Goal: Information Seeking & Learning: Learn about a topic

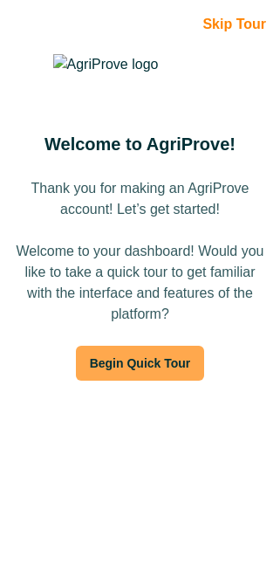
click at [191, 361] on button "Begin Quick Tour" at bounding box center [140, 363] width 129 height 35
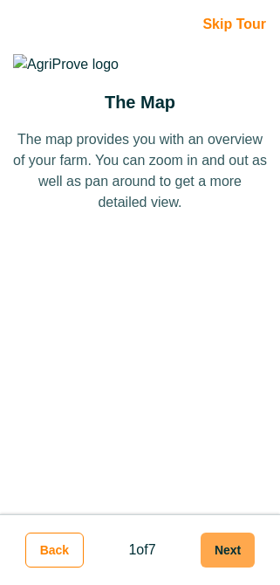
click at [231, 552] on button "Next" at bounding box center [228, 549] width 54 height 35
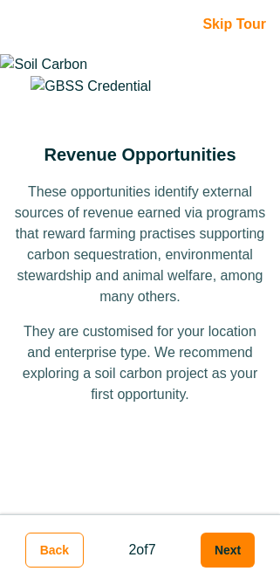
scroll to position [16, 0]
click at [232, 557] on button "Next" at bounding box center [228, 549] width 54 height 35
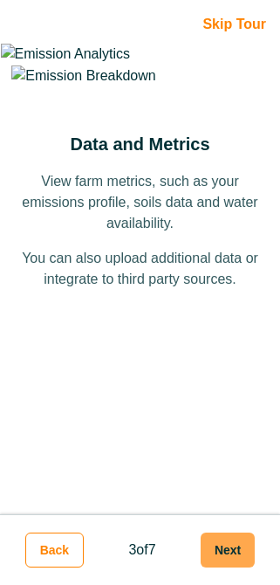
scroll to position [0, 0]
click at [232, 557] on button "Next" at bounding box center [228, 549] width 54 height 35
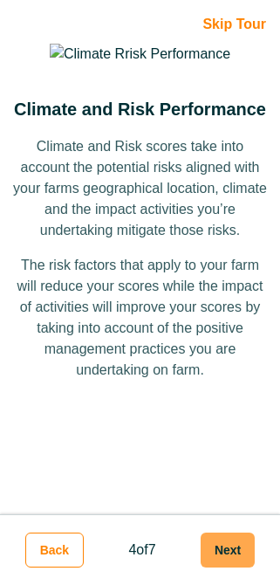
click at [232, 557] on button "Next" at bounding box center [228, 549] width 54 height 35
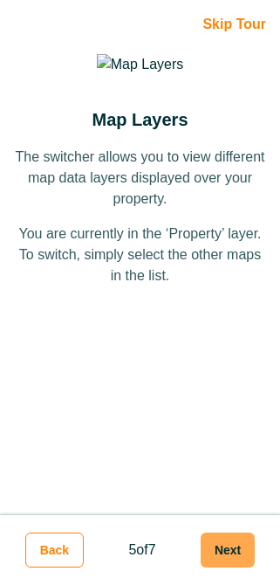
click at [232, 557] on button "Next" at bounding box center [228, 549] width 54 height 35
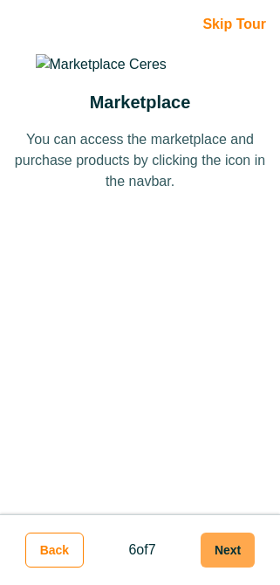
click at [232, 557] on button "Next" at bounding box center [228, 549] width 54 height 35
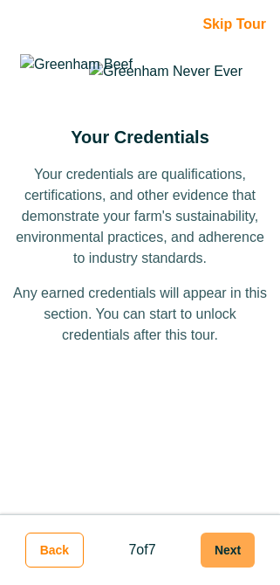
click at [232, 557] on button "Next" at bounding box center [228, 549] width 54 height 35
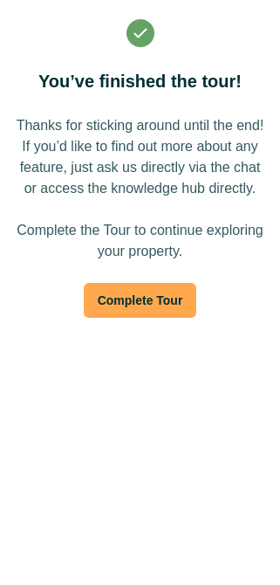
click at [178, 294] on button "Complete Tour" at bounding box center [140, 300] width 113 height 35
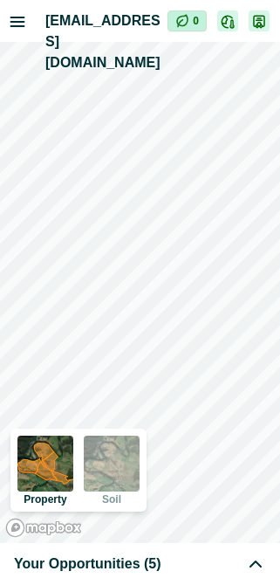
click at [195, 567] on div "Your Opportunities (5)" at bounding box center [140, 563] width 252 height 21
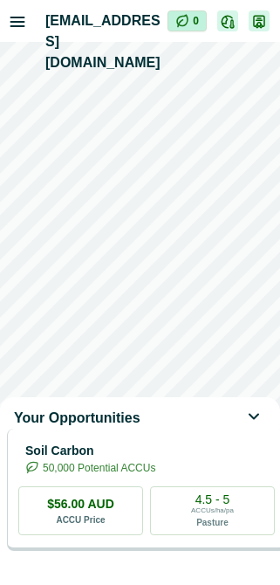
click at [155, 476] on p "50,000 Potential ACCUs" at bounding box center [99, 468] width 113 height 16
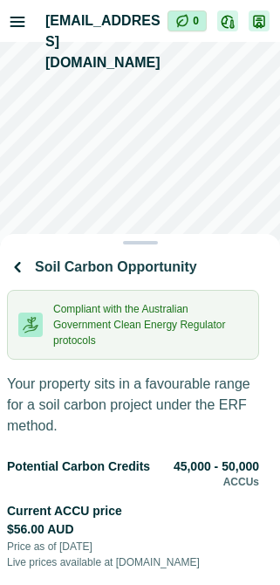
scroll to position [480, 0]
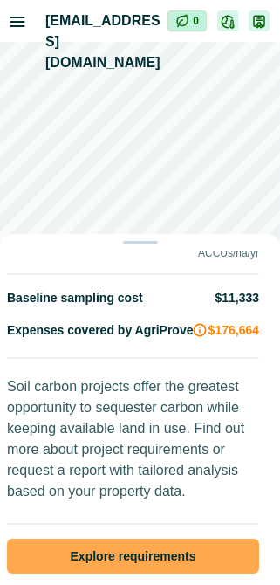
click at [159, 538] on button "Explore requirements" at bounding box center [133, 555] width 252 height 35
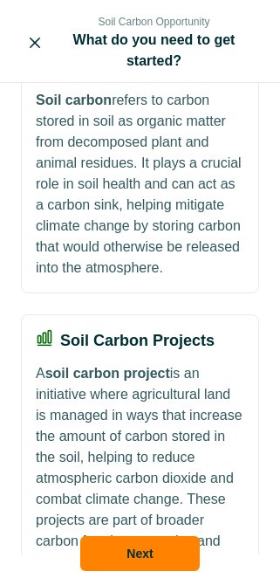
scroll to position [0, 0]
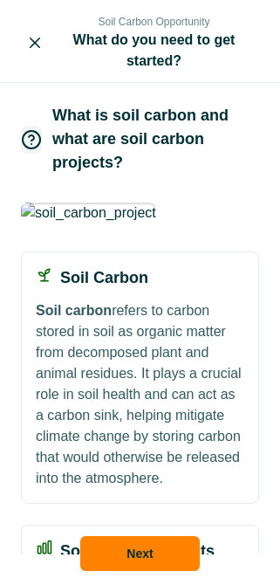
click at [238, 563] on footer "Next" at bounding box center [140, 551] width 280 height 66
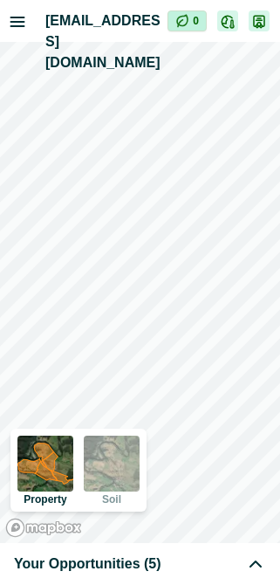
click at [165, 557] on div "Your Opportunities (5)" at bounding box center [140, 563] width 252 height 21
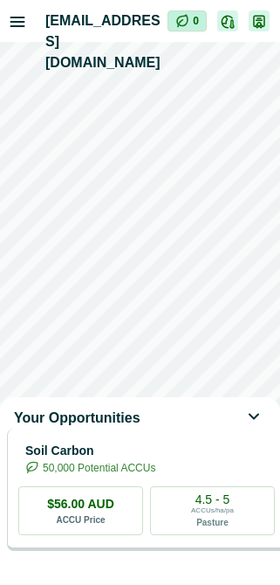
click at [125, 476] on p "50,000 Potential ACCUs" at bounding box center [99, 468] width 113 height 16
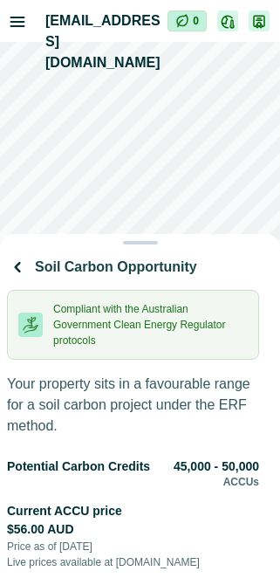
scroll to position [480, 0]
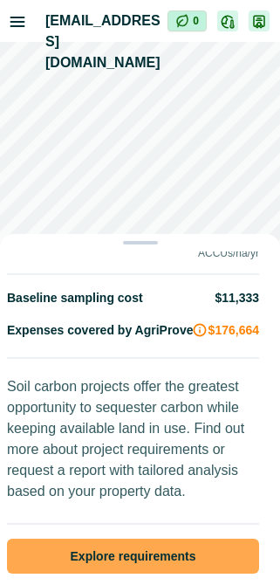
click at [119, 540] on button "Explore requirements" at bounding box center [133, 555] width 252 height 35
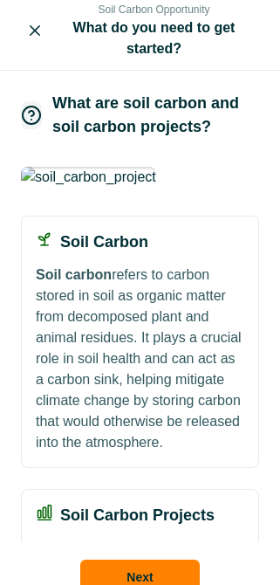
scroll to position [0, 0]
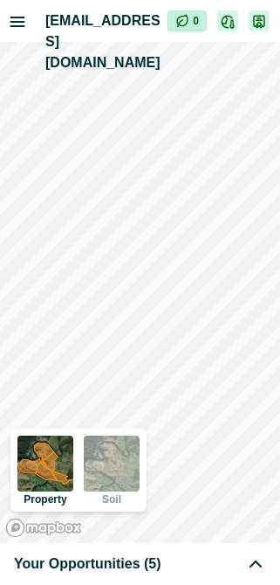
click at [172, 562] on div "Your Opportunities (5)" at bounding box center [140, 563] width 252 height 21
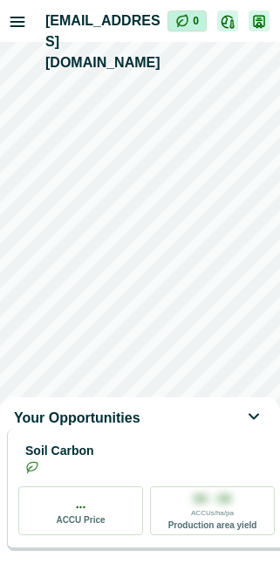
click at [94, 460] on p "Soil Carbon" at bounding box center [59, 451] width 69 height 18
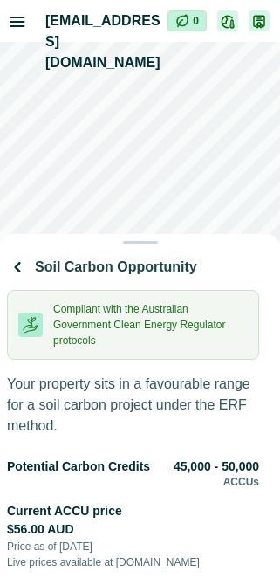
scroll to position [480, 0]
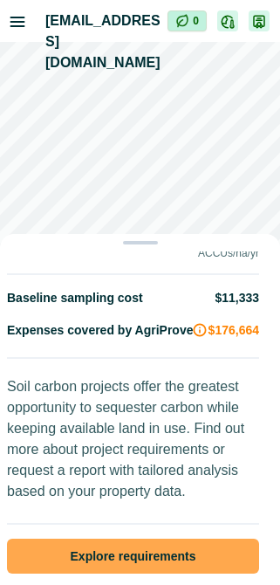
click at [129, 541] on button "Explore requirements" at bounding box center [133, 555] width 252 height 35
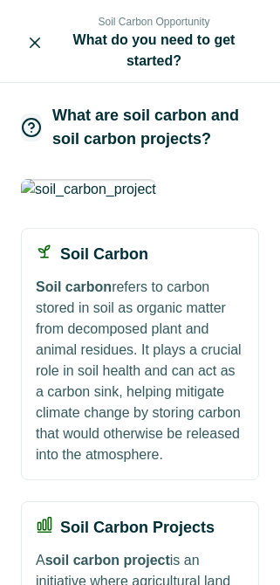
scroll to position [405, 0]
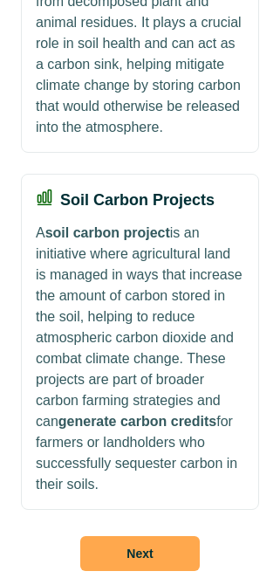
click at [148, 545] on button "Next" at bounding box center [140, 553] width 120 height 35
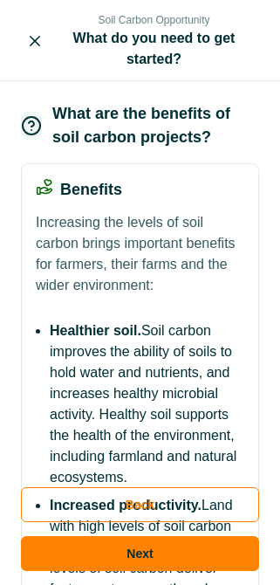
scroll to position [0, 0]
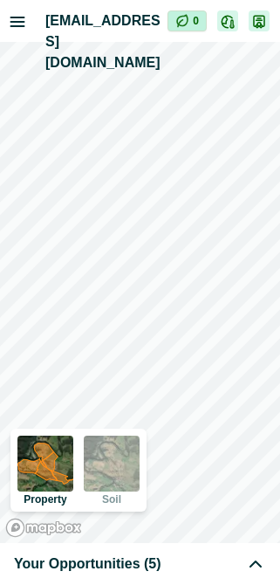
click at [126, 567] on span "Your Opportunities (5)" at bounding box center [87, 563] width 147 height 21
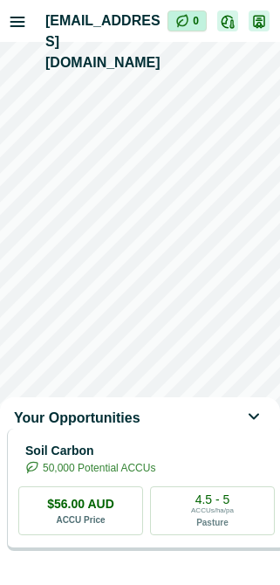
click at [143, 460] on p "Soil Carbon" at bounding box center [90, 451] width 130 height 18
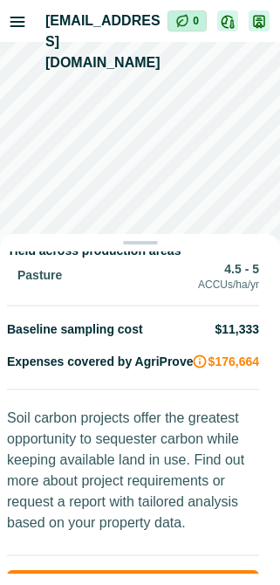
scroll to position [480, 0]
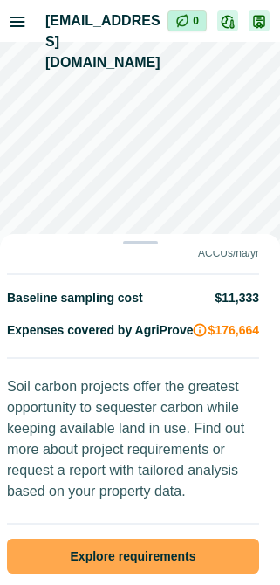
click at [143, 545] on button "Explore requirements" at bounding box center [133, 555] width 252 height 35
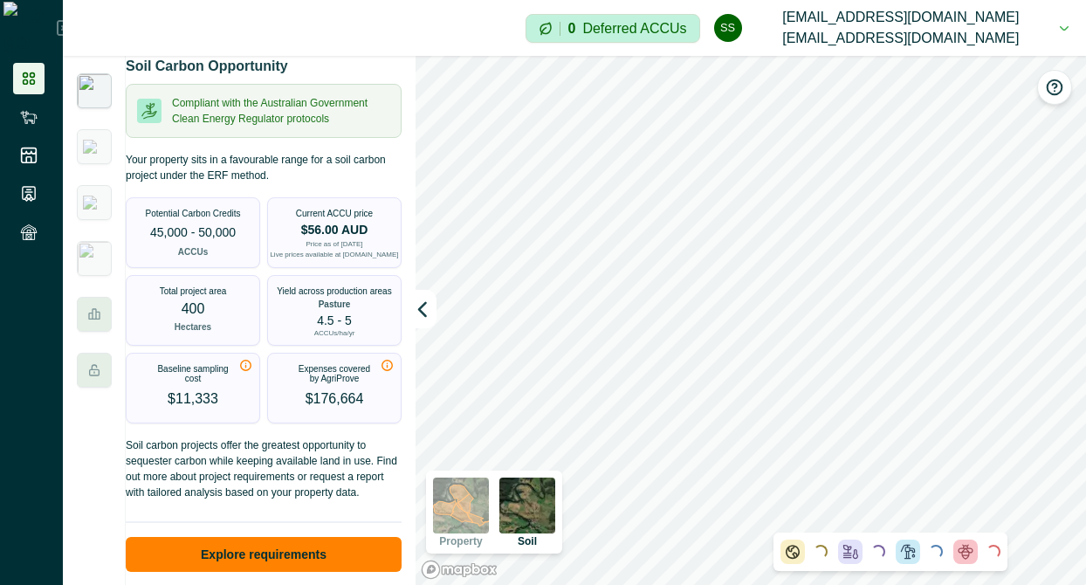
scroll to position [31, 0]
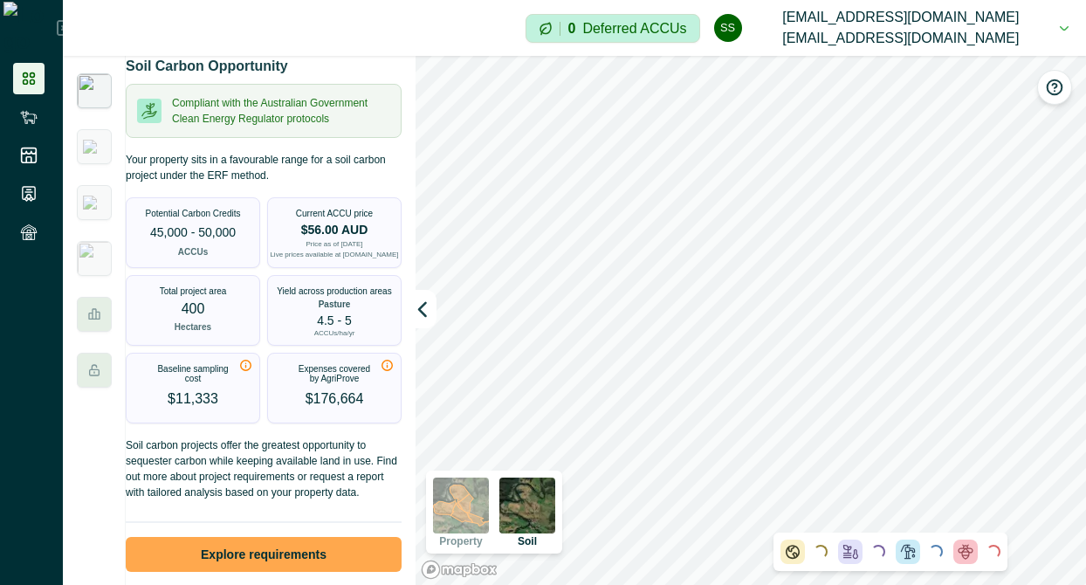
click at [275, 548] on button "Explore requirements" at bounding box center [264, 554] width 276 height 35
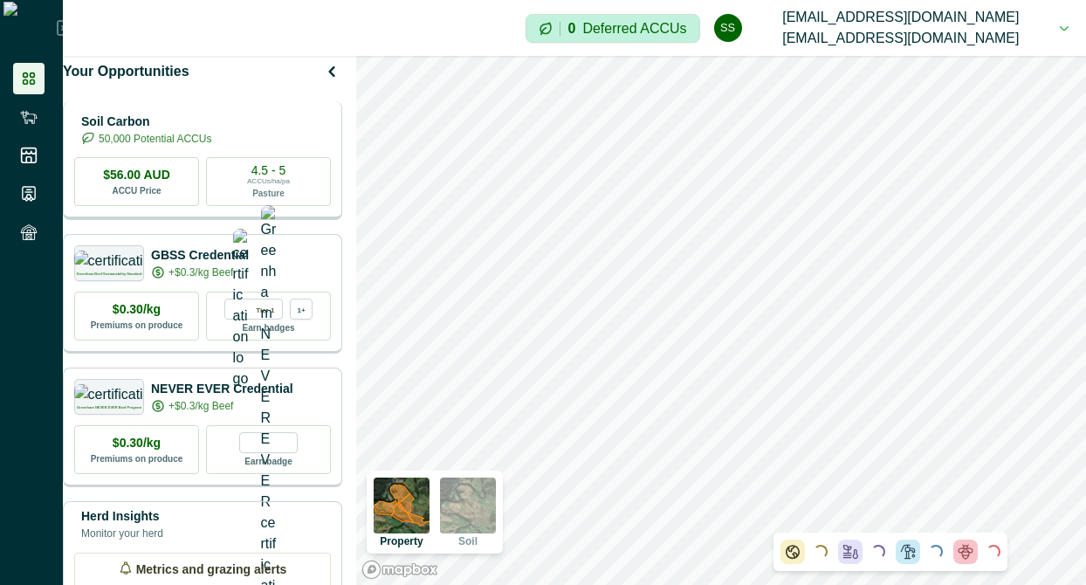
click at [211, 147] on p "50,000 Potential ACCUs" at bounding box center [155, 139] width 113 height 16
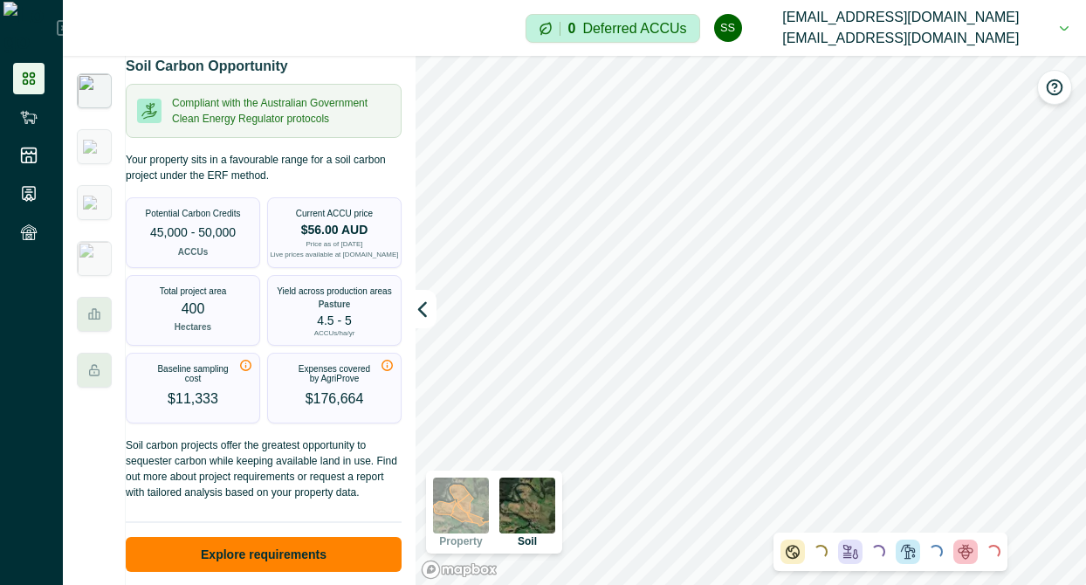
scroll to position [31, 0]
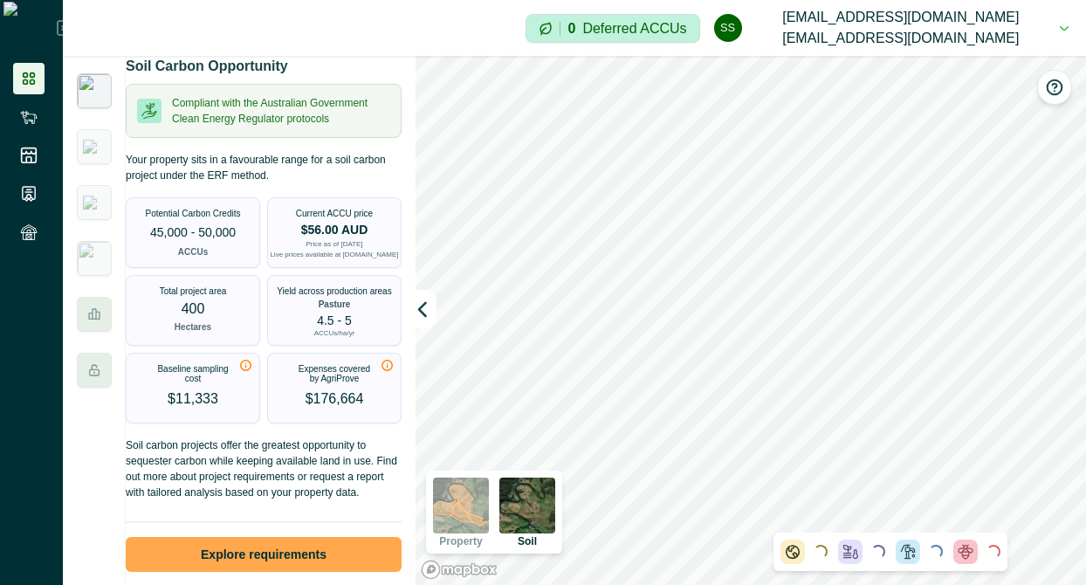
click at [278, 557] on button "Explore requirements" at bounding box center [264, 554] width 276 height 35
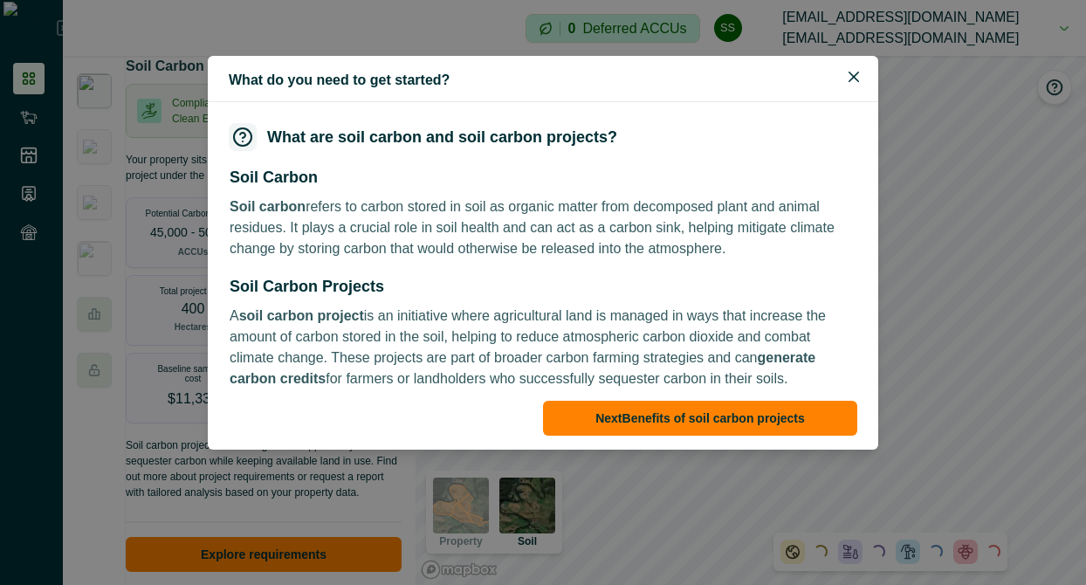
click at [445, 228] on p "Soil carbon refers to carbon stored in soil as organic matter from decomposed p…" at bounding box center [543, 227] width 627 height 63
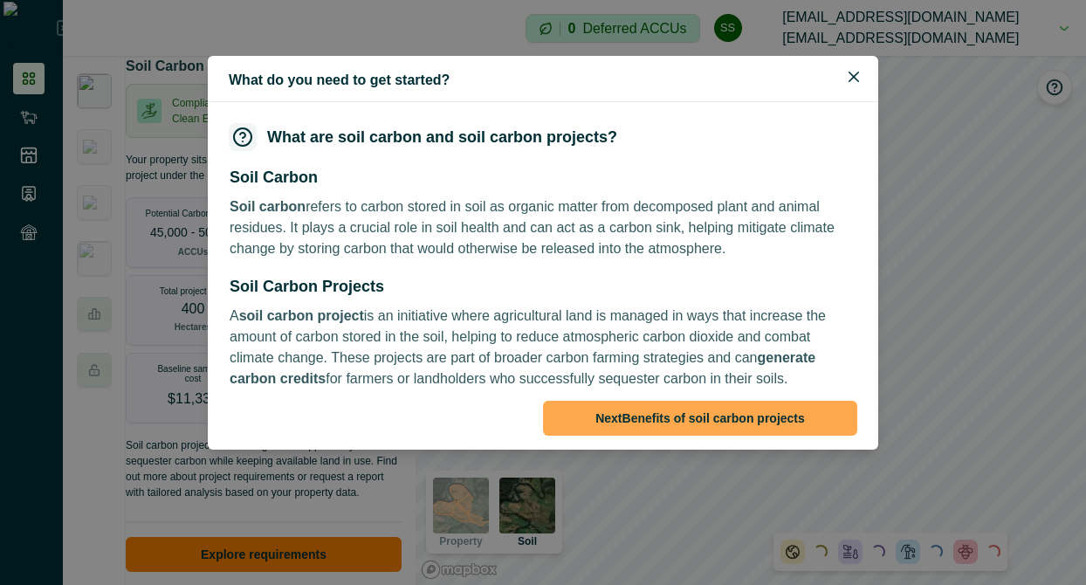
click at [635, 425] on button "Next Benefits of soil carbon projects" at bounding box center [700, 418] width 314 height 35
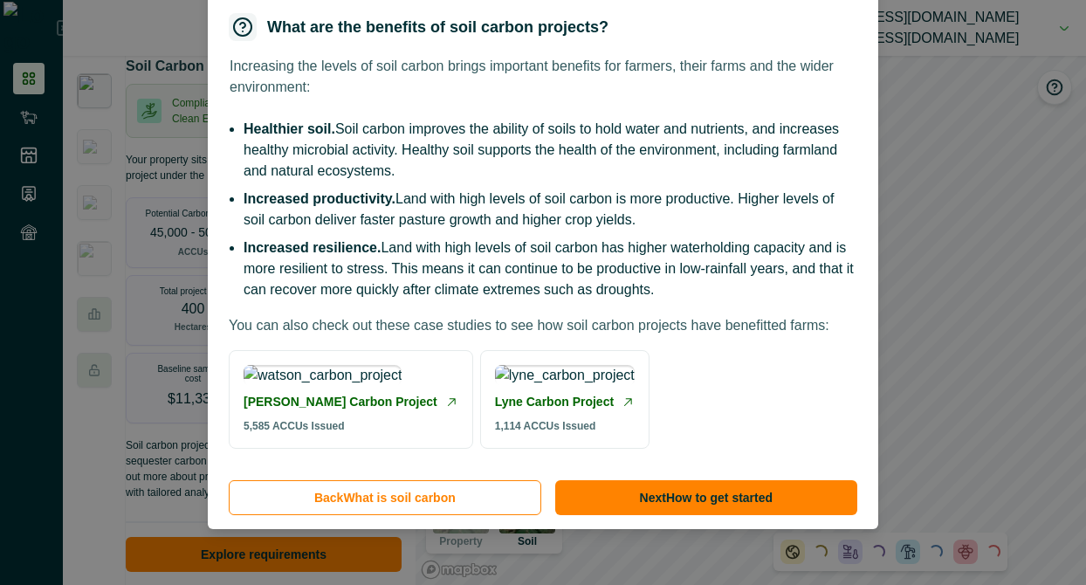
scroll to position [0, 0]
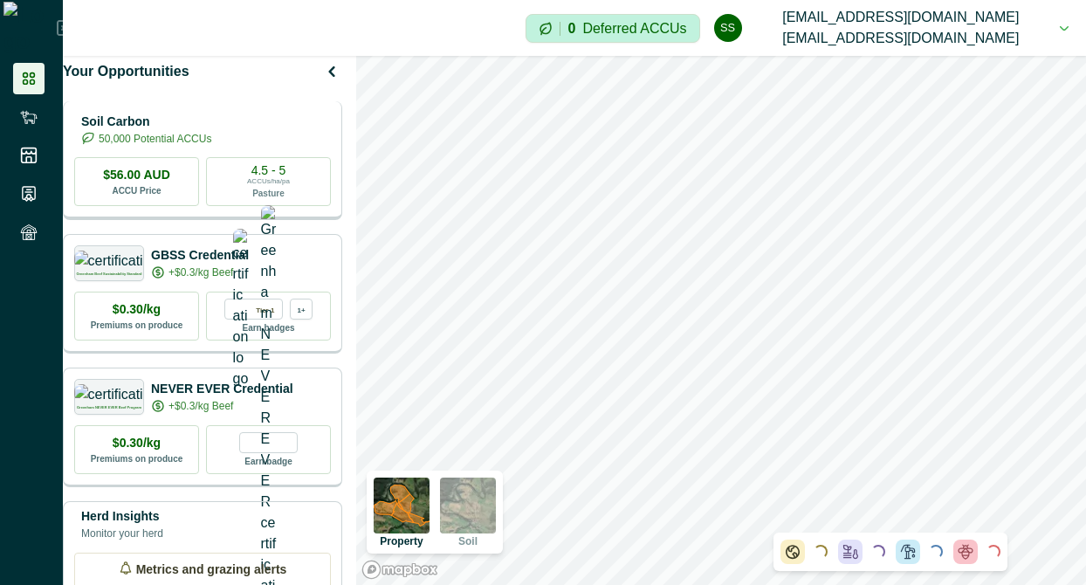
click at [211, 131] on p "Soil Carbon" at bounding box center [146, 122] width 130 height 18
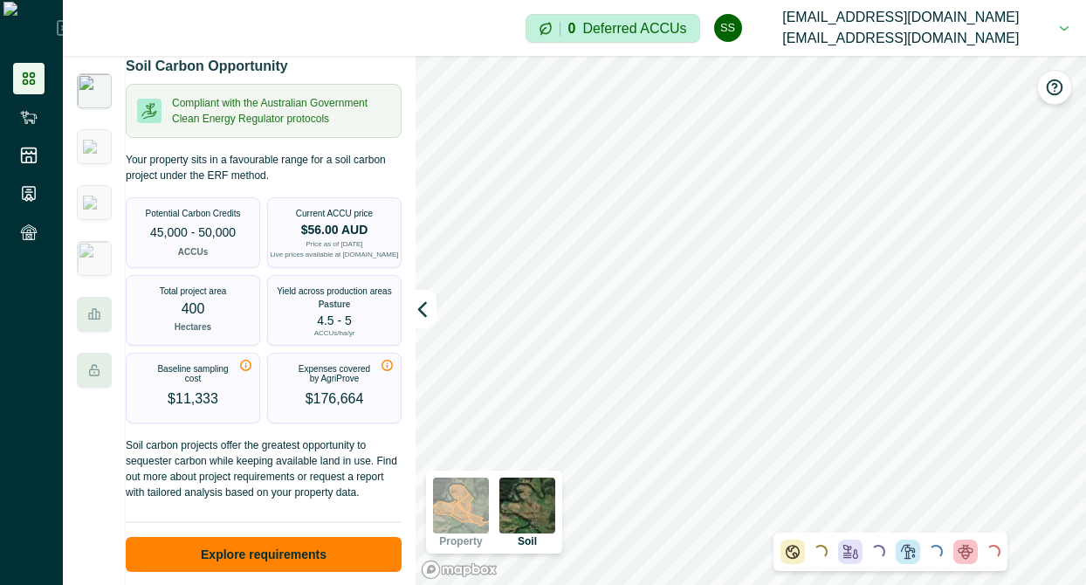
scroll to position [31, 0]
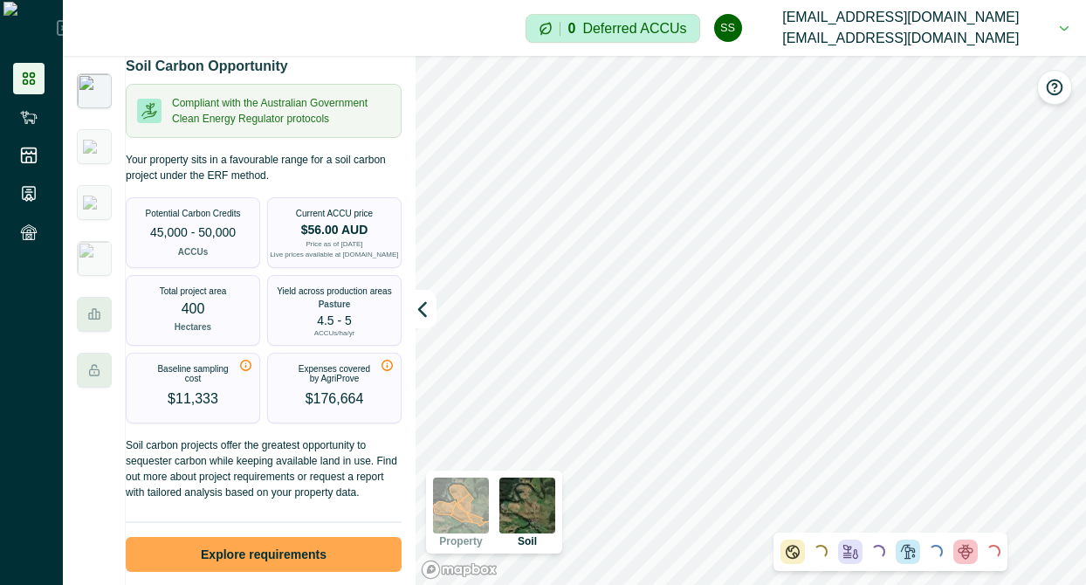
click at [276, 559] on button "Explore requirements" at bounding box center [264, 554] width 276 height 35
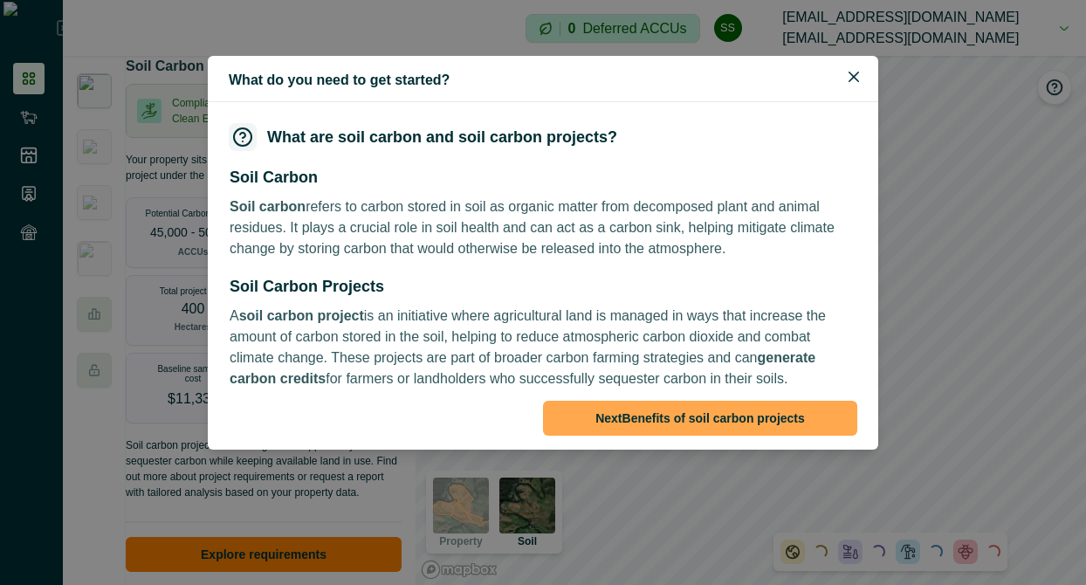
click at [616, 409] on button "Next Benefits of soil carbon projects" at bounding box center [700, 418] width 314 height 35
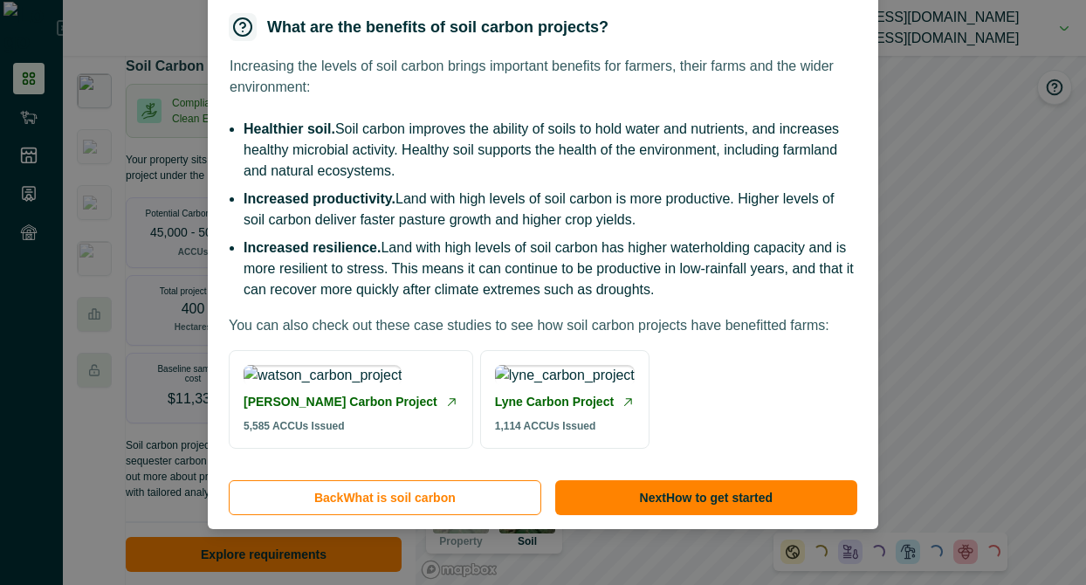
scroll to position [0, 0]
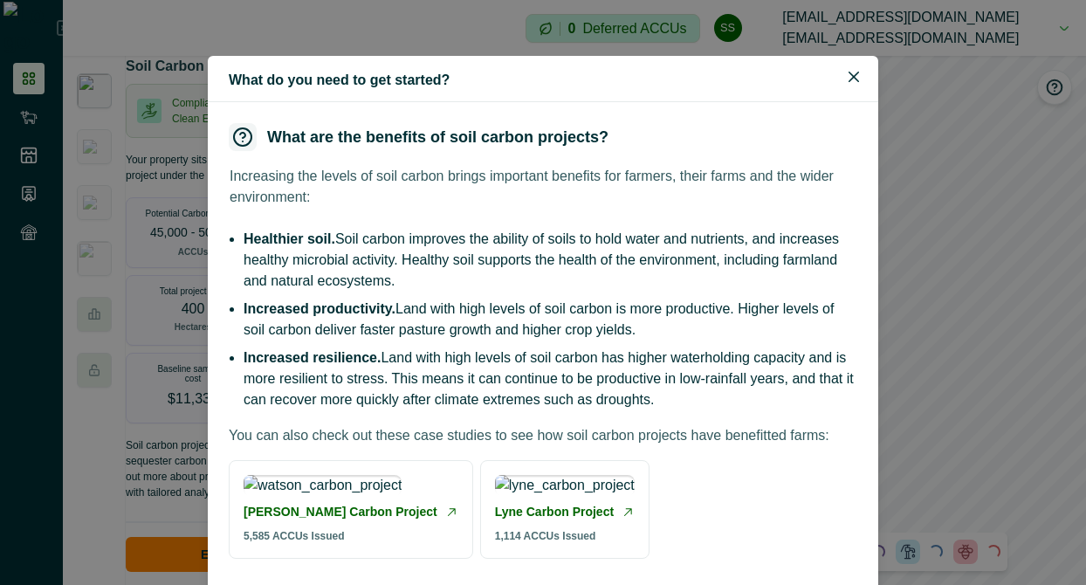
click at [533, 252] on li "Healthier soil. Soil carbon improves the ability of soils to hold water and nut…" at bounding box center [549, 260] width 613 height 63
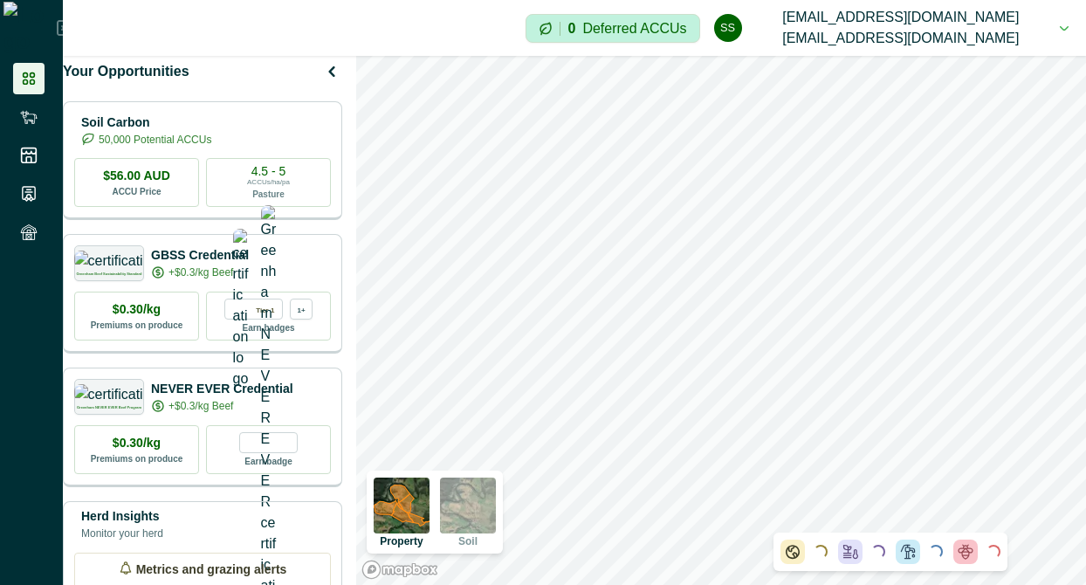
click at [213, 114] on div "Your Opportunities Soil Carbon 50,000 Potential ACCUs $56.00 AUD ACCU Price 4.5…" at bounding box center [208, 320] width 290 height 529
click at [211, 127] on p "Soil Carbon" at bounding box center [146, 122] width 130 height 18
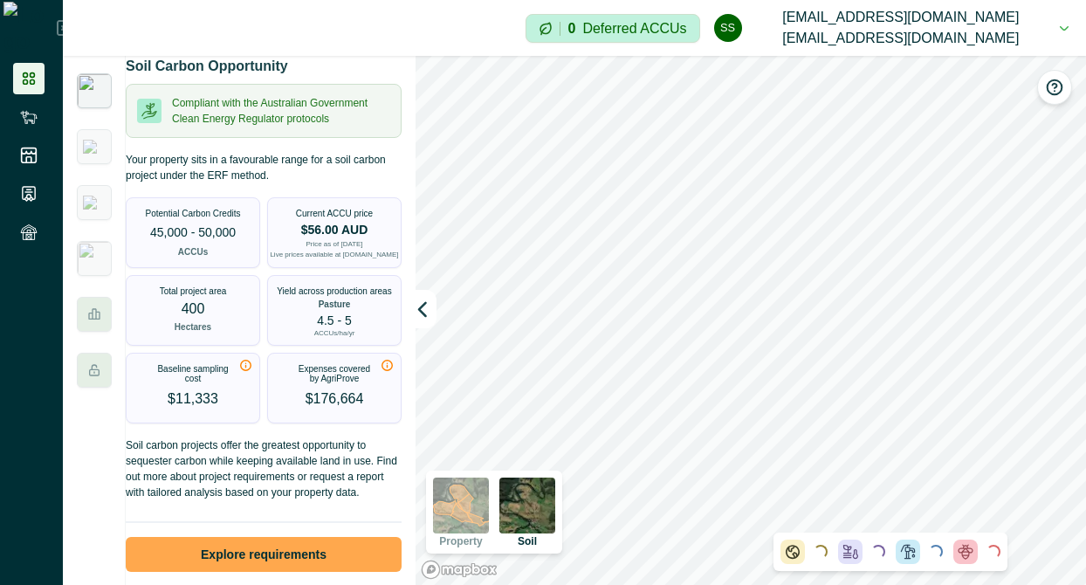
scroll to position [31, 0]
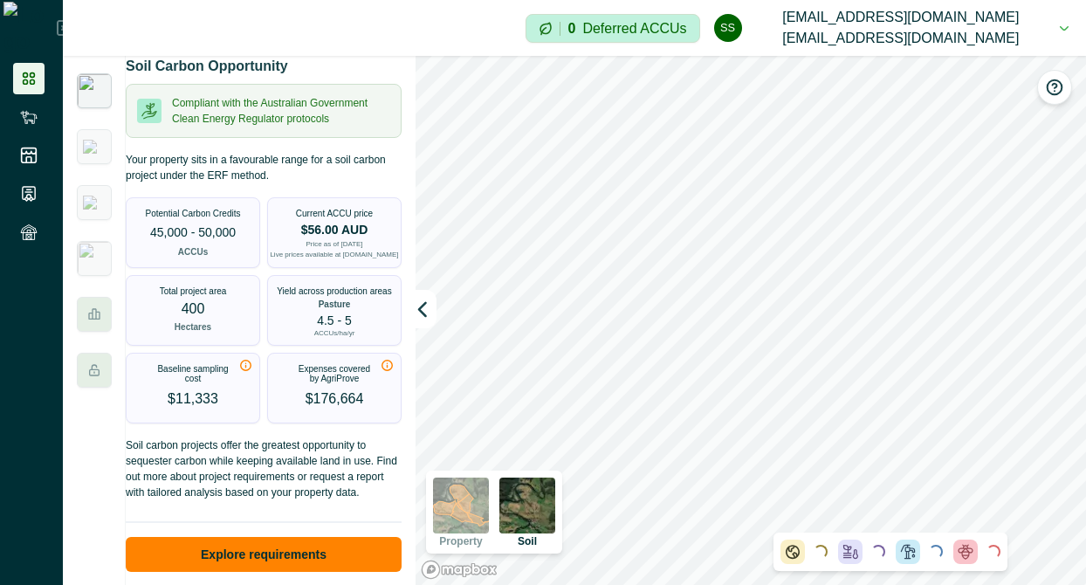
click at [263, 575] on div "Soil Carbon Opportunity Compliant with the Australian Government Clean Energy R…" at bounding box center [269, 320] width 286 height 529
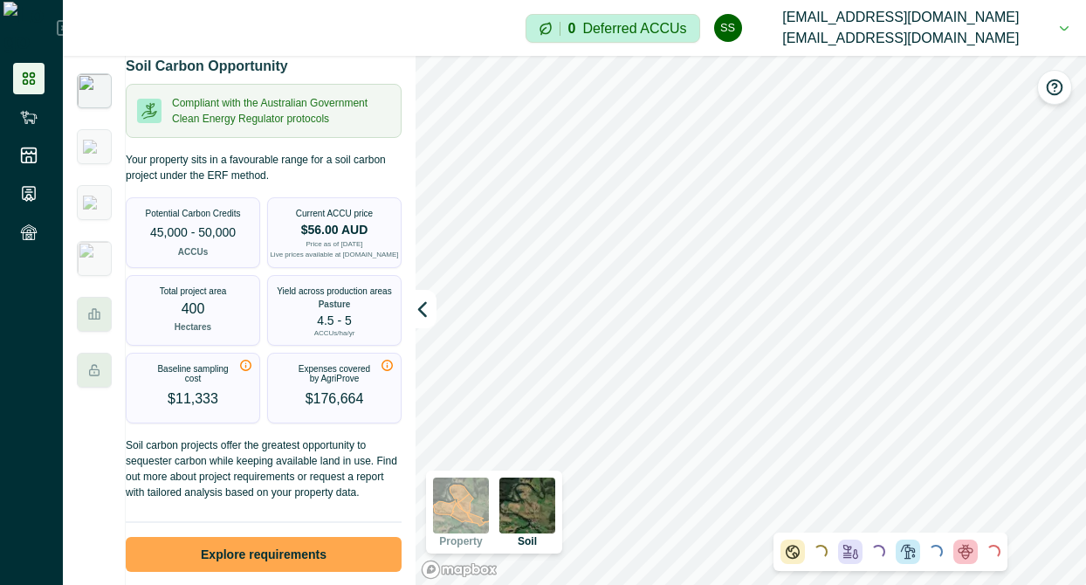
click at [255, 554] on button "Explore requirements" at bounding box center [264, 554] width 276 height 35
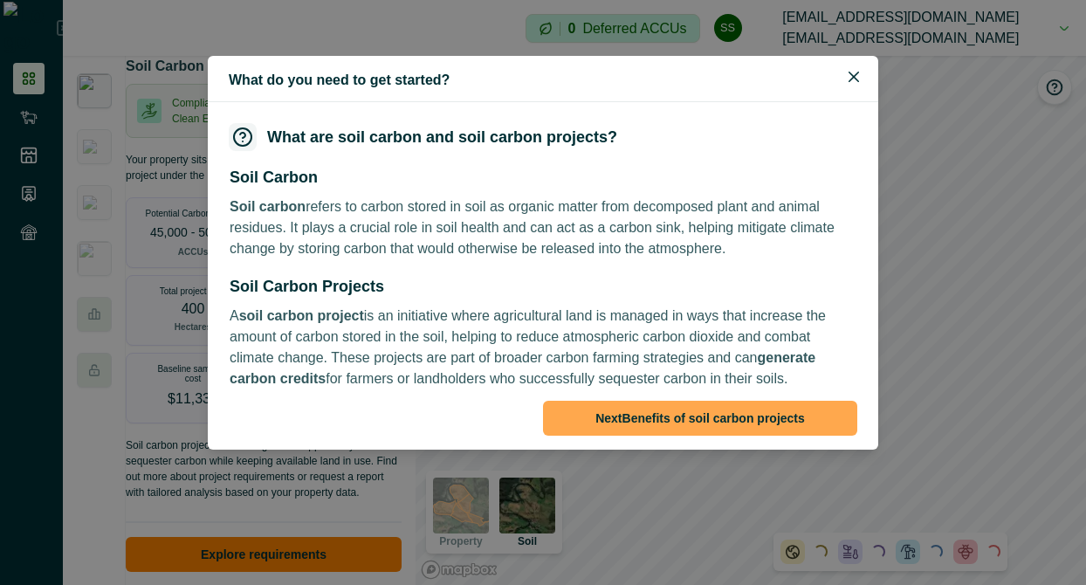
click at [669, 423] on button "Next Benefits of soil carbon projects" at bounding box center [700, 418] width 314 height 35
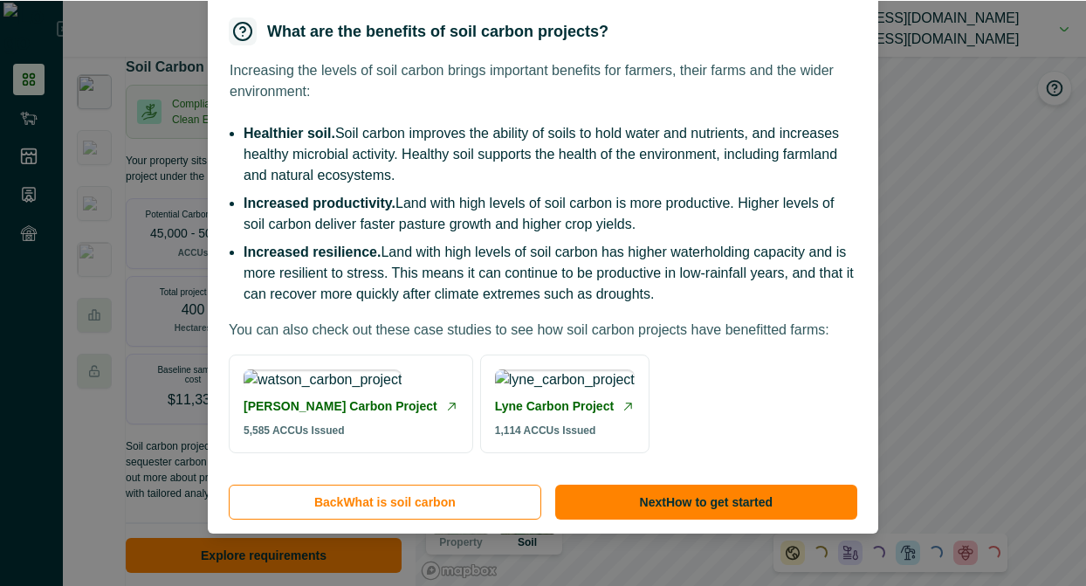
scroll to position [0, 0]
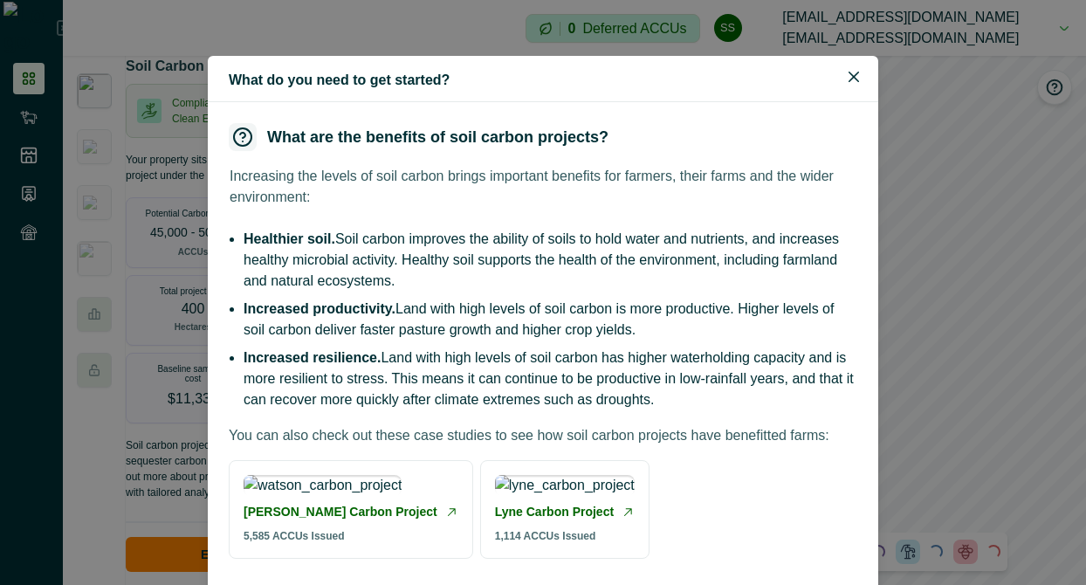
click at [476, 279] on li "Healthier soil. Soil carbon improves the ability of soils to hold water and nut…" at bounding box center [549, 260] width 613 height 63
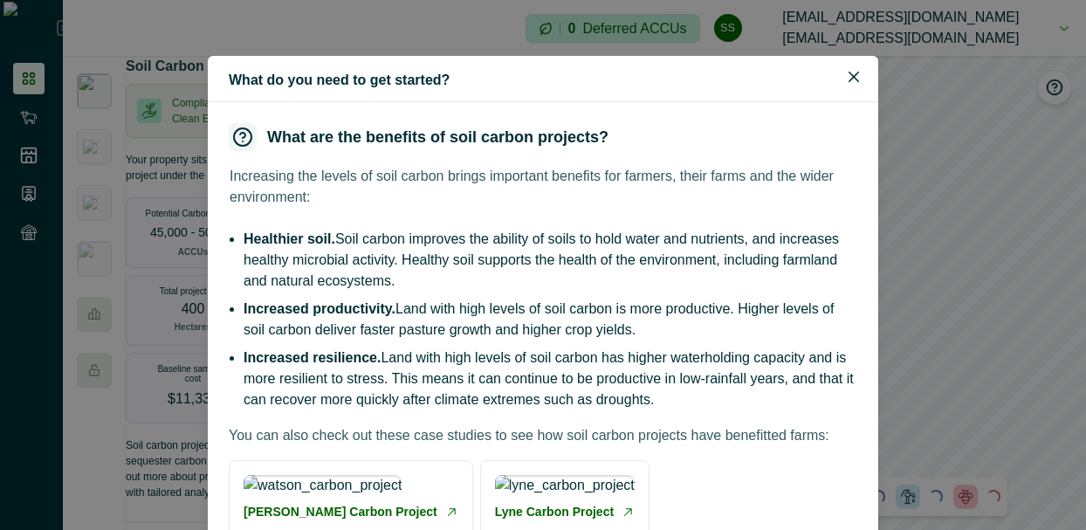
click at [499, 264] on li "Healthier soil. Soil carbon improves the ability of soils to hold water and nut…" at bounding box center [549, 260] width 613 height 63
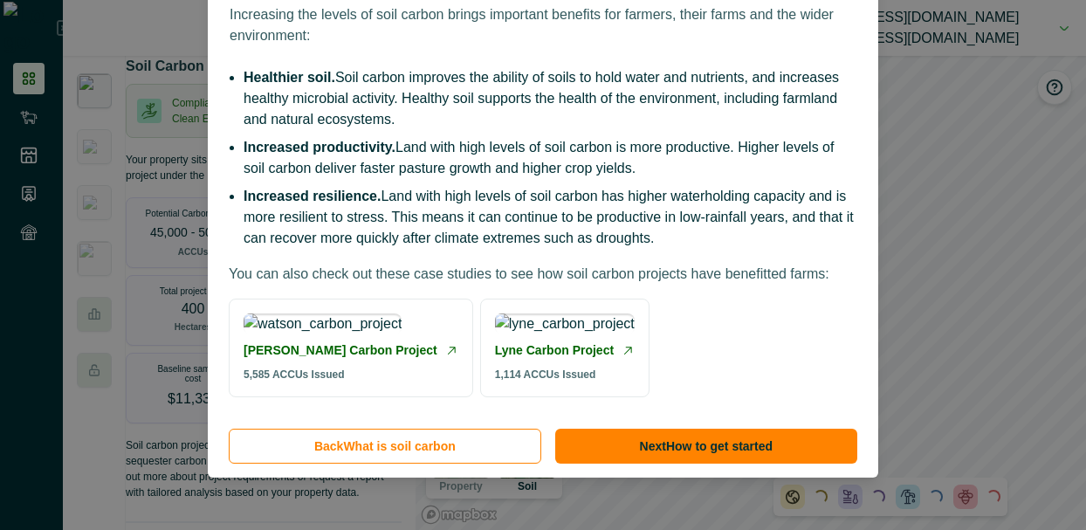
scroll to position [291, 0]
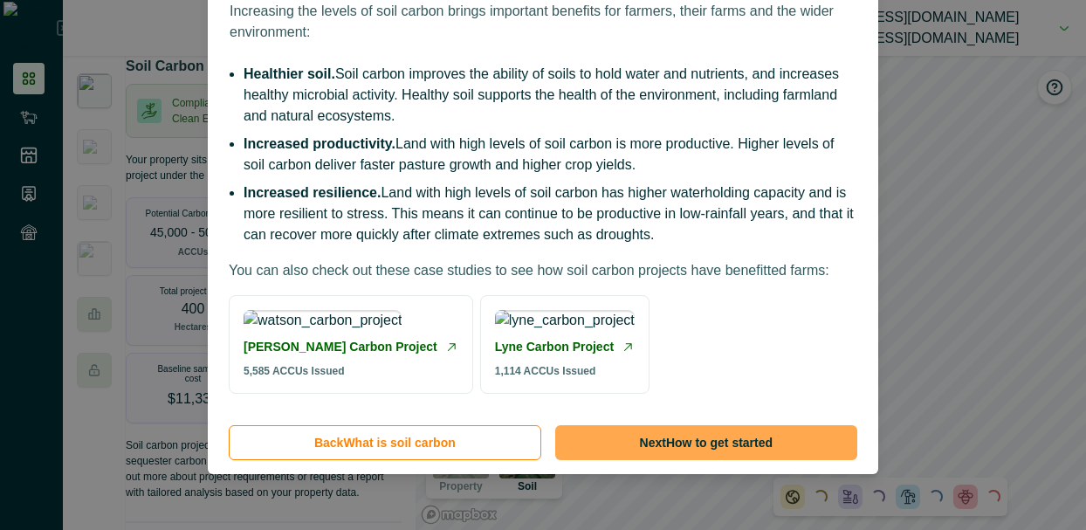
click at [632, 436] on button "Next How to get started" at bounding box center [706, 442] width 302 height 35
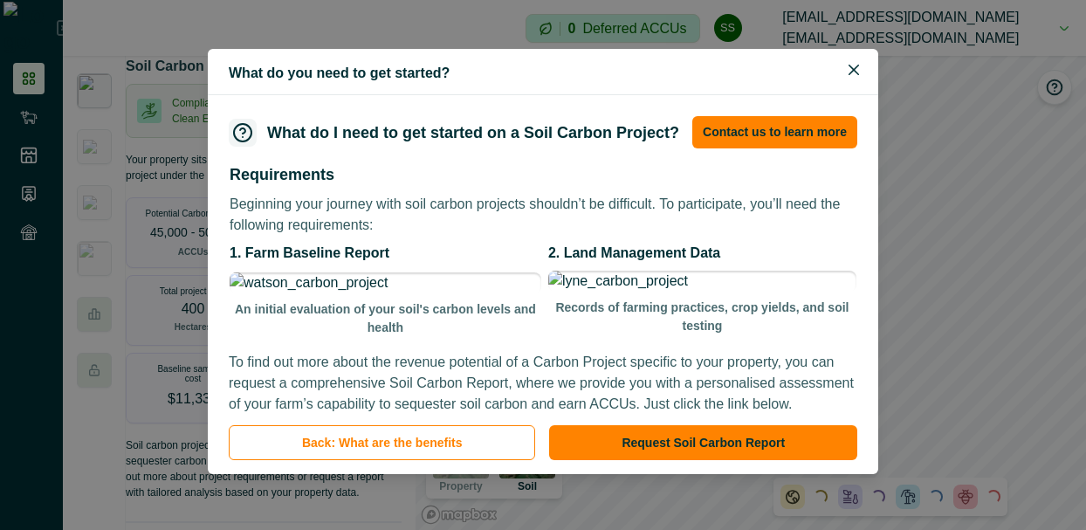
scroll to position [72, 0]
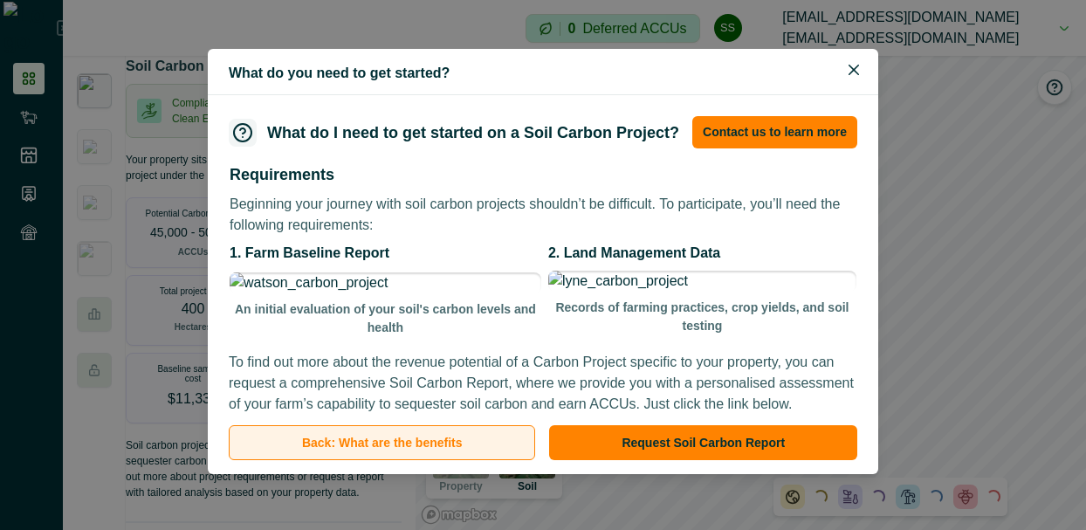
click at [434, 445] on button "Back : What are the benefits" at bounding box center [382, 442] width 306 height 35
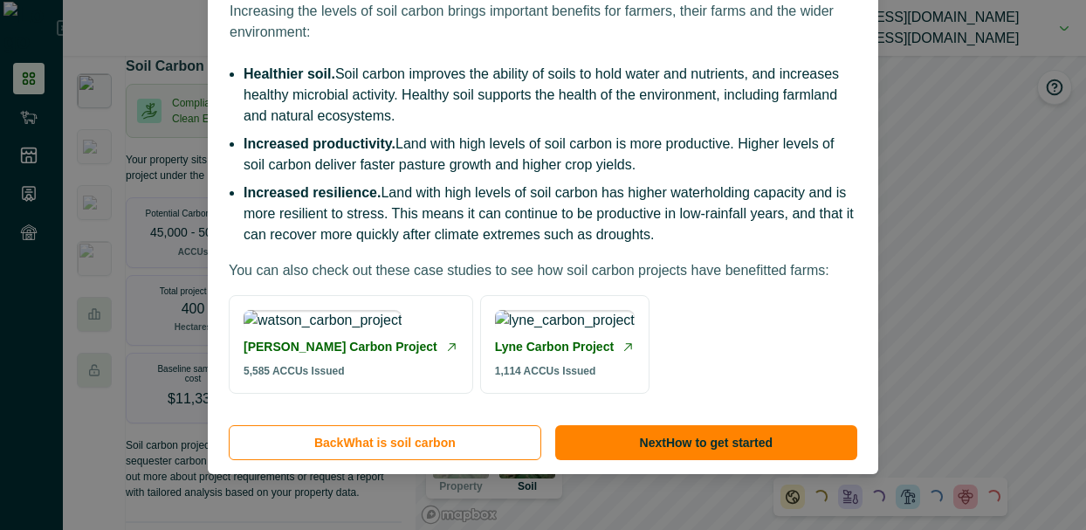
scroll to position [291, 0]
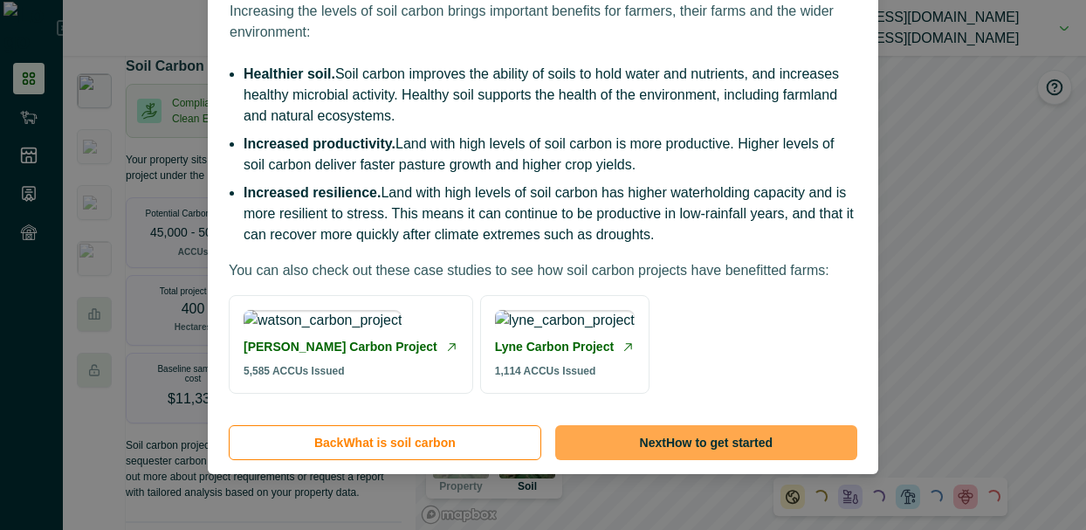
click at [696, 439] on button "Next How to get started" at bounding box center [706, 442] width 302 height 35
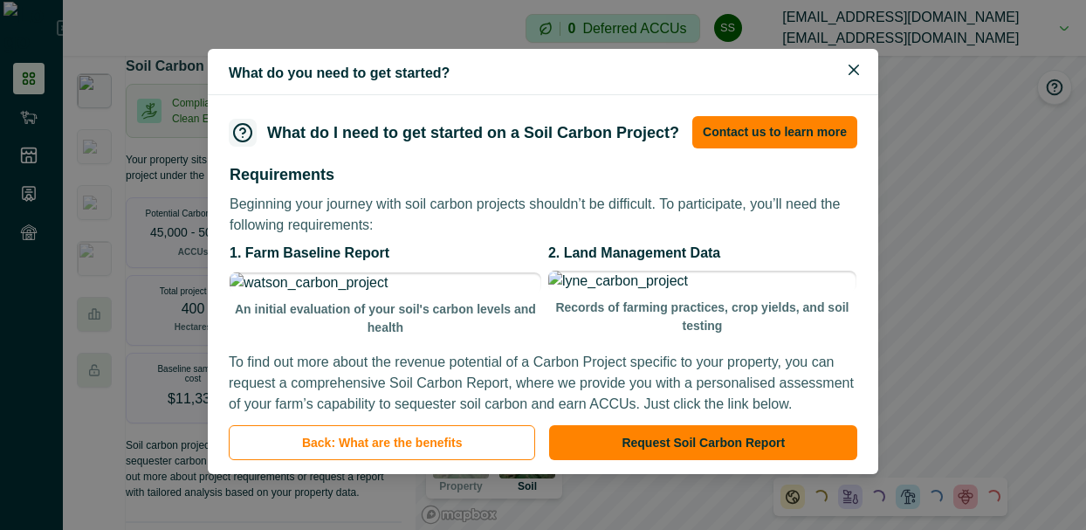
scroll to position [0, 0]
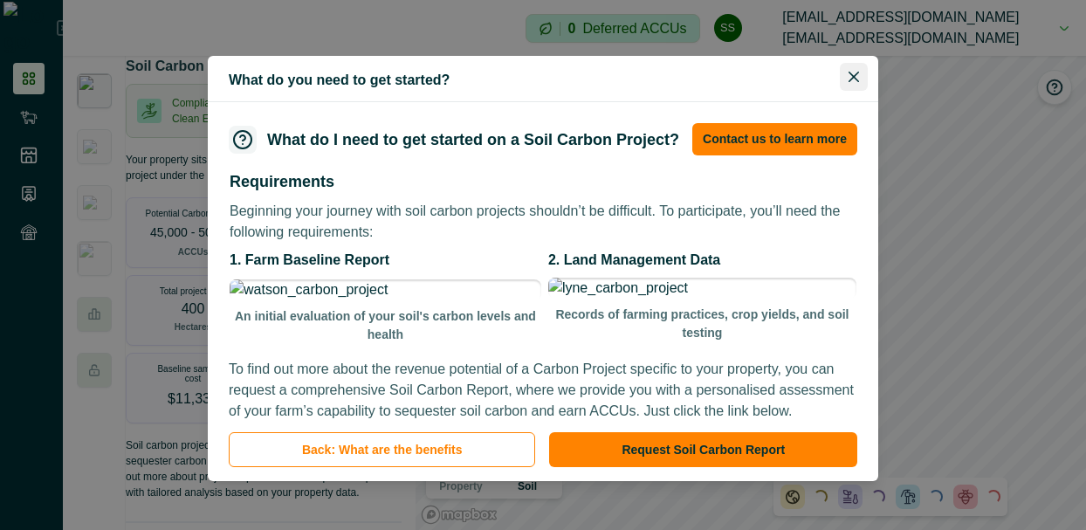
click at [848, 74] on icon "Close" at bounding box center [853, 77] width 10 height 10
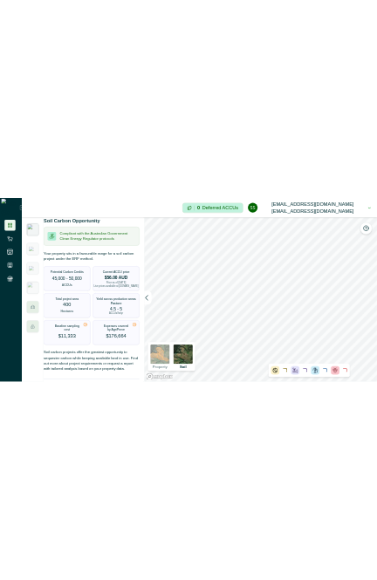
scroll to position [86, 0]
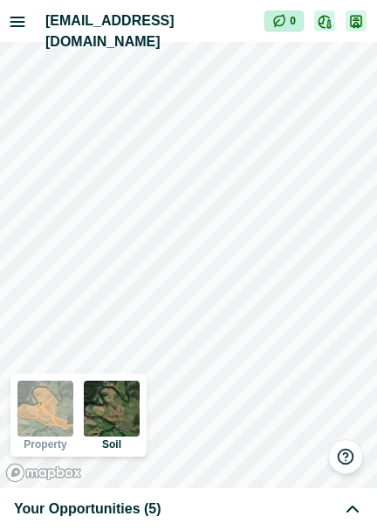
click at [263, 523] on div "Your Opportunities (5)" at bounding box center [188, 509] width 377 height 42
click at [261, 513] on div "Your Opportunities (5)" at bounding box center [188, 508] width 349 height 21
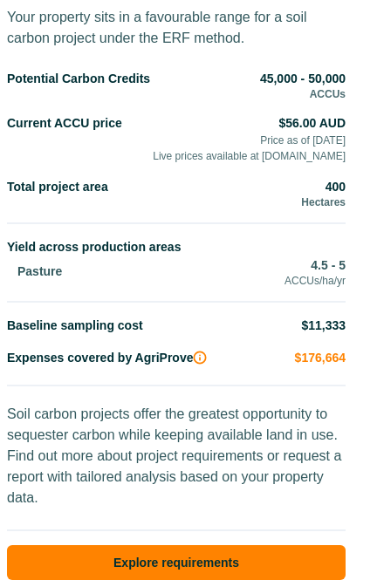
click at [200, 301] on div "Potential Carbon Credits 45,000 - 50,000 ACCUs Current ACCU price $56.00 AUD Pr…" at bounding box center [176, 230] width 339 height 320
click at [278, 178] on div "Total project area 400 Hectares" at bounding box center [176, 193] width 339 height 31
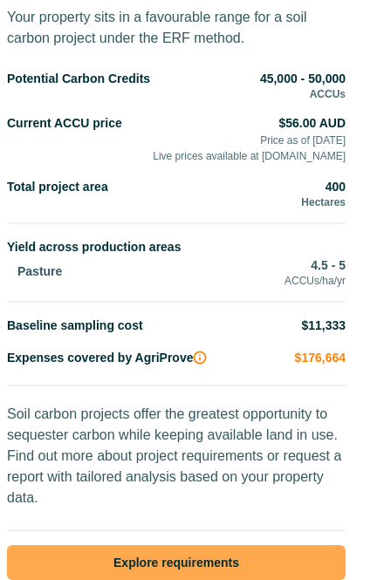
click at [191, 555] on button "Explore requirements" at bounding box center [176, 562] width 339 height 35
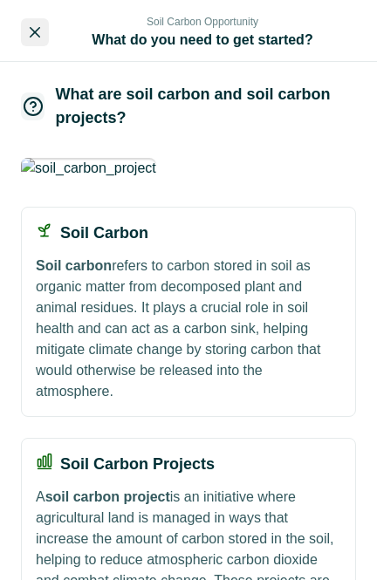
click at [38, 19] on button "Close" at bounding box center [35, 32] width 28 height 28
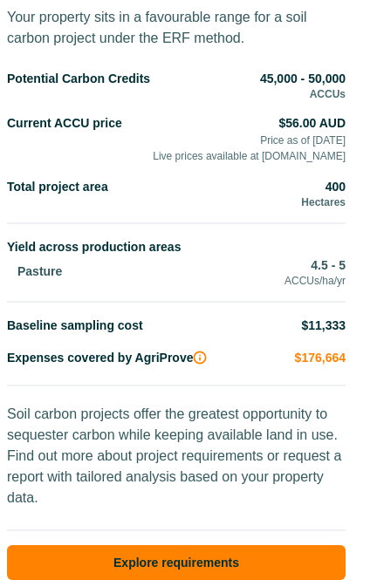
click at [74, 85] on div "Potential Carbon Credits 45,000 - 50,000 ACCUs" at bounding box center [176, 85] width 339 height 31
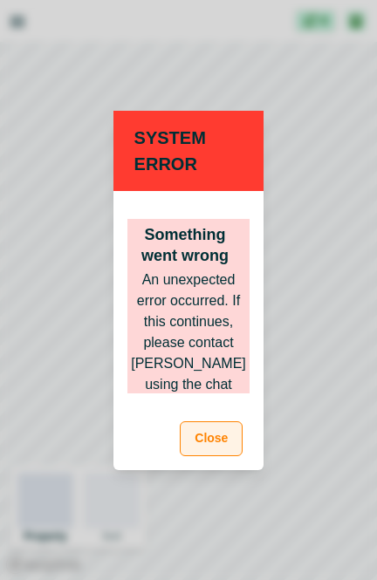
click at [219, 439] on button "Close" at bounding box center [211, 439] width 63 height 35
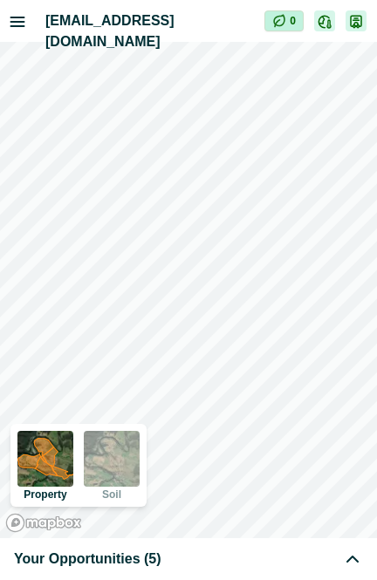
click at [126, 555] on span "Your Opportunities (5)" at bounding box center [87, 559] width 147 height 21
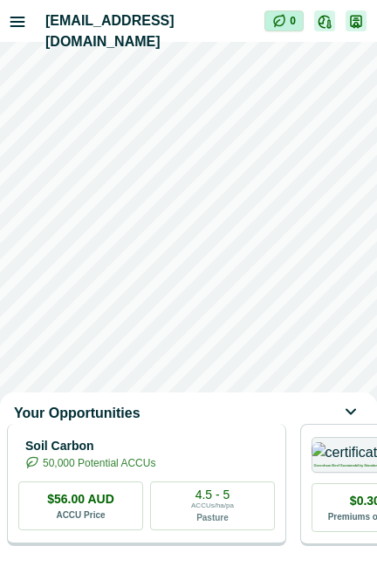
click at [155, 456] on p "Soil Carbon" at bounding box center [90, 446] width 130 height 18
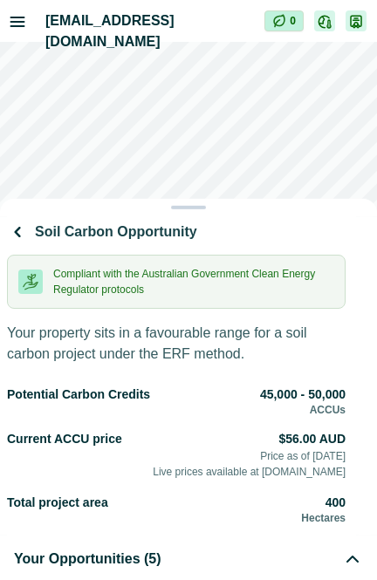
drag, startPoint x: 201, startPoint y: 241, endPoint x: 264, endPoint y: -51, distance: 299.2
click at [264, 0] on html "scp@agriprove.io Impersonation Mode 0 Property Soil Your Opportunities (5) Soil…" at bounding box center [188, 290] width 377 height 580
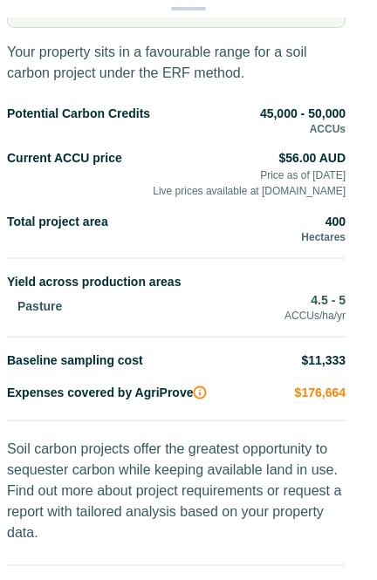
scroll to position [145, 0]
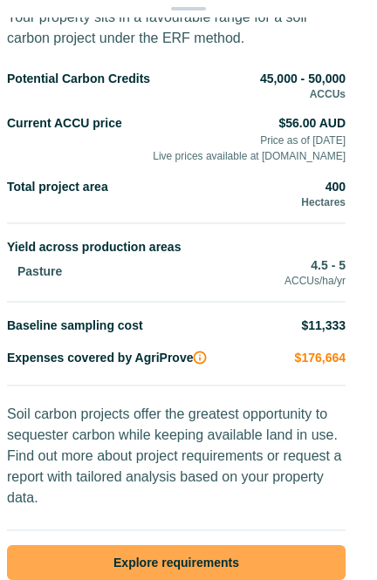
click at [201, 545] on button "Explore requirements" at bounding box center [176, 562] width 339 height 35
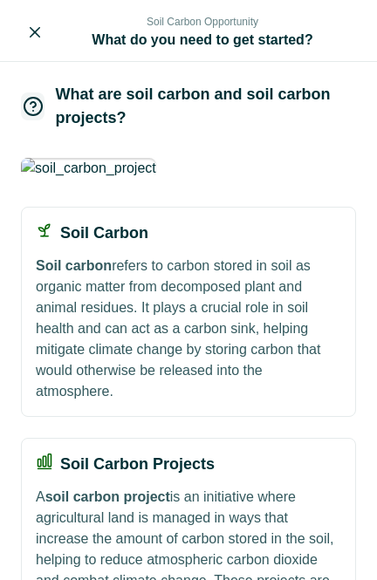
scroll to position [272, 0]
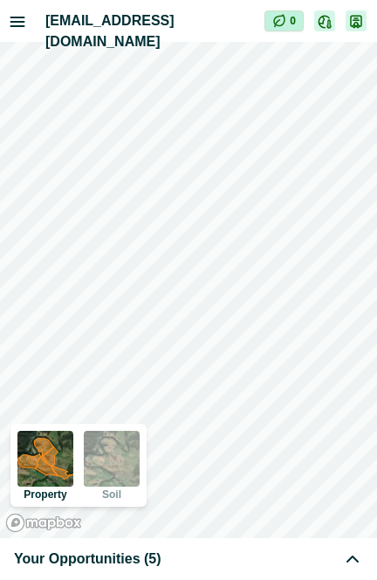
click at [113, 562] on span "Your Opportunities (5)" at bounding box center [87, 559] width 147 height 21
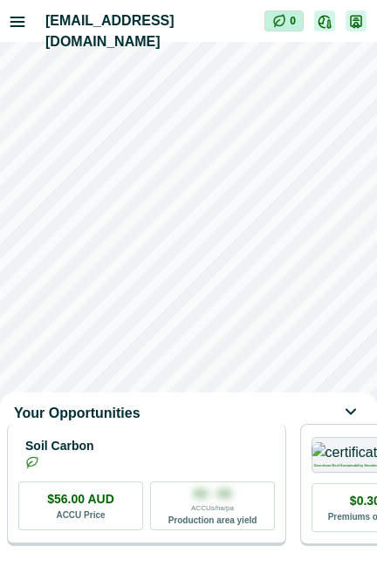
click at [181, 471] on div "Soil Carbon" at bounding box center [146, 453] width 257 height 35
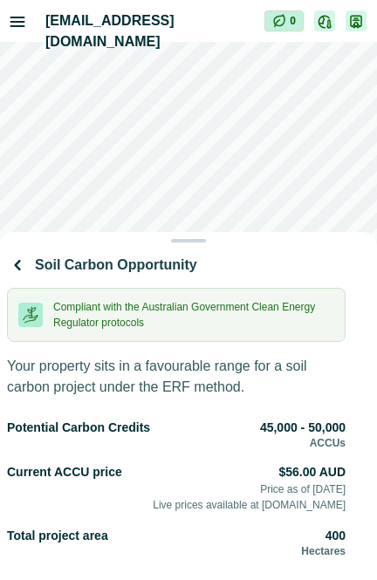
scroll to position [388, 0]
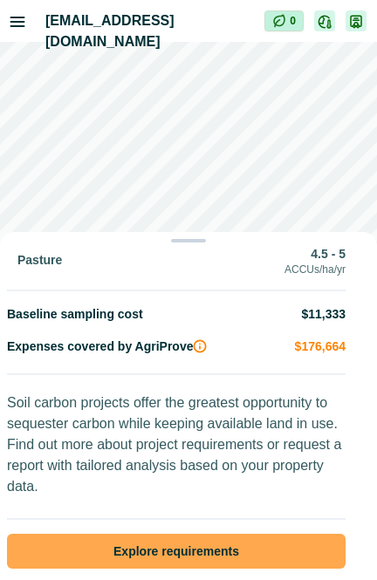
click at [164, 534] on button "Explore requirements" at bounding box center [176, 551] width 339 height 35
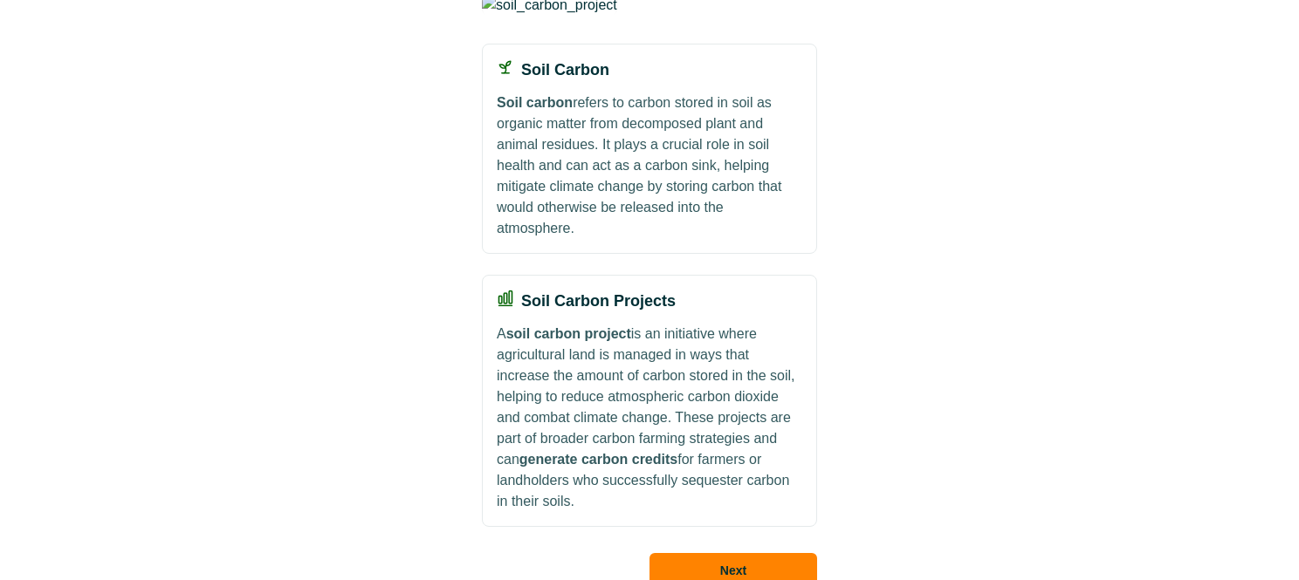
scroll to position [272, 0]
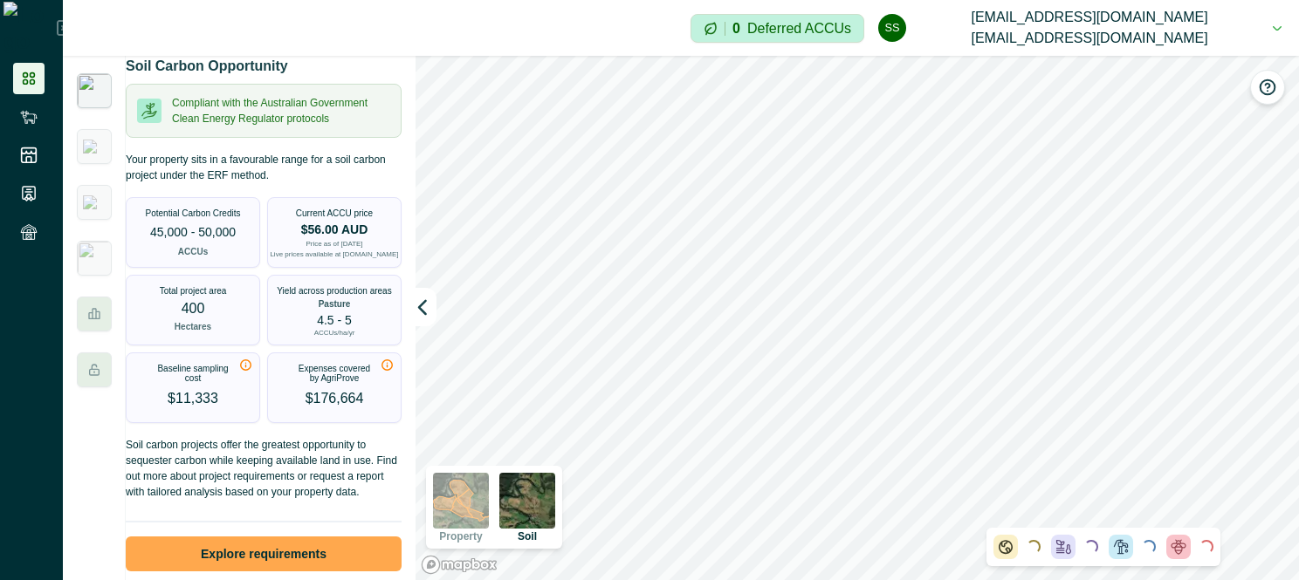
click at [302, 570] on button "Explore requirements" at bounding box center [264, 554] width 276 height 35
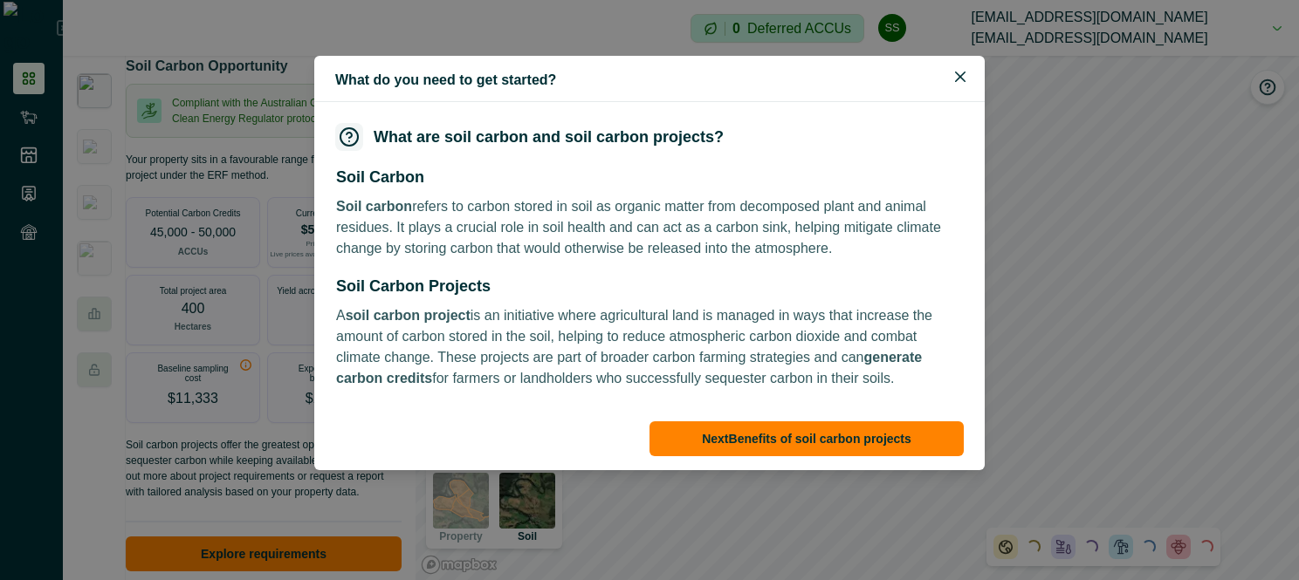
click at [376, 330] on p "A soil carbon project is an initiative where agricultural land is managed in wa…" at bounding box center [649, 347] width 627 height 84
click at [272, 189] on div "What do you need to get started? What are soil carbon and soil carbon projects?…" at bounding box center [649, 290] width 1299 height 580
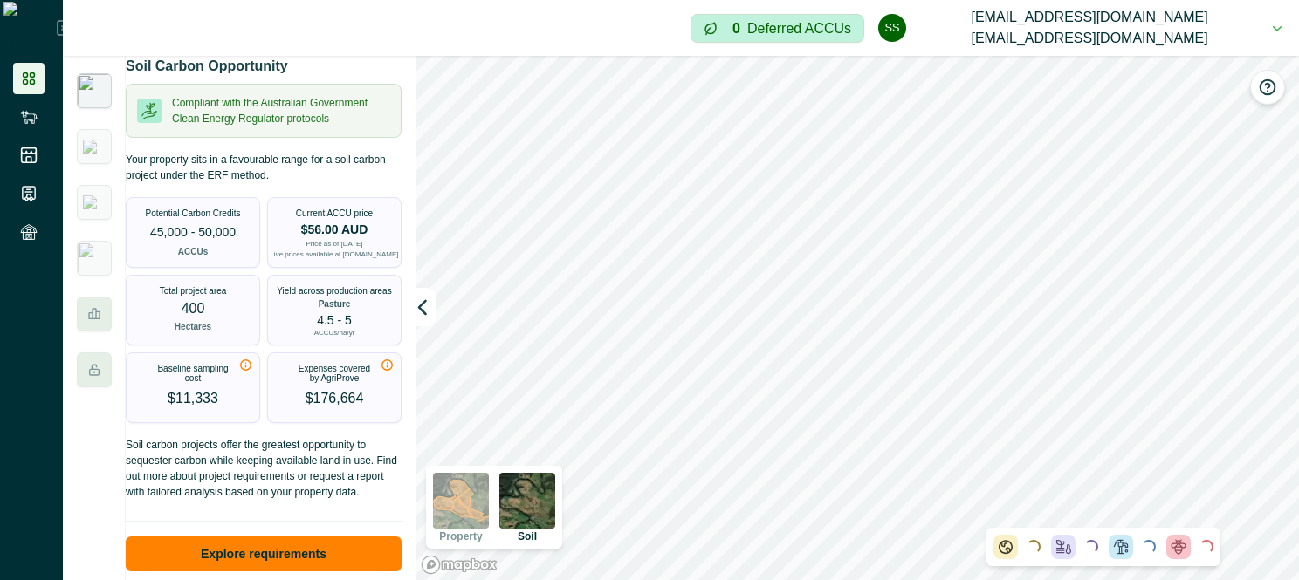
scroll to position [21, 0]
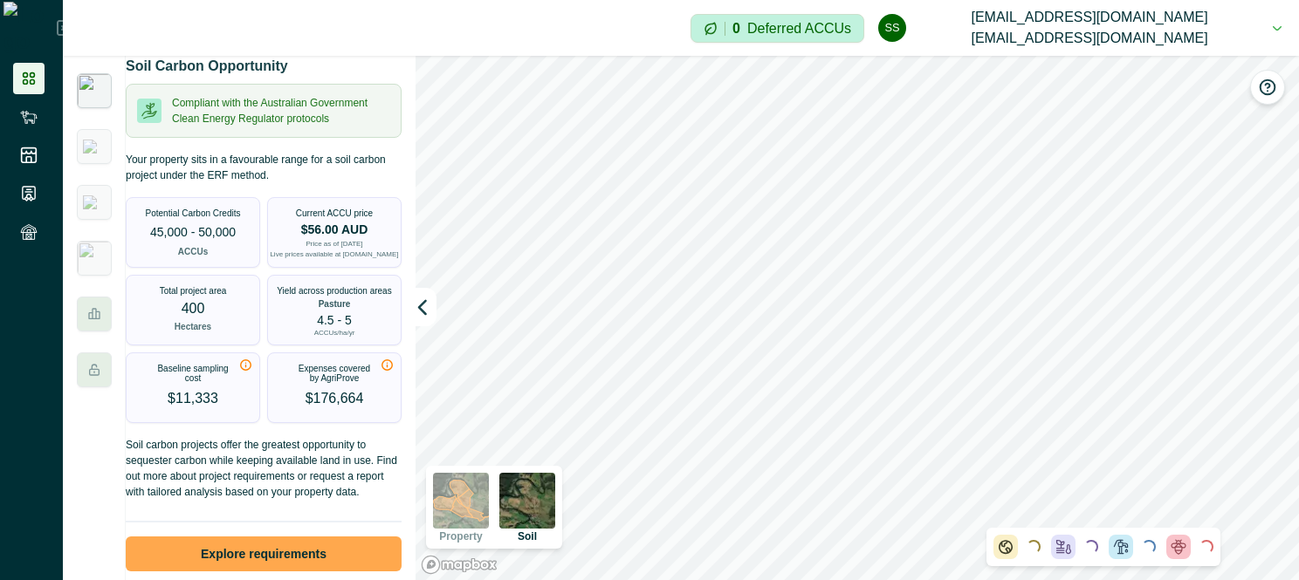
click at [310, 557] on button "Explore requirements" at bounding box center [264, 554] width 276 height 35
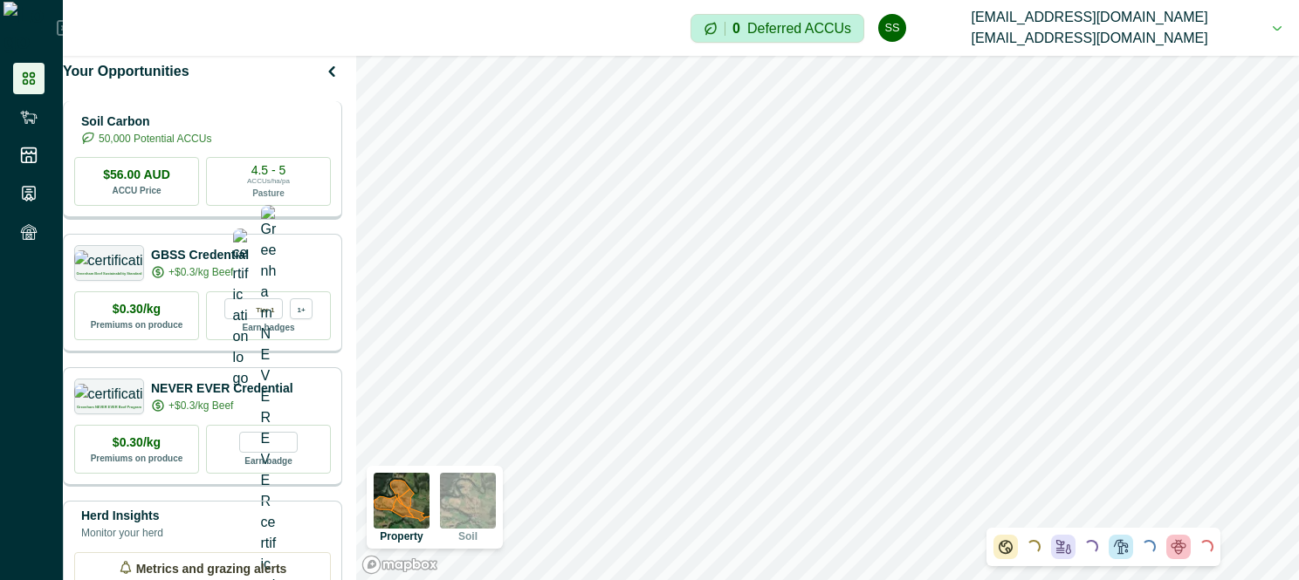
click at [211, 147] on p "50,000 Potential ACCUs" at bounding box center [155, 139] width 113 height 16
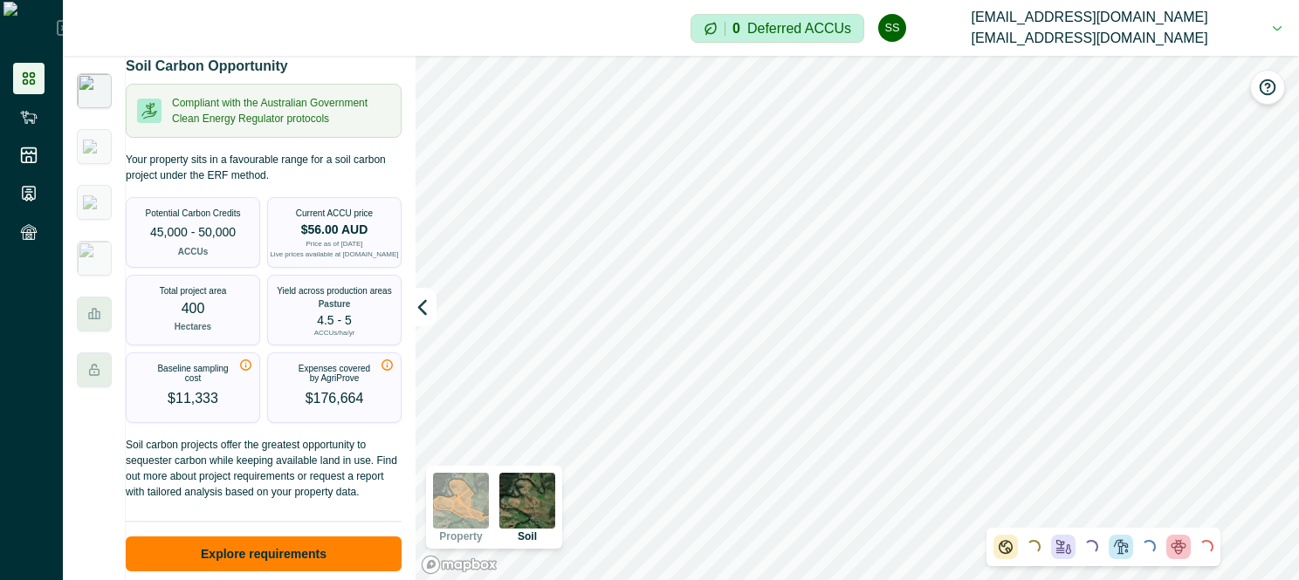
scroll to position [35, 0]
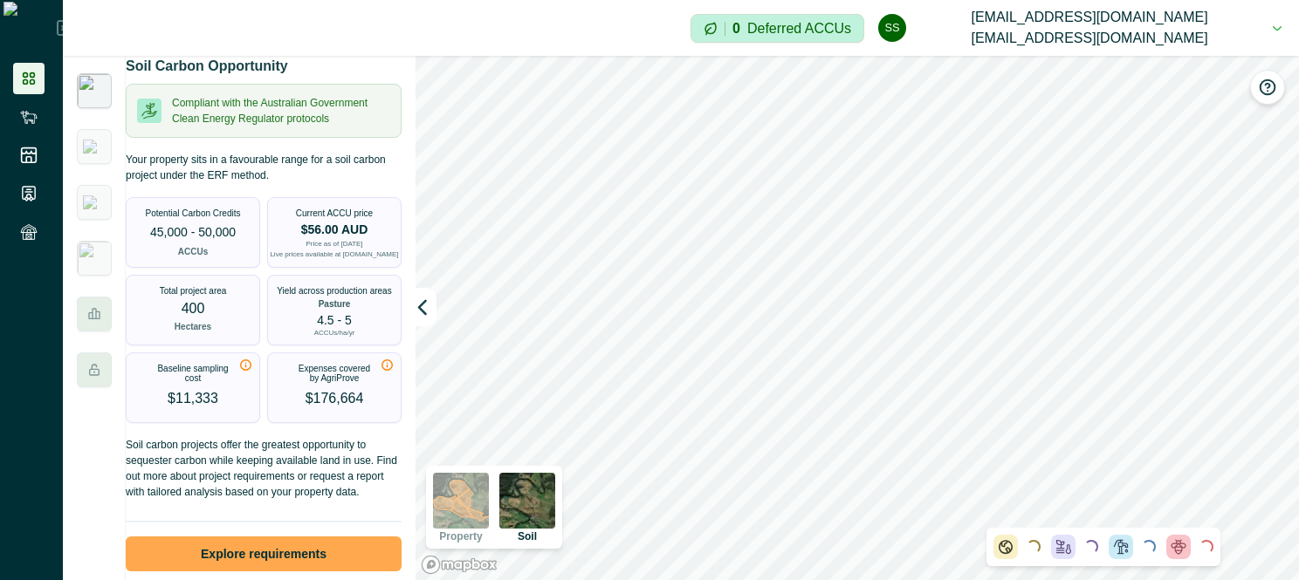
click at [255, 545] on button "Explore requirements" at bounding box center [264, 554] width 276 height 35
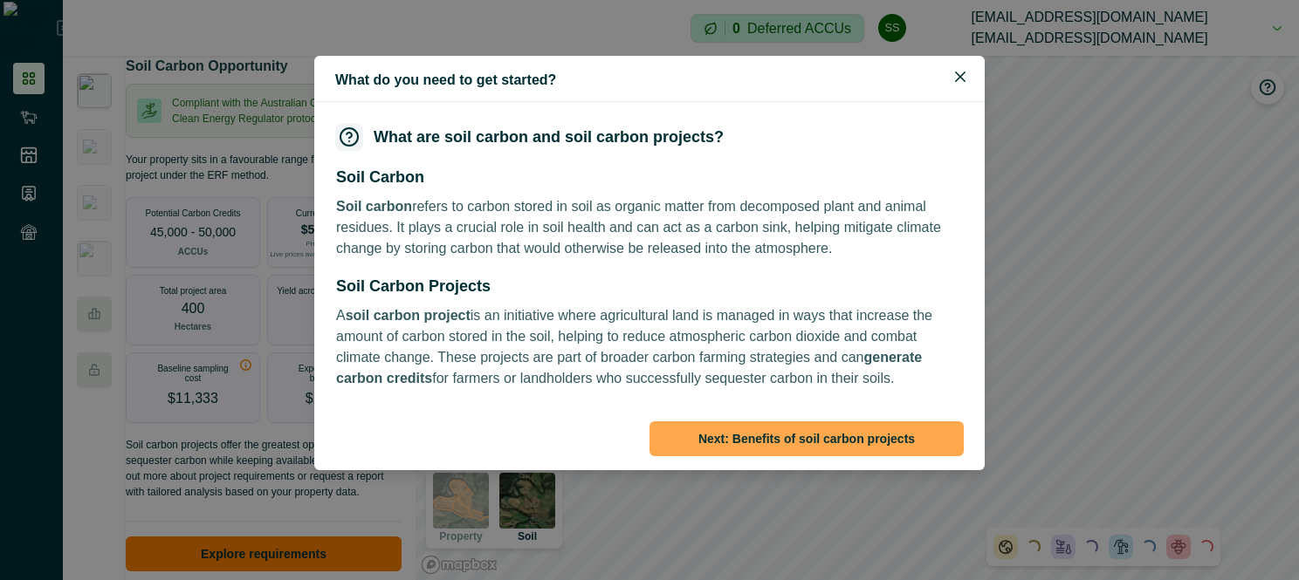
click at [747, 429] on button "Next : Benefits of soil carbon projects" at bounding box center [806, 439] width 314 height 35
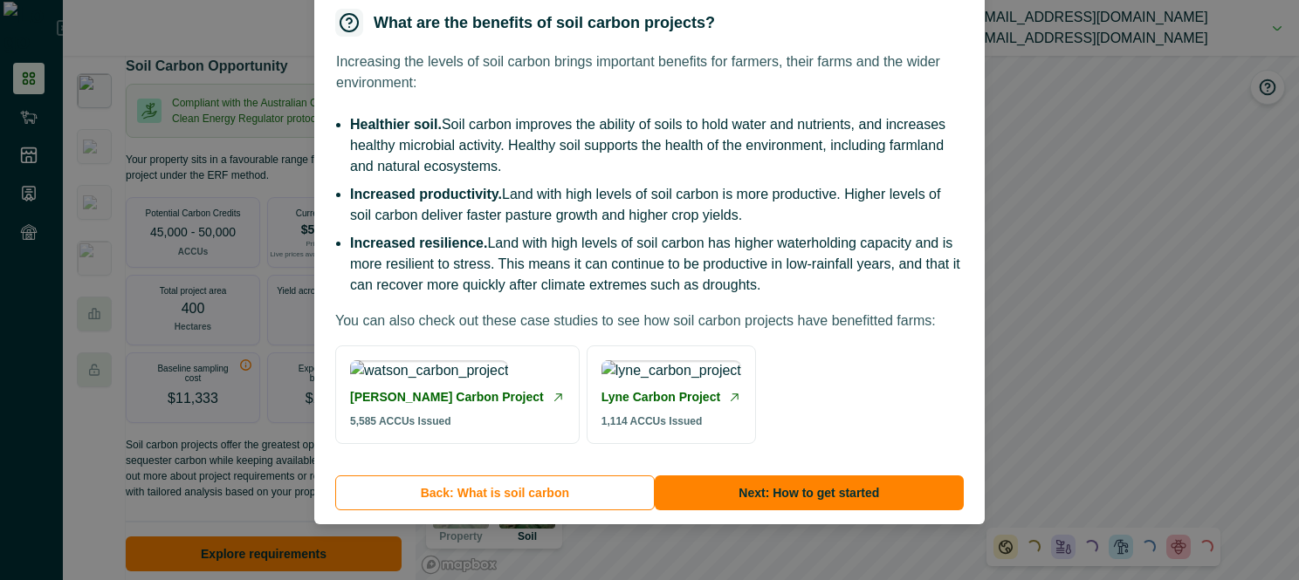
scroll to position [241, 0]
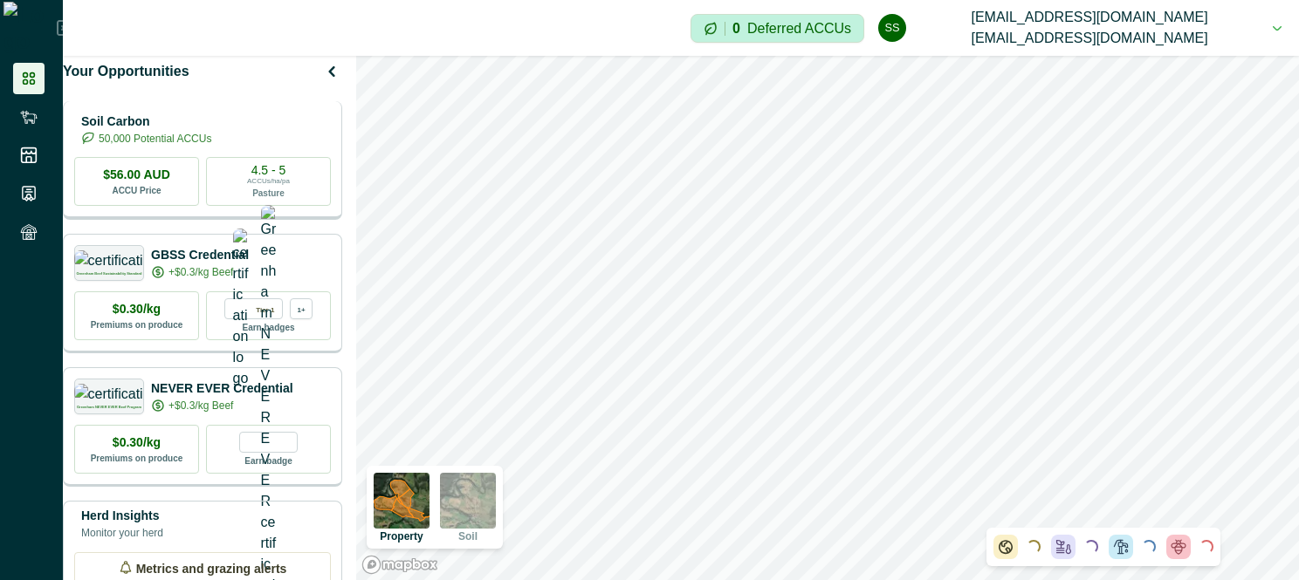
click at [259, 168] on div "Soil Carbon 50,000 Potential ACCUs $56.00 AUD ACCU Price 4.5 - 5 ACCUs/ha/pa Pa…" at bounding box center [202, 160] width 279 height 119
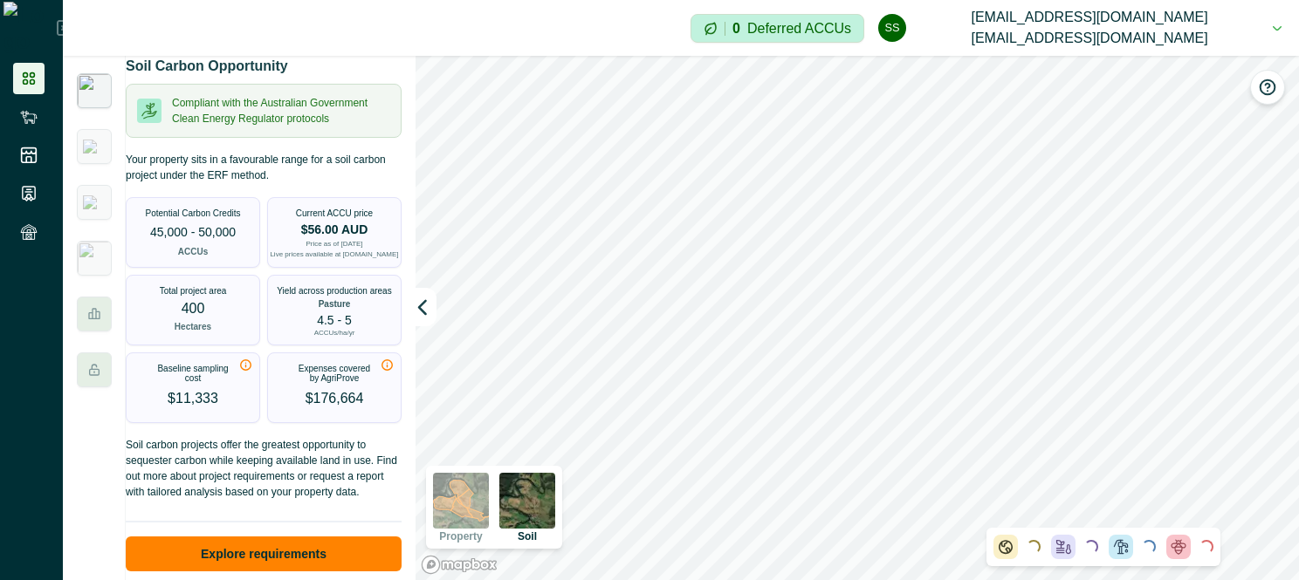
scroll to position [35, 0]
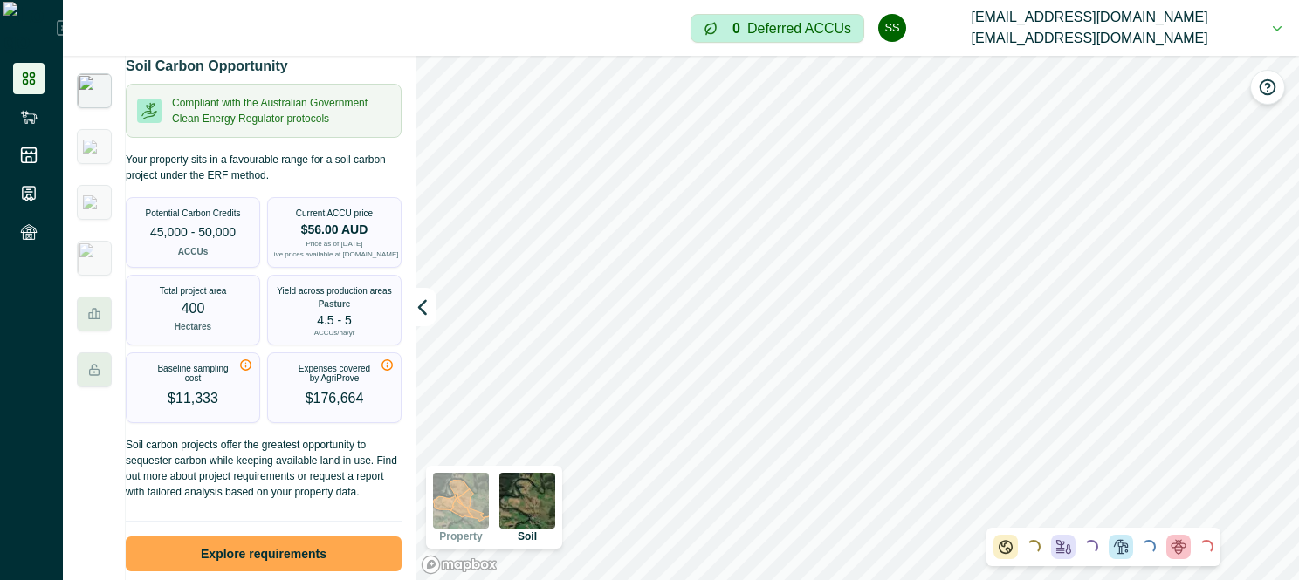
click at [267, 541] on button "Explore requirements" at bounding box center [264, 554] width 276 height 35
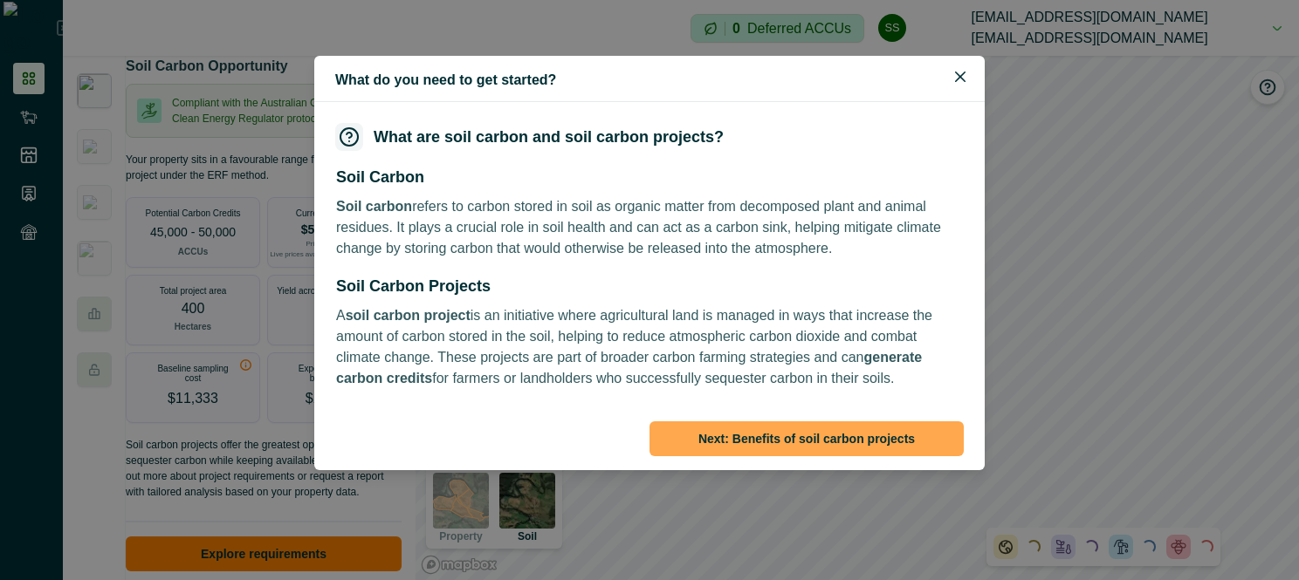
click at [800, 436] on button "Next : Benefits of soil carbon projects" at bounding box center [806, 439] width 314 height 35
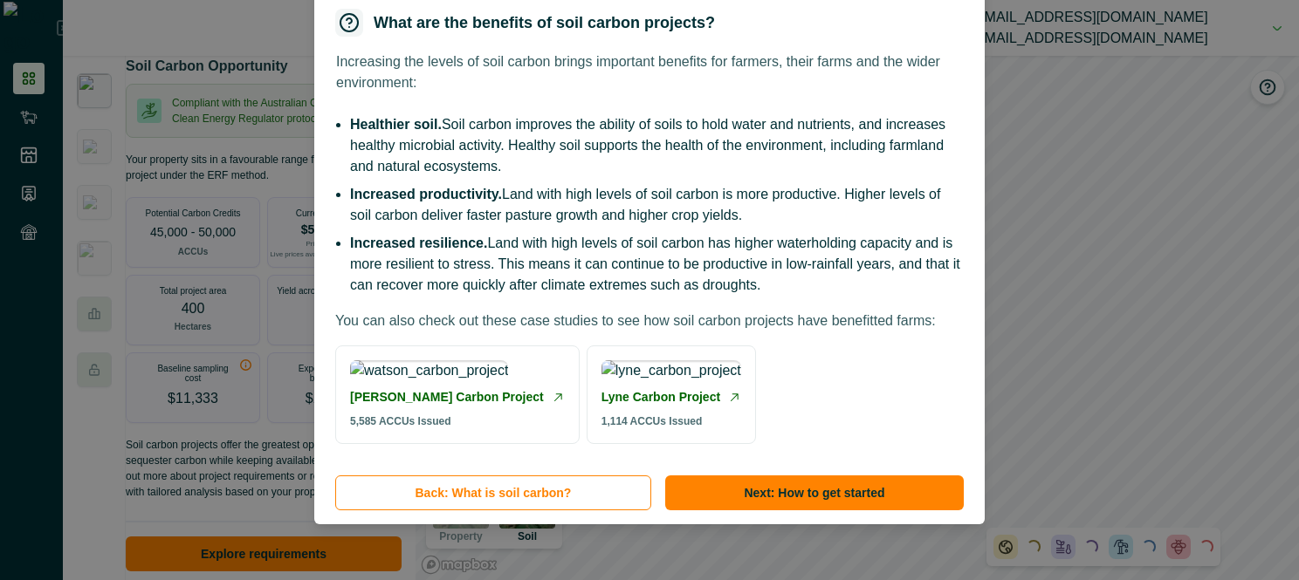
scroll to position [241, 0]
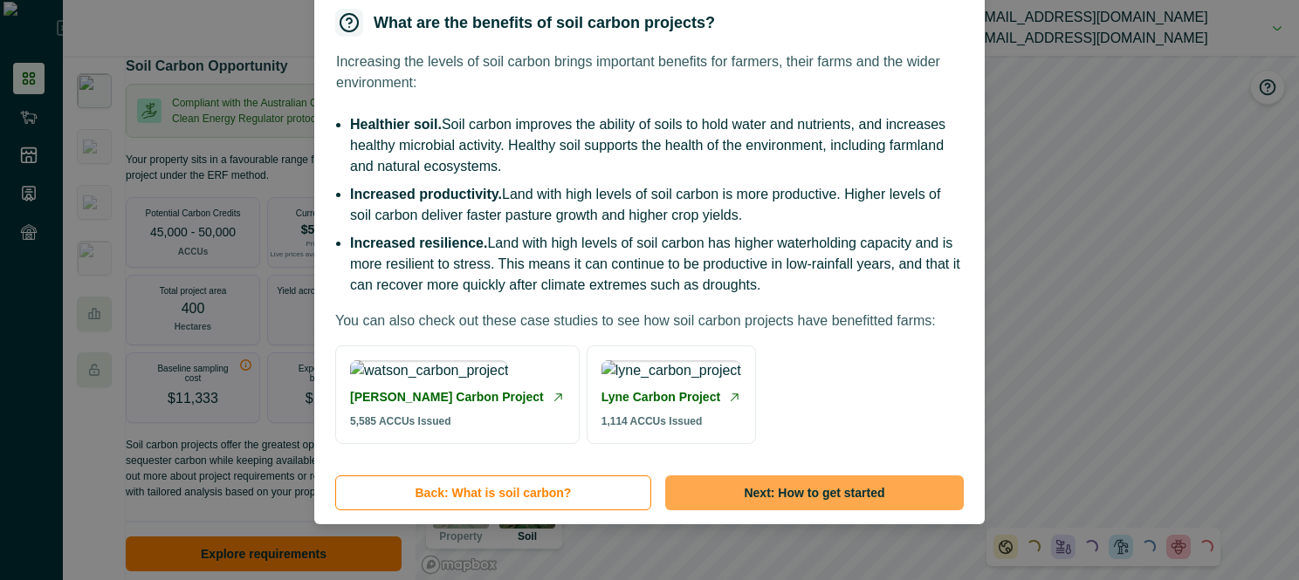
click at [822, 492] on button "Next : How to get started" at bounding box center [814, 493] width 298 height 35
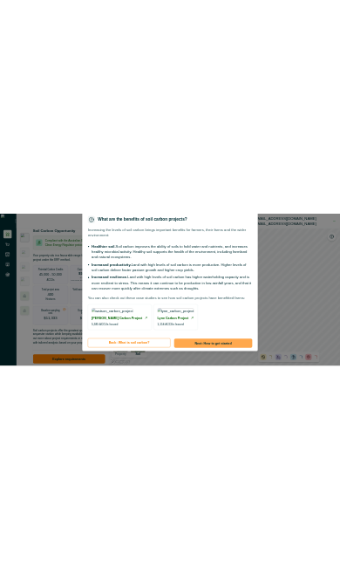
scroll to position [0, 0]
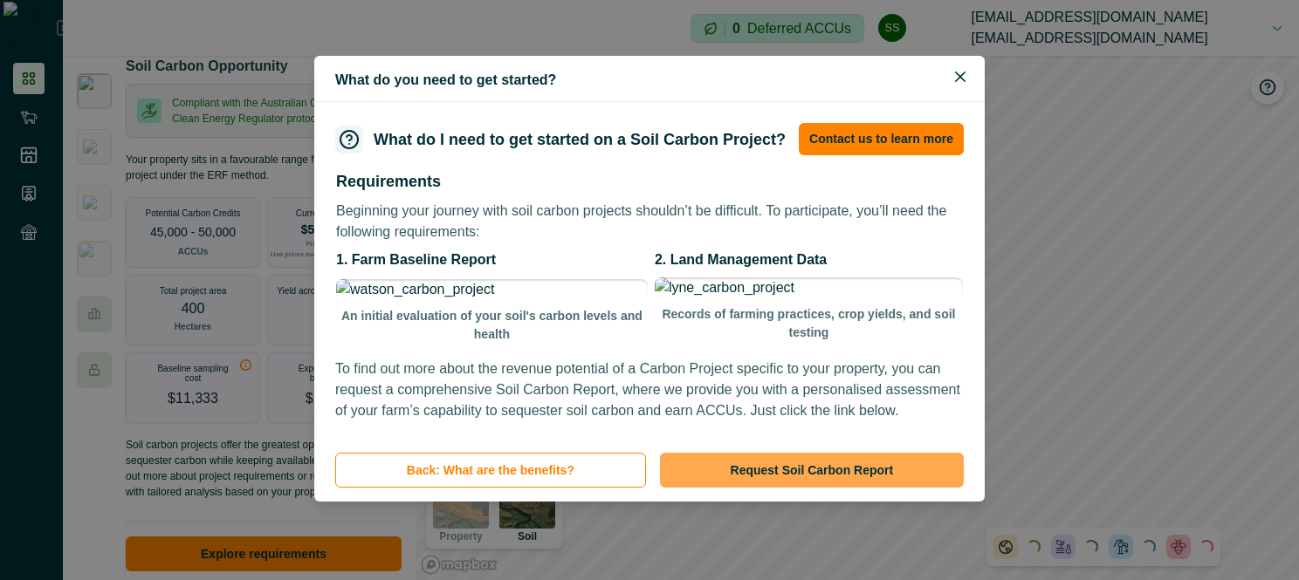
click at [752, 488] on button "Request Soil Carbon Report" at bounding box center [812, 470] width 304 height 35
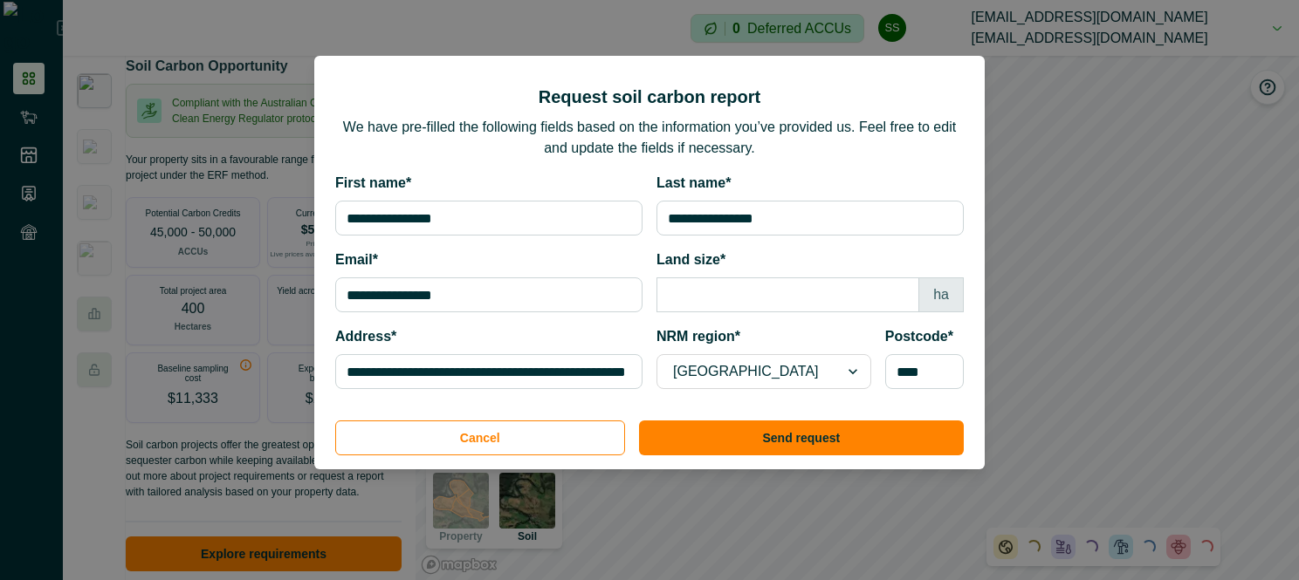
click at [553, 416] on footer "Cancel Send request" at bounding box center [649, 439] width 670 height 59
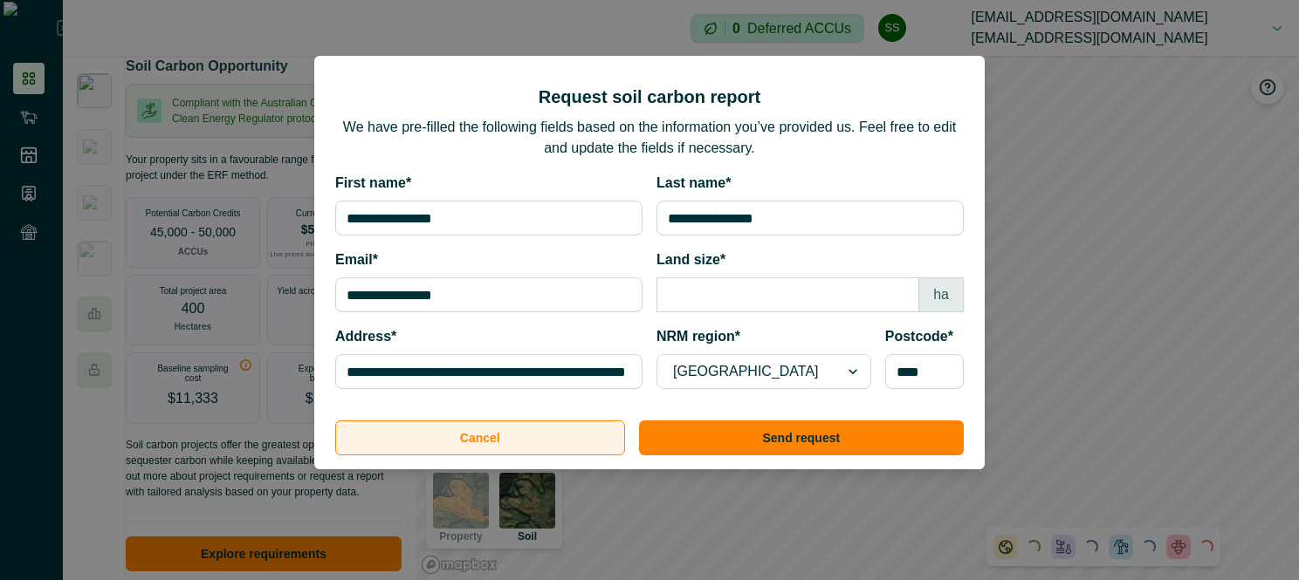
click at [541, 438] on button "Cancel" at bounding box center [480, 438] width 290 height 35
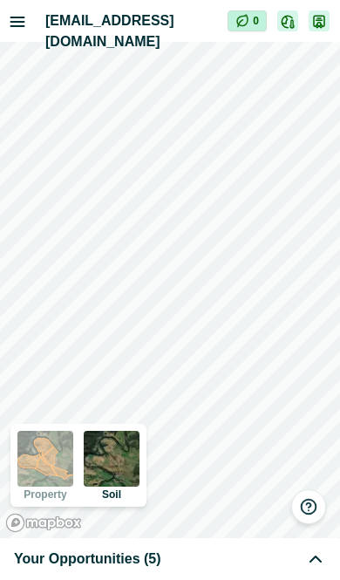
click at [194, 554] on div "Your Opportunities (5)" at bounding box center [170, 559] width 312 height 21
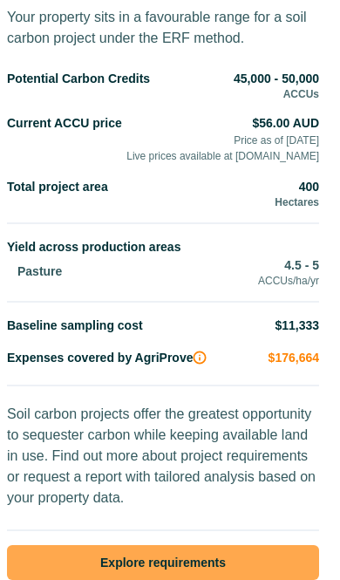
click at [158, 554] on button "Explore requirements" at bounding box center [163, 562] width 312 height 35
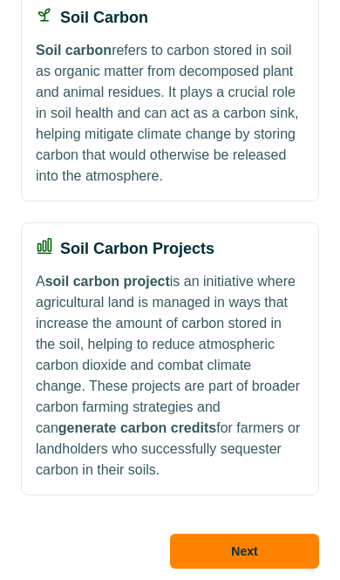
scroll to position [295, 0]
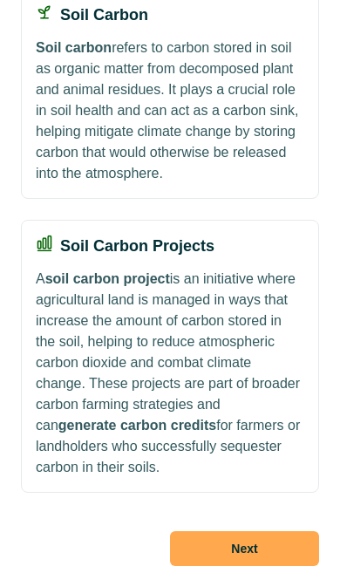
click at [230, 556] on button "Next" at bounding box center [244, 548] width 149 height 35
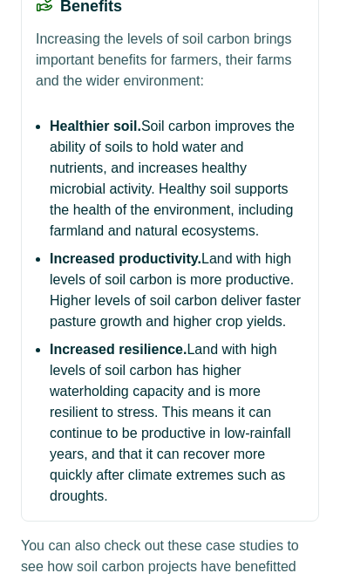
scroll to position [0, 0]
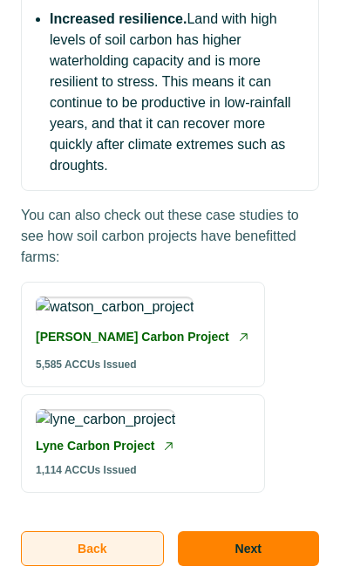
click at [82, 550] on button "Back" at bounding box center [92, 548] width 143 height 35
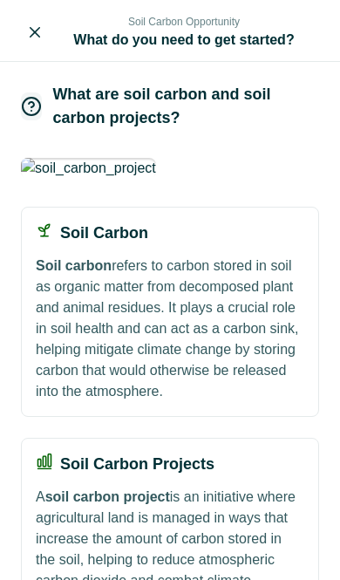
scroll to position [295, 0]
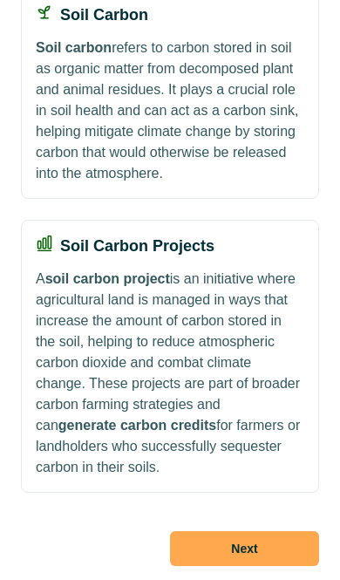
click at [238, 560] on button "Next" at bounding box center [244, 548] width 149 height 35
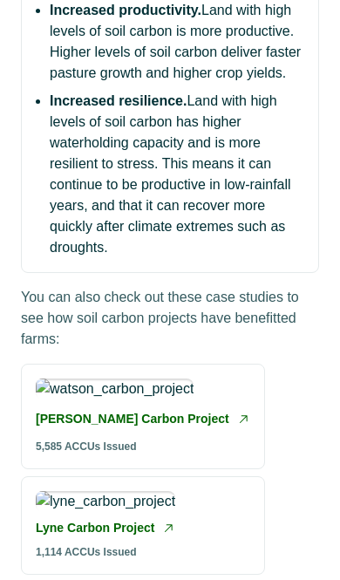
scroll to position [767, 0]
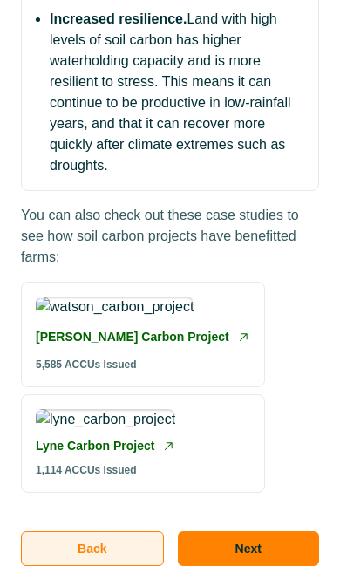
click at [109, 549] on button "Back" at bounding box center [92, 548] width 143 height 35
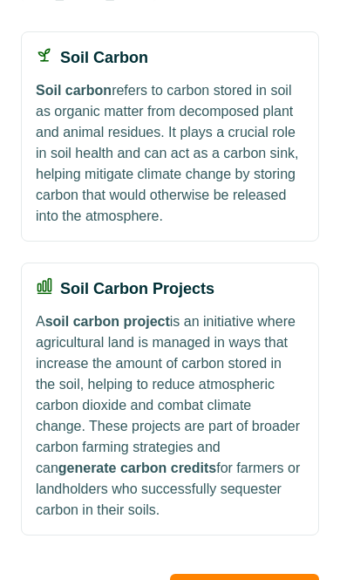
scroll to position [295, 0]
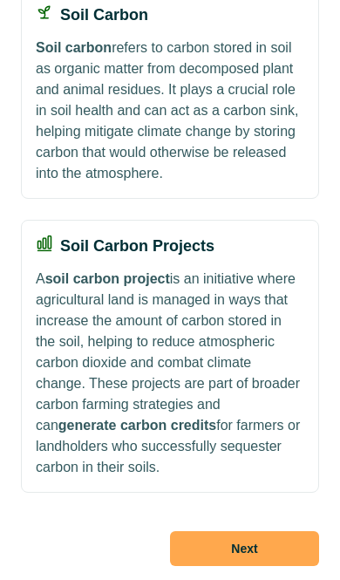
click at [202, 545] on button "Next" at bounding box center [244, 548] width 149 height 35
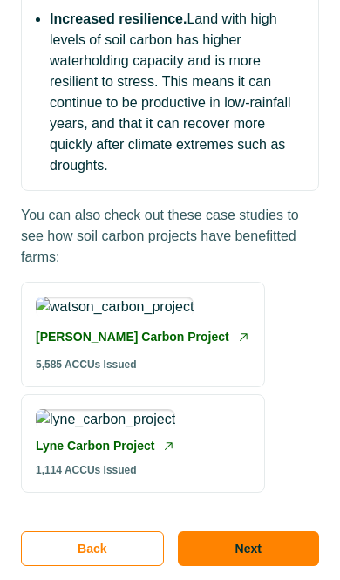
scroll to position [767, 0]
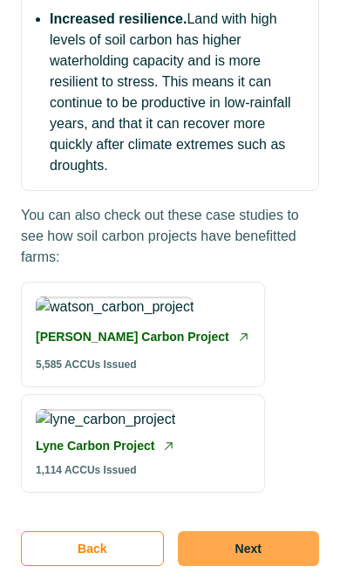
click at [257, 533] on button "Next" at bounding box center [248, 548] width 141 height 35
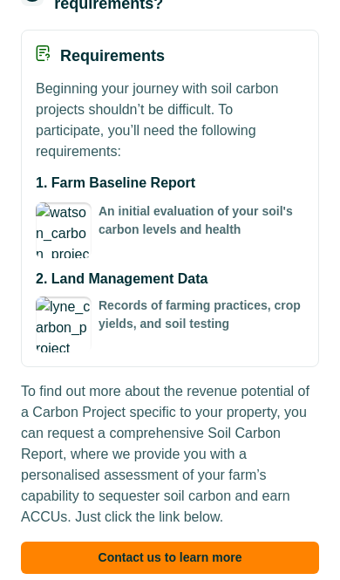
scroll to position [202, 0]
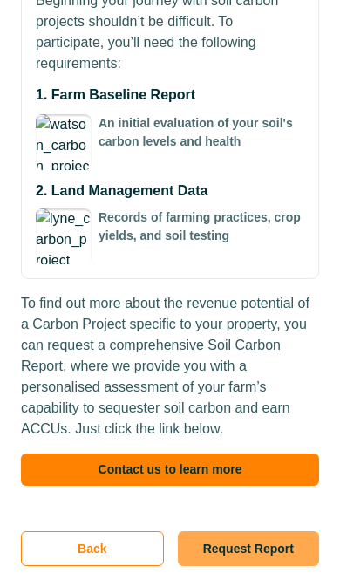
click at [252, 547] on button "Request Report" at bounding box center [248, 548] width 141 height 35
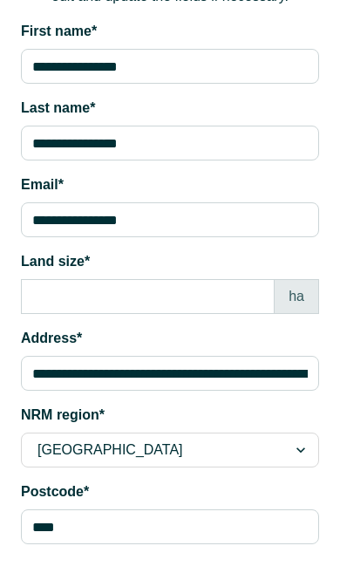
scroll to position [0, 0]
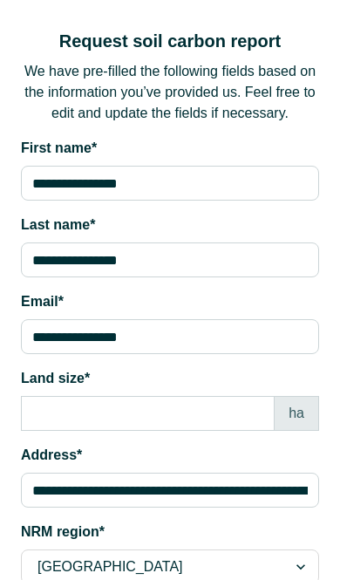
click at [214, 93] on p "We have pre-filled the following fields based on the information you’ve provide…" at bounding box center [170, 92] width 298 height 63
click at [171, 100] on p "We have pre-filled the following fields based on the information you’ve provide…" at bounding box center [170, 92] width 298 height 63
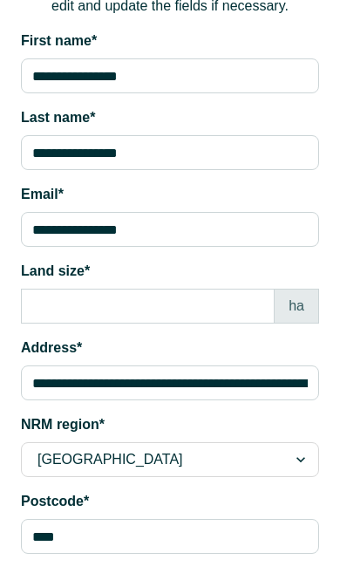
scroll to position [217, 0]
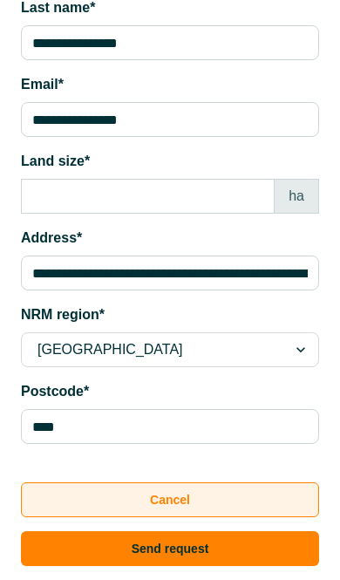
click at [166, 511] on button "Cancel" at bounding box center [170, 500] width 298 height 35
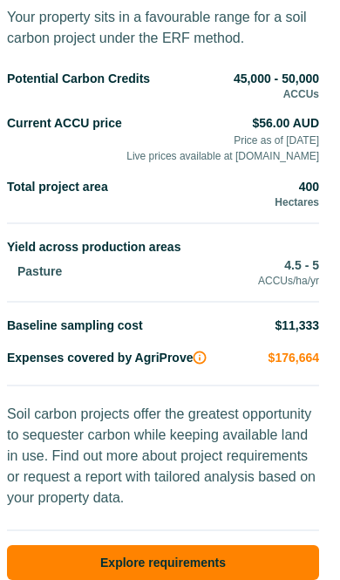
click at [187, 418] on p "Soil carbon projects offer the greatest opportunity to sequester carbon while k…" at bounding box center [163, 461] width 312 height 115
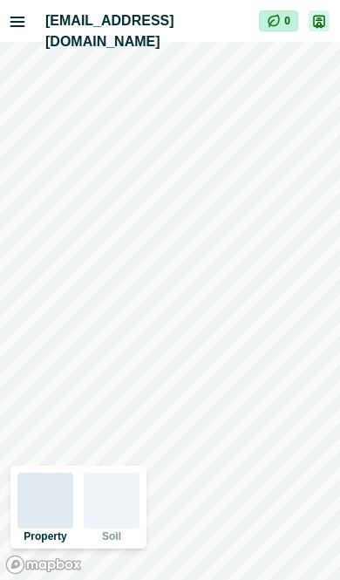
click at [18, 18] on icon "button" at bounding box center [17, 21] width 17 height 17
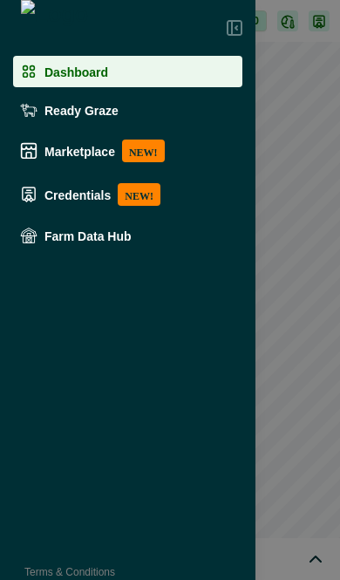
click at [282, 165] on div "Dashboard Ready Graze Marketplace NEW! Credentials NEW! Farm Data Hub Terms & C…" at bounding box center [170, 290] width 340 height 580
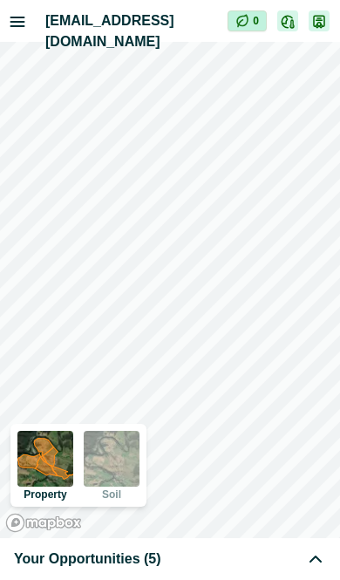
click at [154, 554] on div "Your Opportunities (5)" at bounding box center [170, 559] width 312 height 21
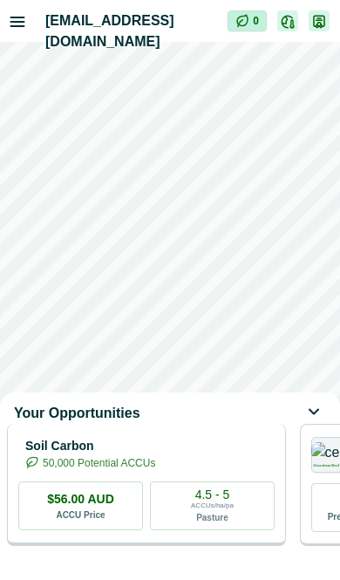
click at [155, 471] on p "50,000 Potential ACCUs" at bounding box center [99, 464] width 113 height 16
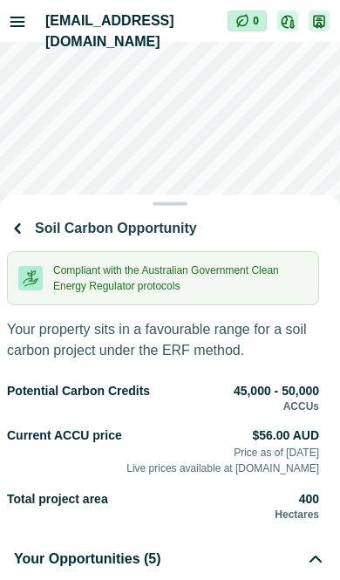
drag, startPoint x: 217, startPoint y: 248, endPoint x: 206, endPoint y: 0, distance: 248.1
click at [206, 0] on div "Soil Carbon Opportunity Compliant with the Australian Government Clean Energy R…" at bounding box center [170, 290] width 340 height 580
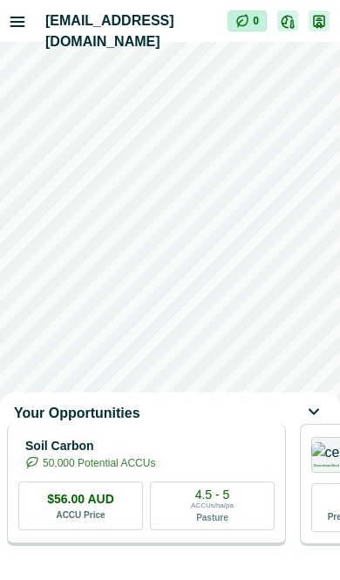
click at [155, 453] on p "Soil Carbon" at bounding box center [90, 446] width 130 height 18
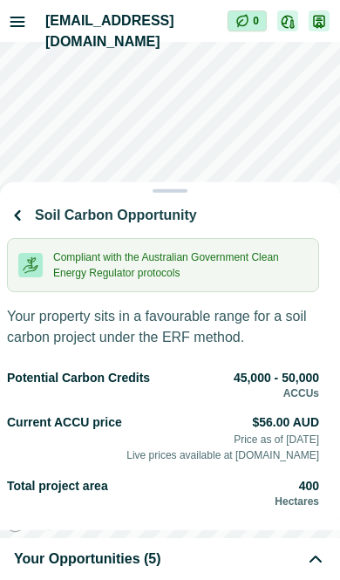
drag, startPoint x: 169, startPoint y: 250, endPoint x: 194, endPoint y: -106, distance: 356.9
click at [194, 0] on html "scp@agriprove.io Impersonation Mode 0 Property Soil Your Opportunities (5) Soil…" at bounding box center [170, 290] width 340 height 580
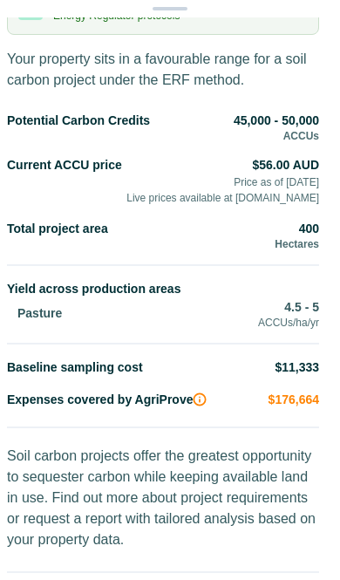
scroll to position [145, 0]
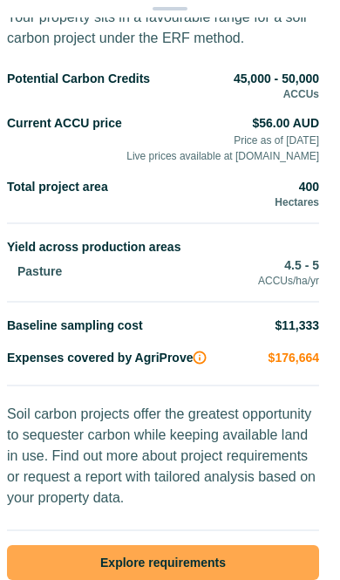
click at [192, 553] on button "Explore requirements" at bounding box center [163, 562] width 312 height 35
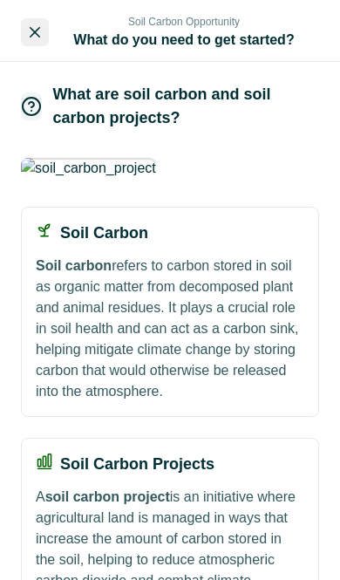
click at [34, 37] on icon "Close" at bounding box center [35, 32] width 10 height 10
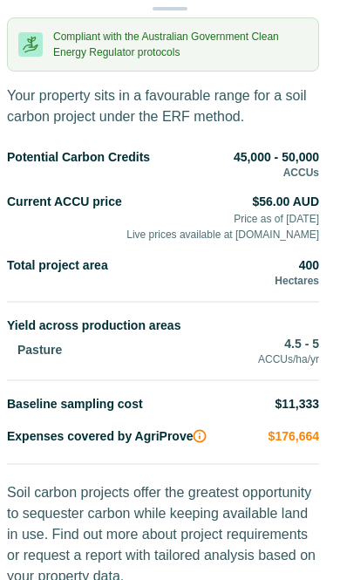
scroll to position [0, 0]
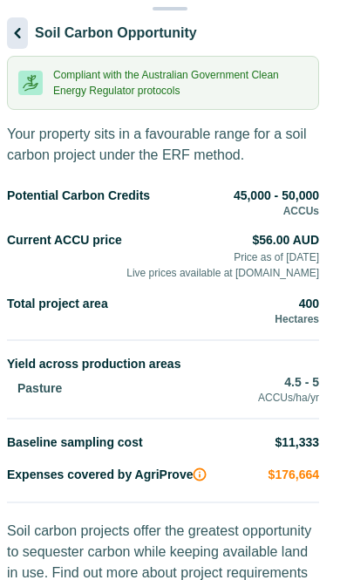
click at [28, 44] on icon "button" at bounding box center [17, 33] width 21 height 21
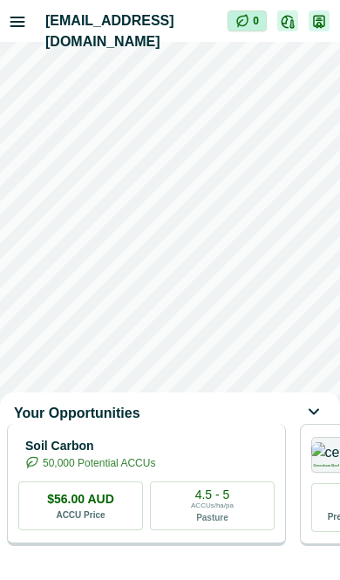
click at [175, 487] on div "Soil Carbon 50,000 Potential ACCUs $56.00 AUD ACCU Price 4.5 - 5 ACCUs/ha/pa Pa…" at bounding box center [146, 485] width 279 height 122
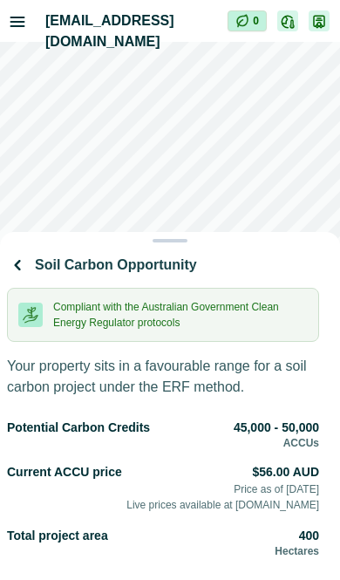
scroll to position [388, 0]
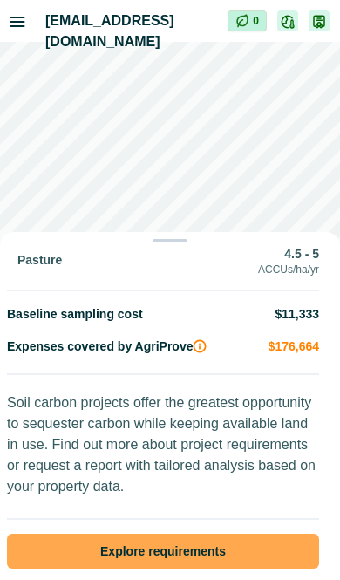
click at [168, 534] on button "Explore requirements" at bounding box center [163, 551] width 312 height 35
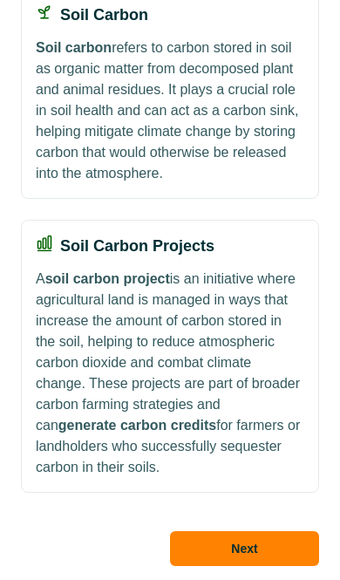
scroll to position [295, 0]
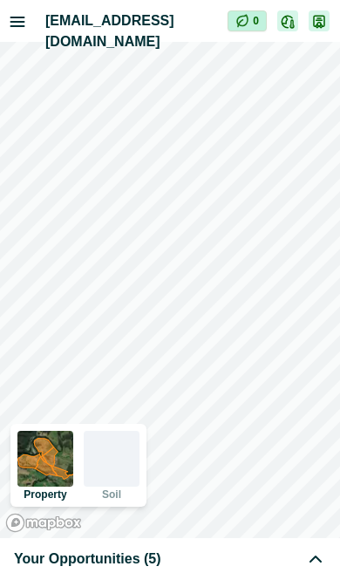
click at [154, 557] on div "Your Opportunities (5)" at bounding box center [170, 559] width 312 height 21
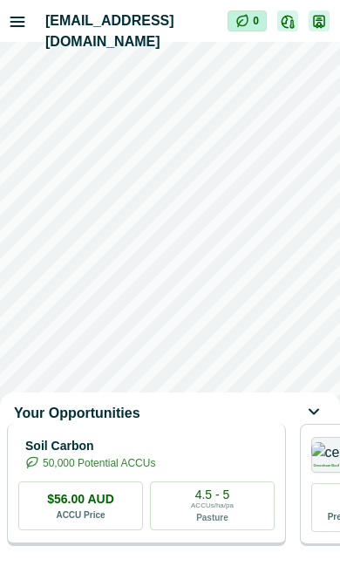
click at [155, 470] on p "50,000 Potential ACCUs" at bounding box center [99, 464] width 113 height 16
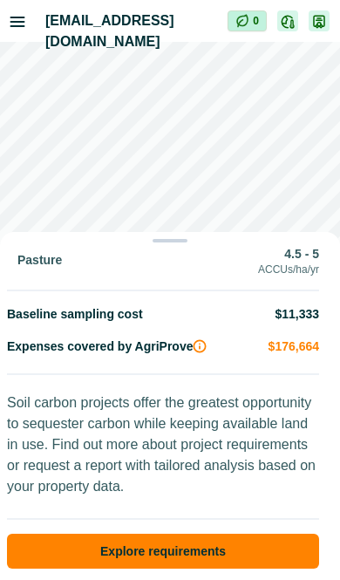
scroll to position [388, 0]
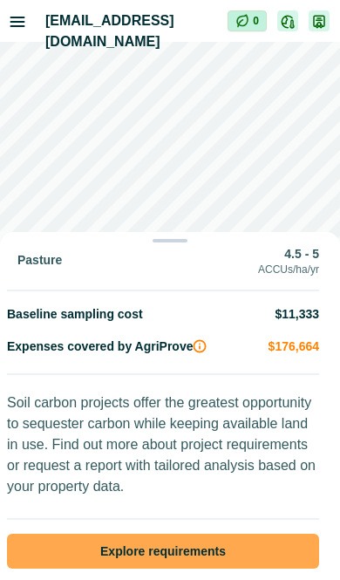
click at [179, 552] on button "Explore requirements" at bounding box center [163, 551] width 312 height 35
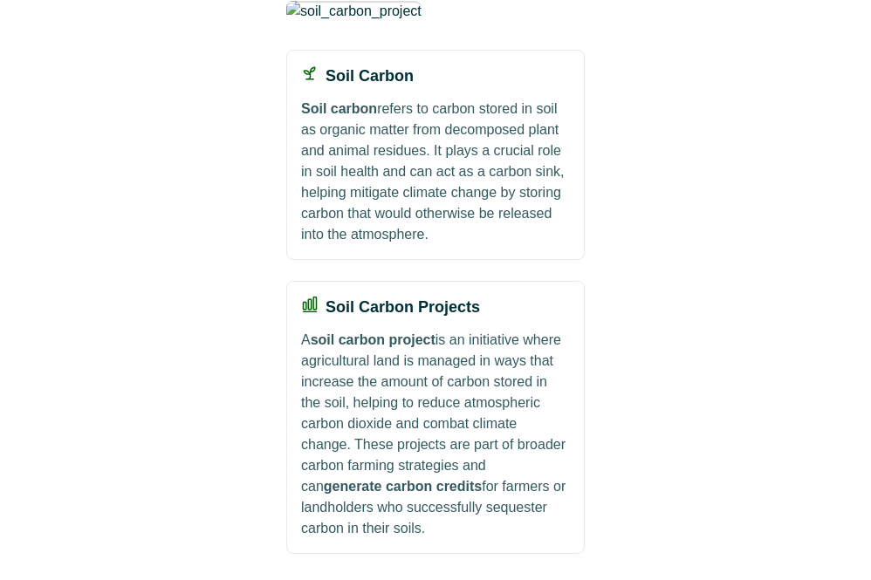
scroll to position [295, 0]
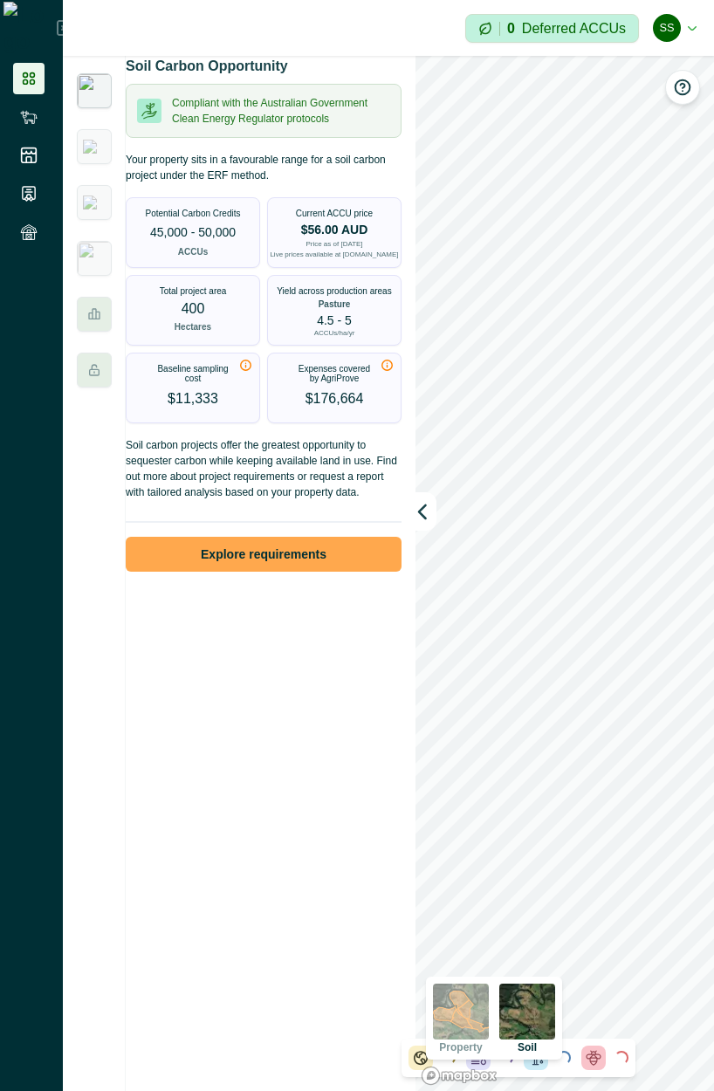
click at [278, 572] on button "Explore requirements" at bounding box center [264, 554] width 276 height 35
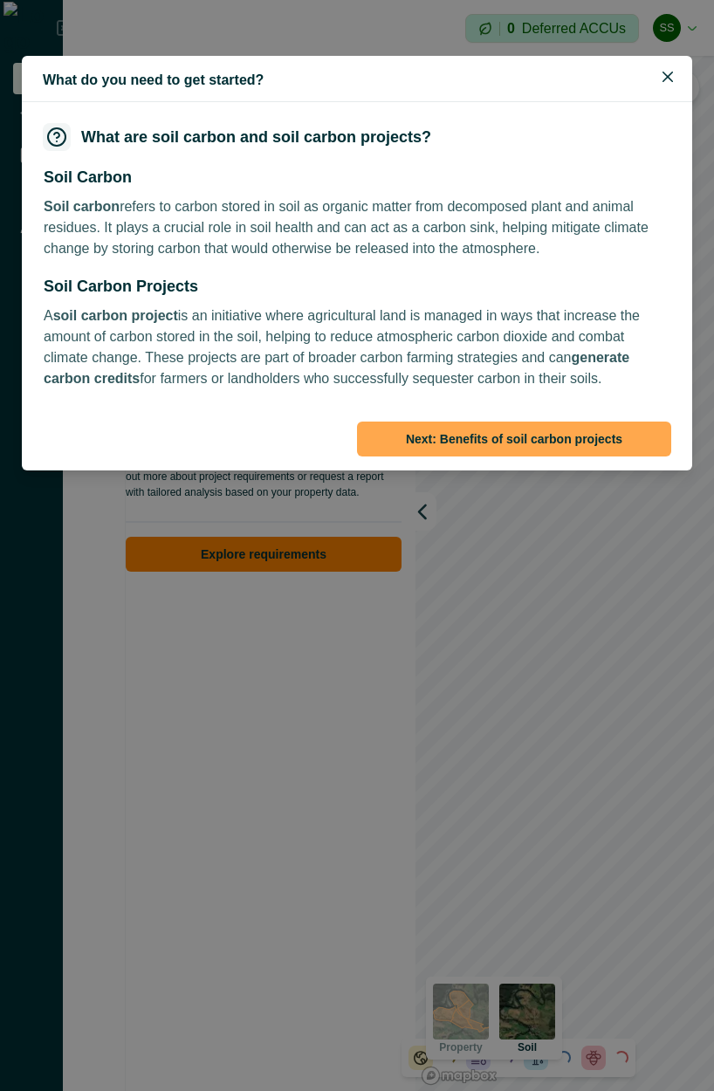
click at [339, 440] on button "Next : Benefits of soil carbon projects" at bounding box center [514, 439] width 314 height 35
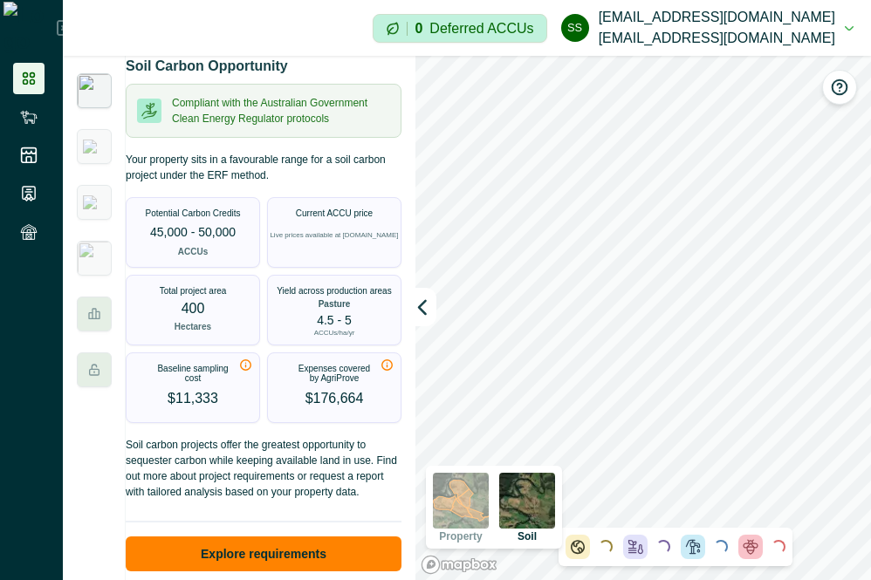
scroll to position [35, 0]
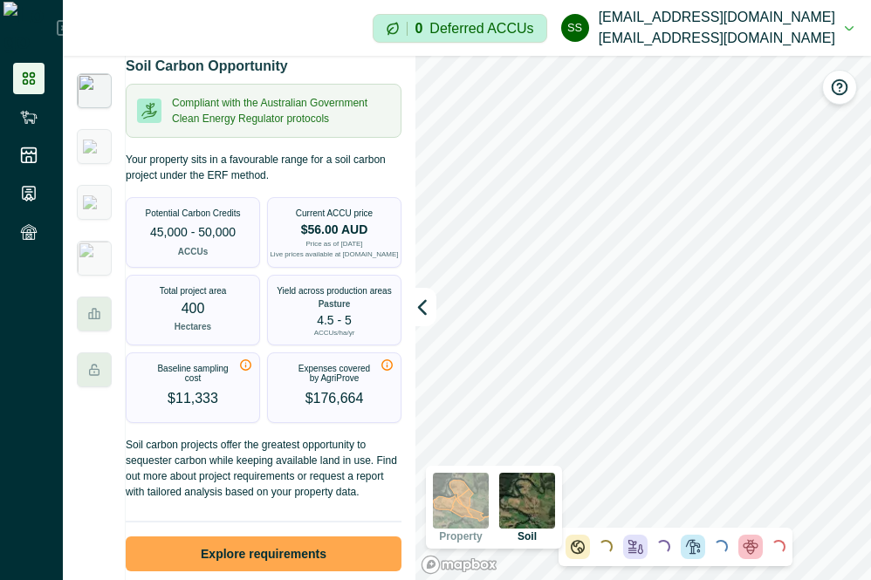
click at [252, 550] on button "Explore requirements" at bounding box center [264, 554] width 276 height 35
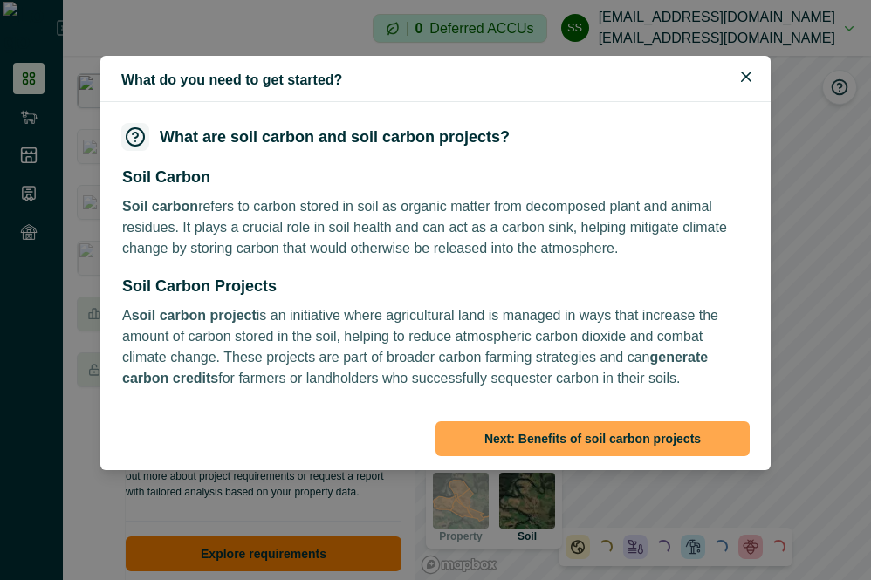
click at [339, 436] on button "Next : Benefits of soil carbon projects" at bounding box center [592, 439] width 314 height 35
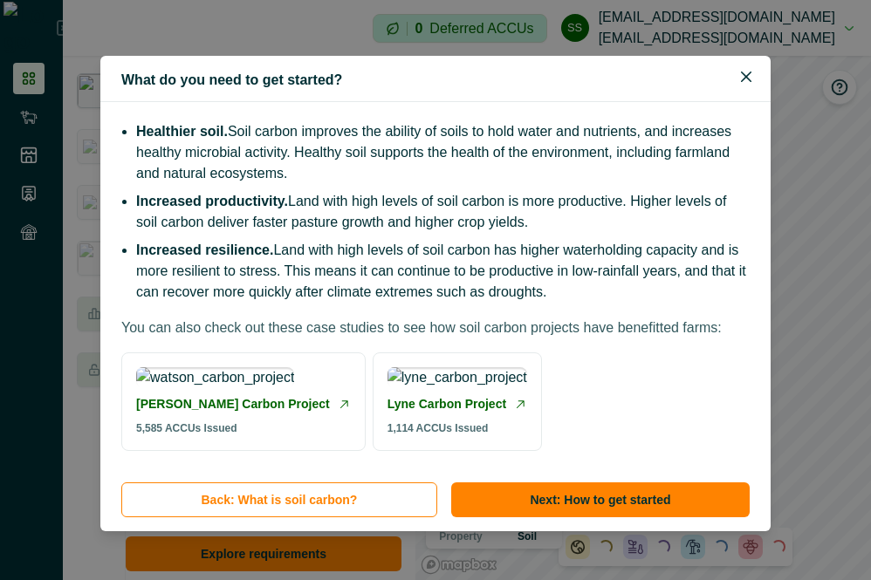
scroll to position [0, 0]
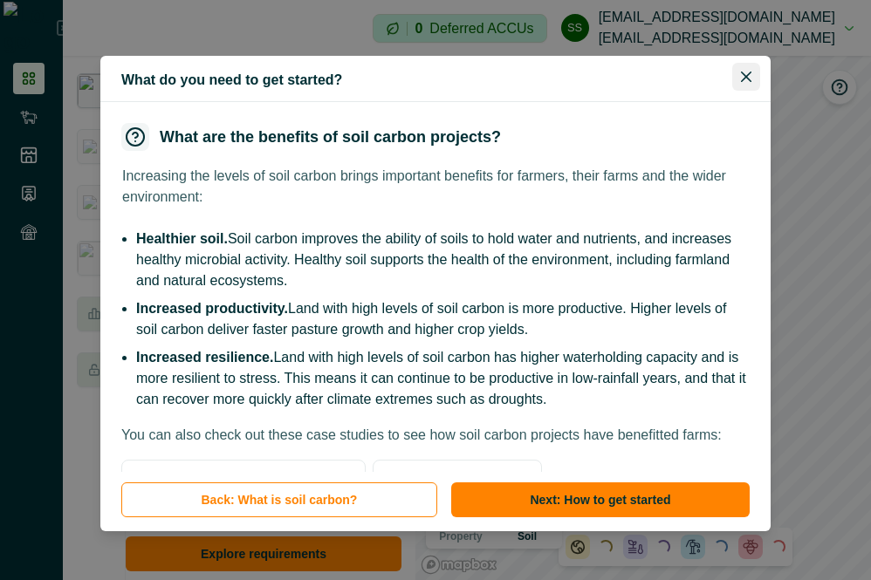
click at [339, 80] on button "Close" at bounding box center [746, 77] width 28 height 28
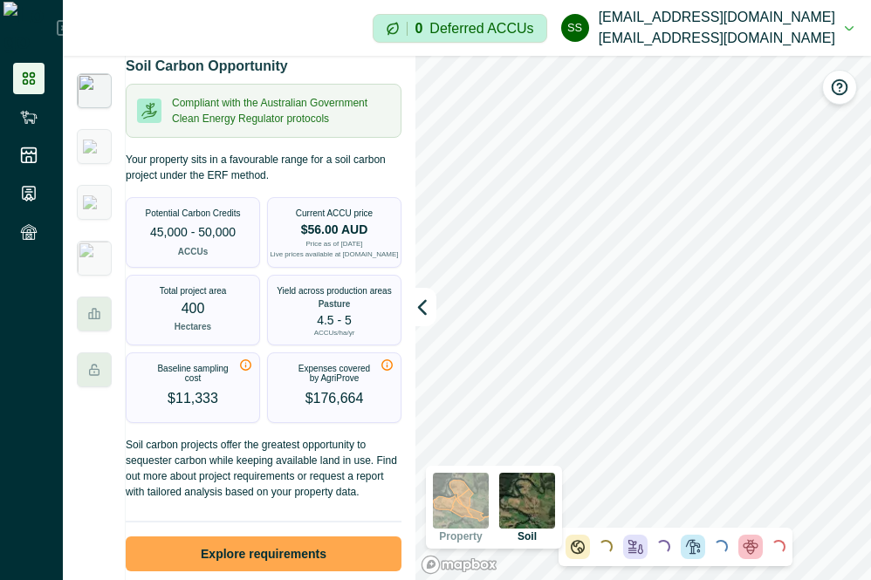
click at [306, 537] on button "Explore requirements" at bounding box center [264, 554] width 276 height 35
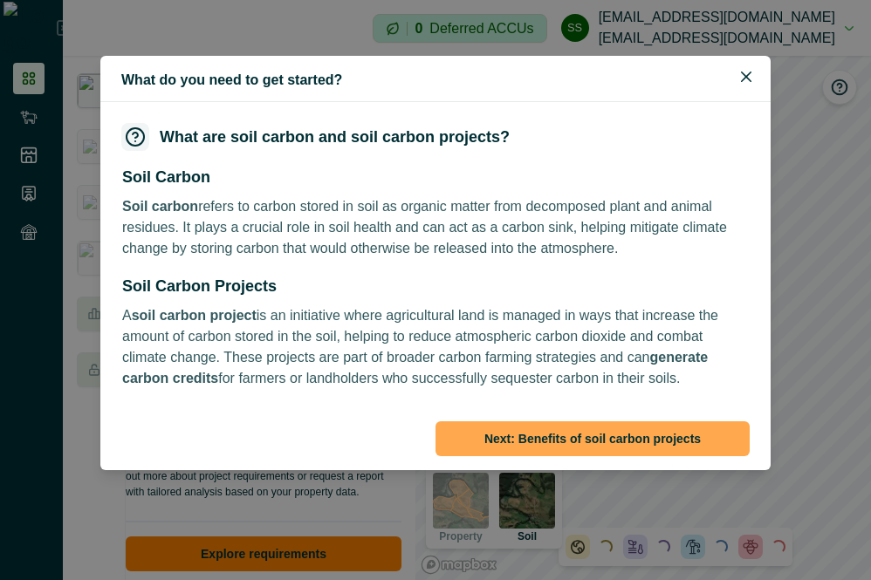
click at [339, 438] on button "Next : Benefits of soil carbon projects" at bounding box center [592, 439] width 314 height 35
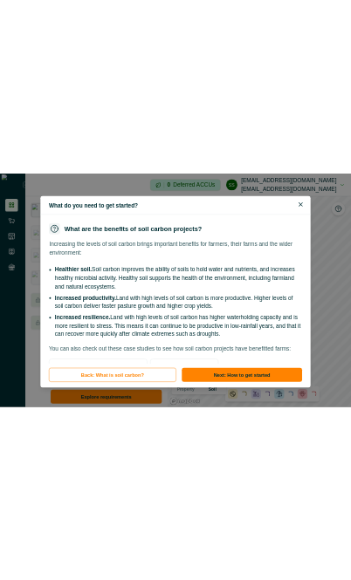
scroll to position [230, 0]
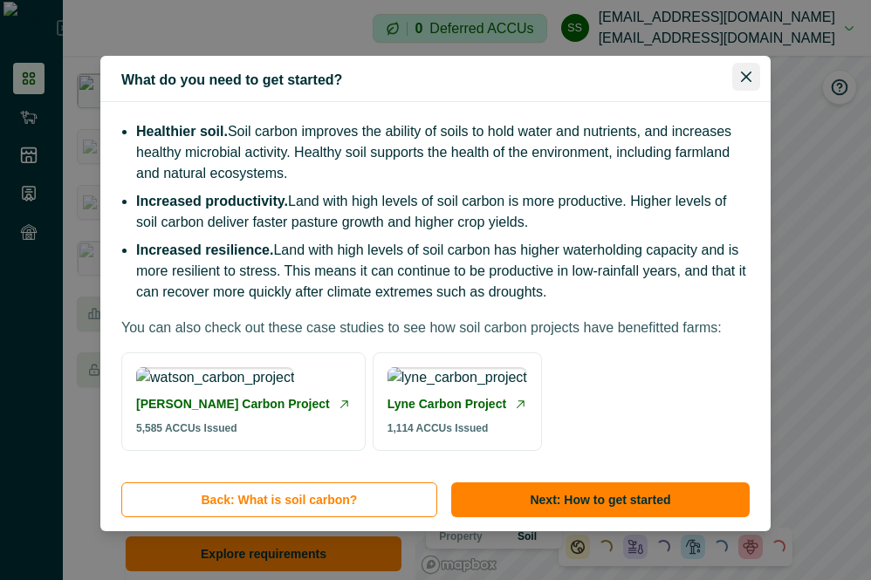
click at [339, 80] on button "Close" at bounding box center [746, 77] width 28 height 28
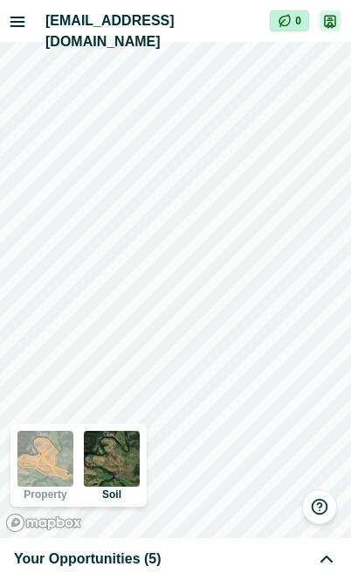
click at [223, 565] on div "Your Opportunities (5)" at bounding box center [175, 559] width 323 height 21
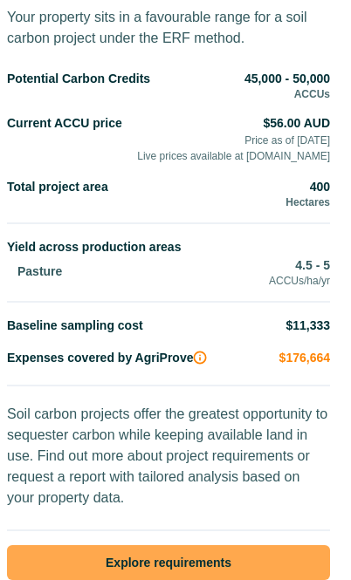
click at [184, 546] on button "Explore requirements" at bounding box center [168, 562] width 323 height 35
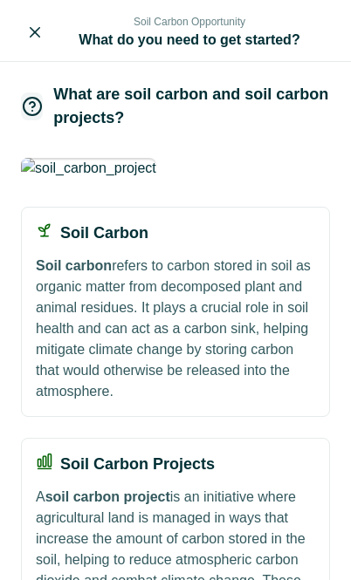
scroll to position [278, 0]
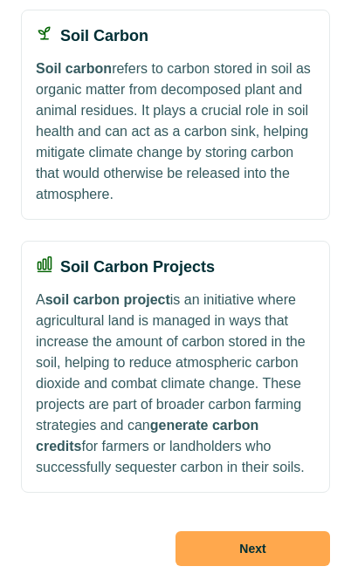
click at [251, 549] on button "Next" at bounding box center [252, 548] width 154 height 35
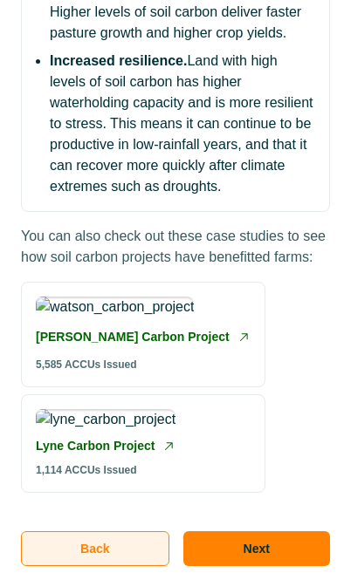
click at [133, 541] on button "Back" at bounding box center [95, 548] width 148 height 35
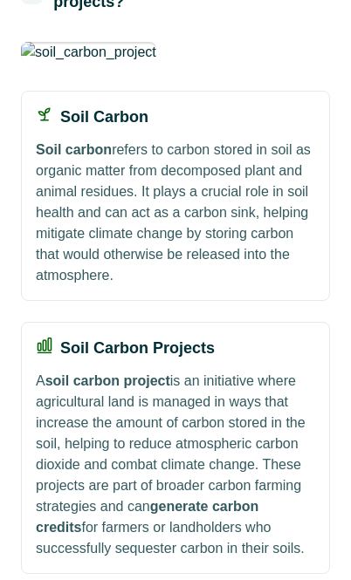
scroll to position [0, 0]
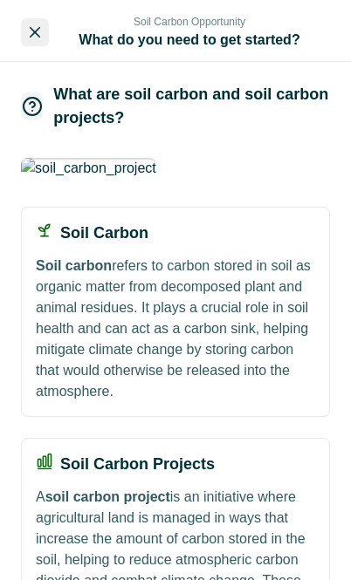
click at [28, 24] on button "Close" at bounding box center [35, 32] width 28 height 28
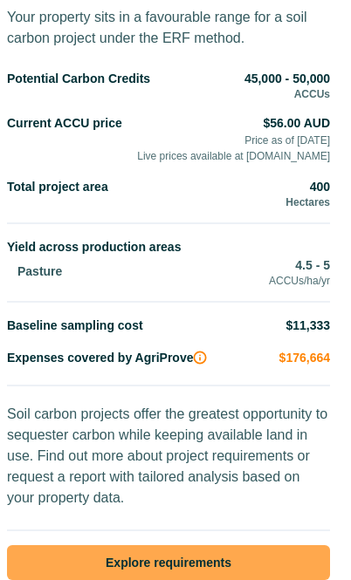
click at [197, 545] on button "Explore requirements" at bounding box center [168, 562] width 323 height 35
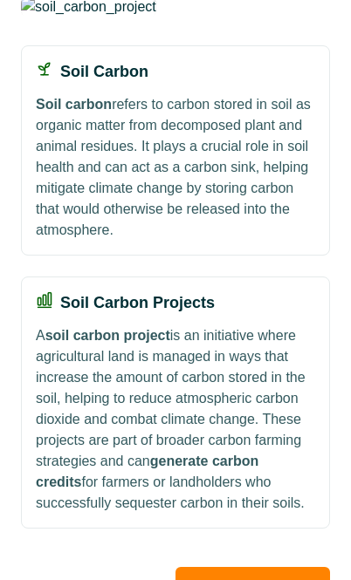
scroll to position [278, 0]
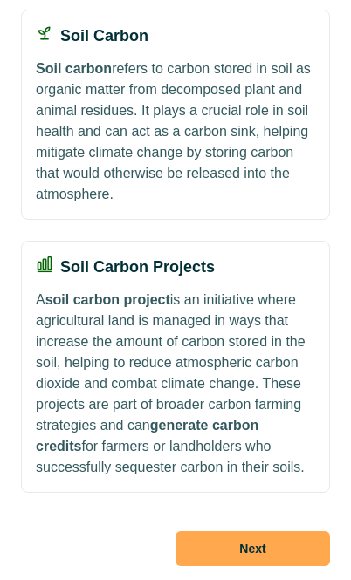
click at [248, 545] on button "Next" at bounding box center [252, 548] width 154 height 35
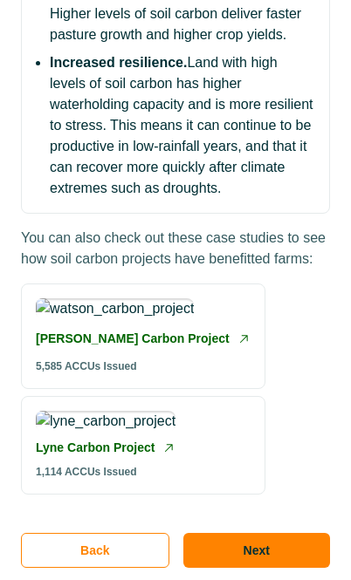
scroll to position [716, 0]
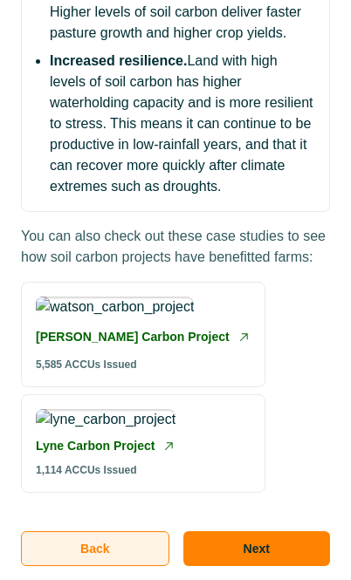
click at [124, 552] on button "Back" at bounding box center [95, 548] width 148 height 35
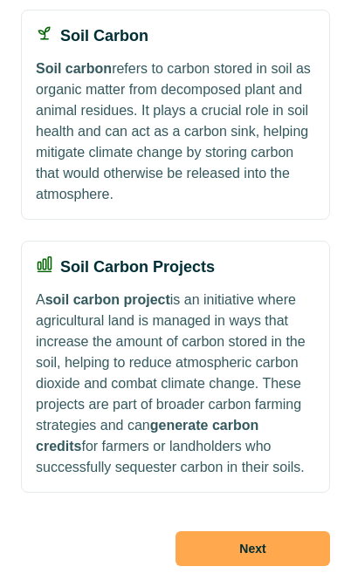
click at [180, 545] on button "Next" at bounding box center [252, 548] width 154 height 35
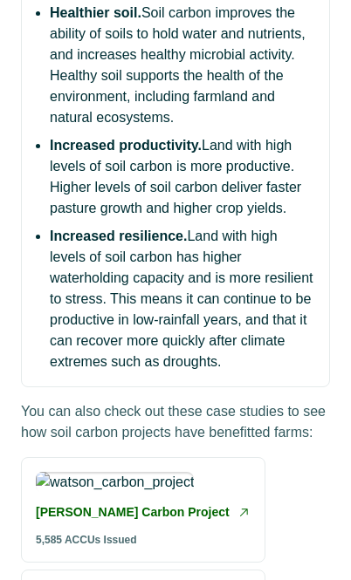
scroll to position [0, 0]
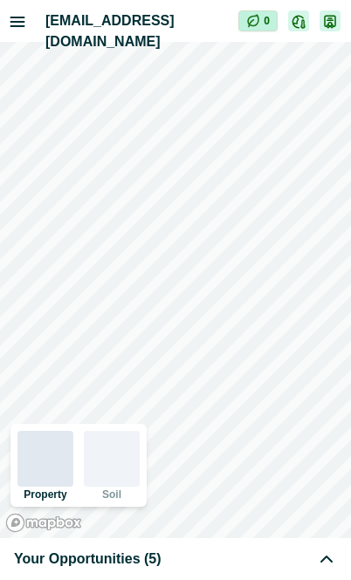
click at [187, 559] on div "Your Opportunities (5)" at bounding box center [175, 559] width 323 height 21
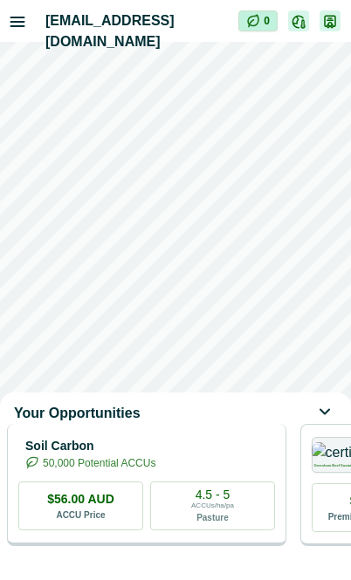
click at [203, 450] on div "Soil Carbon 50,000 Potential ACCUs" at bounding box center [146, 453] width 257 height 35
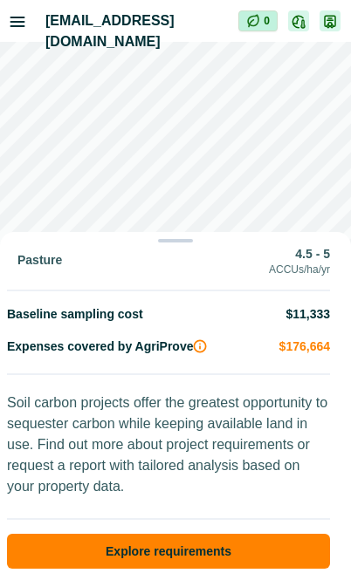
scroll to position [388, 0]
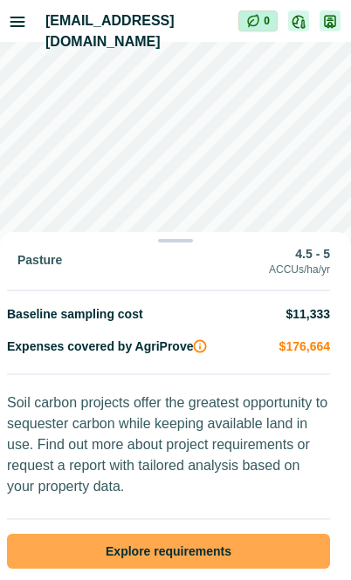
click at [242, 534] on button "Explore requirements" at bounding box center [168, 551] width 323 height 35
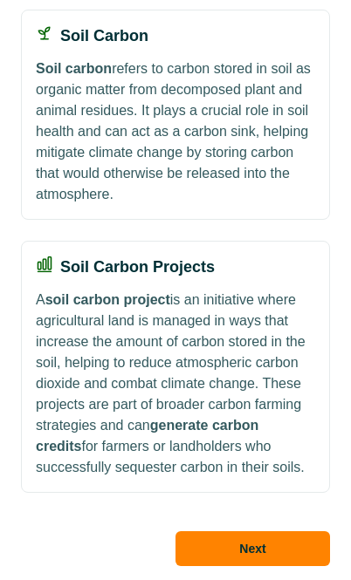
scroll to position [278, 0]
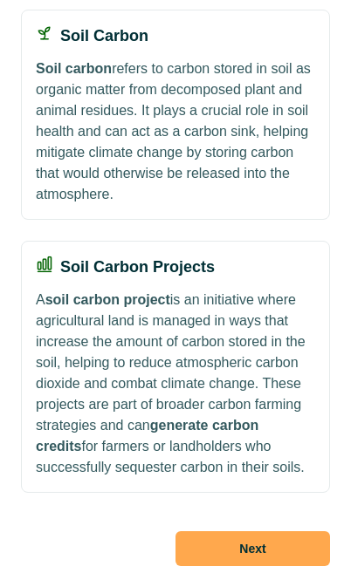
click at [273, 546] on button "Next" at bounding box center [252, 548] width 154 height 35
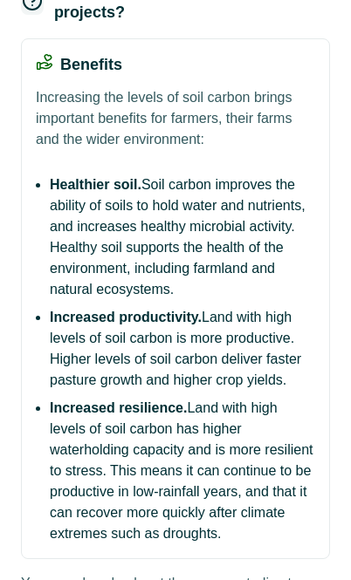
scroll to position [0, 0]
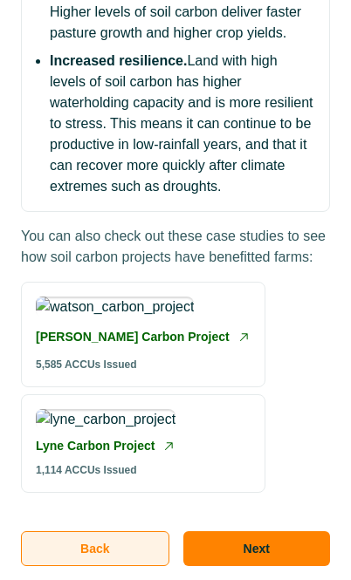
click at [154, 548] on button "Back" at bounding box center [95, 548] width 148 height 35
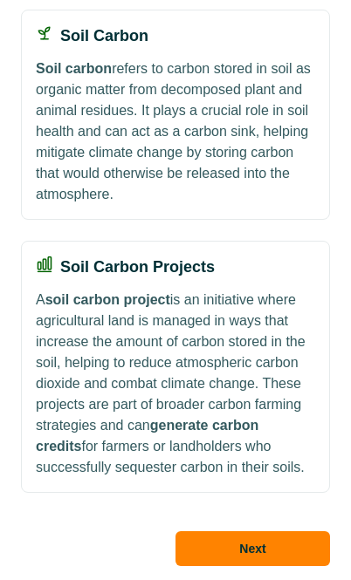
scroll to position [278, 0]
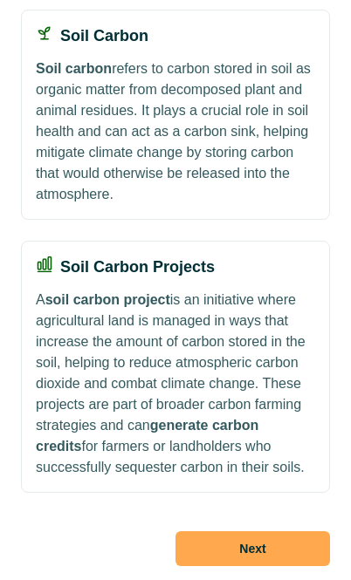
click at [219, 538] on button "Next" at bounding box center [252, 548] width 154 height 35
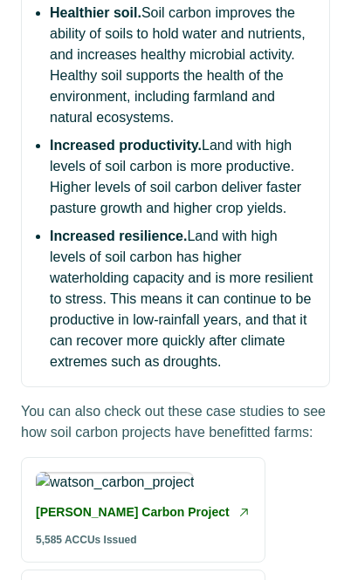
scroll to position [716, 0]
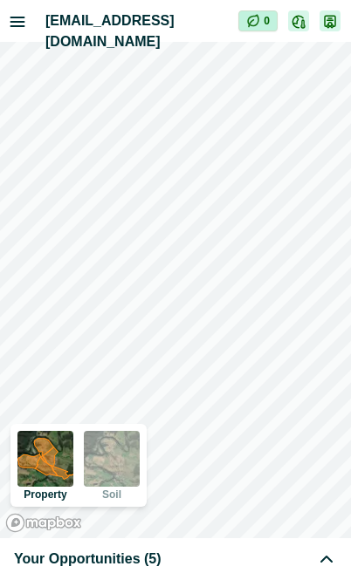
click at [217, 570] on div "Your Opportunities (5)" at bounding box center [175, 559] width 351 height 42
click at [166, 570] on div "Your Opportunities (5)" at bounding box center [175, 559] width 351 height 42
click at [157, 561] on div "Your Opportunities (5)" at bounding box center [175, 559] width 323 height 21
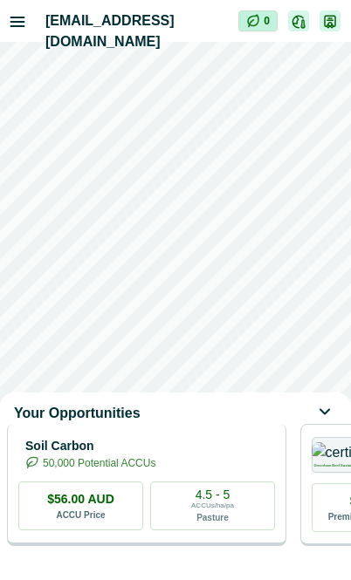
click at [208, 465] on div "Soil Carbon 50,000 Potential ACCUs" at bounding box center [146, 453] width 257 height 35
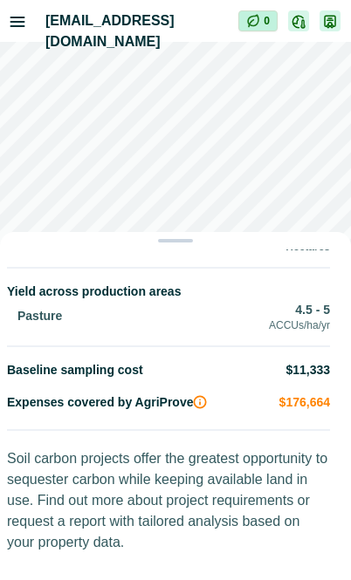
scroll to position [388, 0]
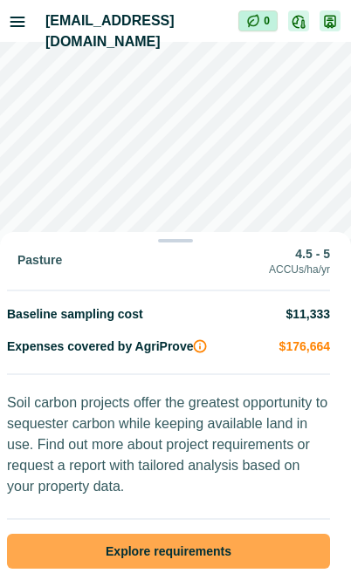
click at [263, 537] on button "Explore requirements" at bounding box center [168, 551] width 323 height 35
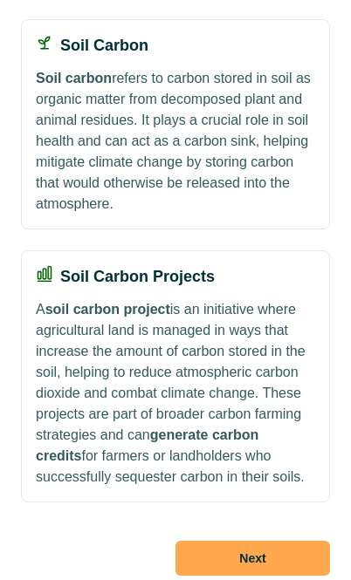
scroll to position [278, 0]
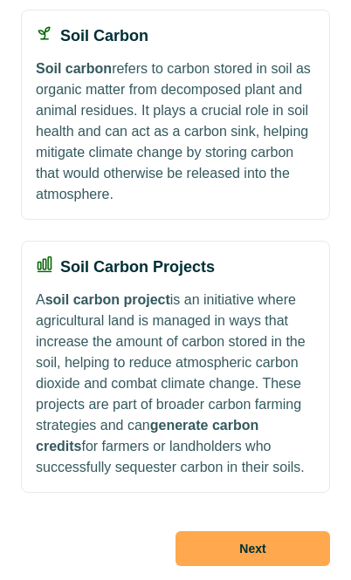
click at [247, 557] on button "Next" at bounding box center [252, 548] width 154 height 35
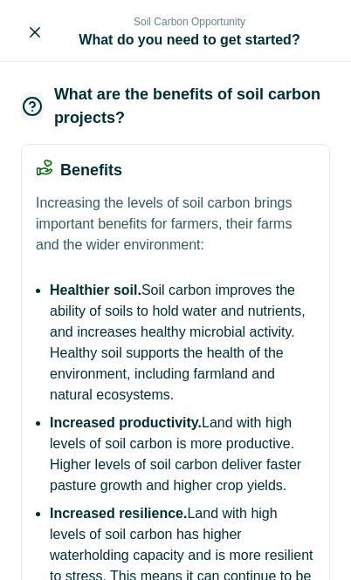
scroll to position [716, 0]
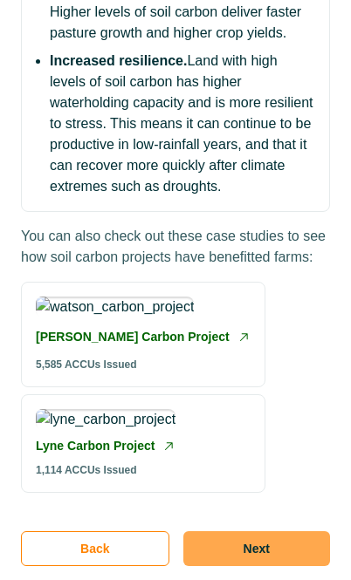
click at [237, 551] on button "Next" at bounding box center [256, 548] width 147 height 35
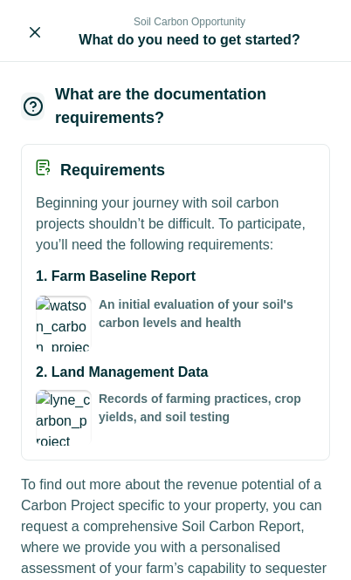
scroll to position [202, 0]
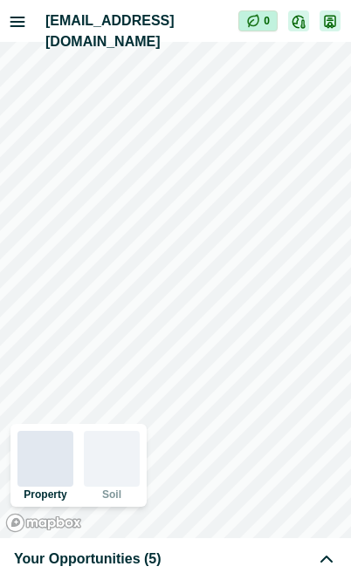
click at [174, 547] on div "Your Opportunities (5)" at bounding box center [175, 559] width 351 height 42
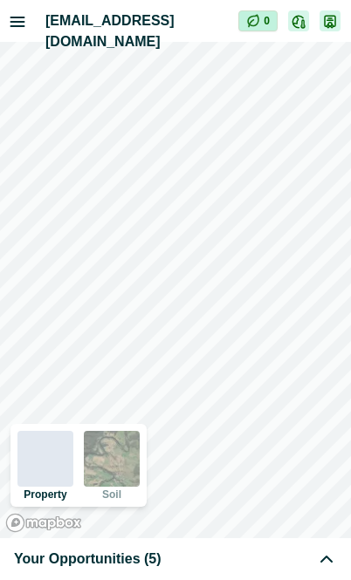
click at [158, 565] on div "Your Opportunities (5)" at bounding box center [175, 559] width 323 height 21
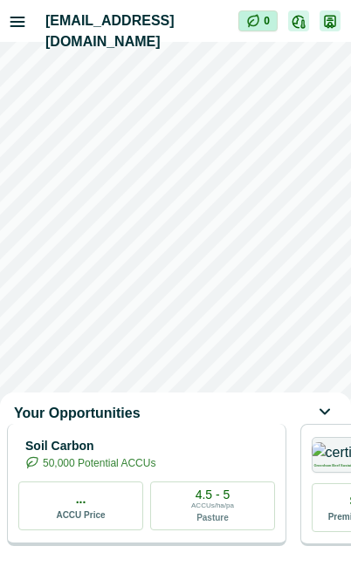
click at [155, 471] on p "50,000 Potential ACCUs" at bounding box center [99, 464] width 113 height 16
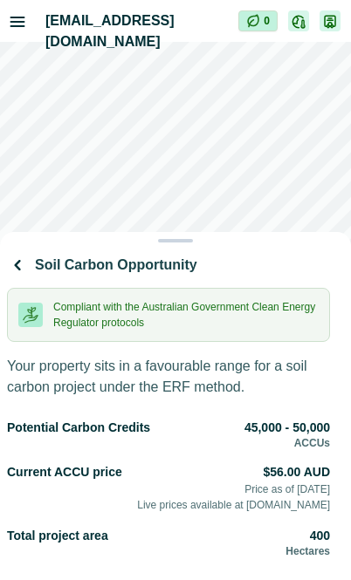
scroll to position [388, 0]
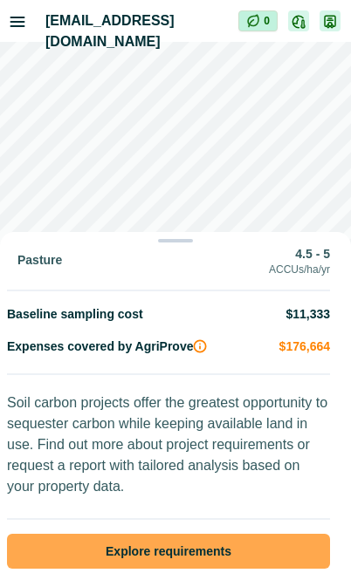
click at [235, 535] on button "Explore requirements" at bounding box center [168, 551] width 323 height 35
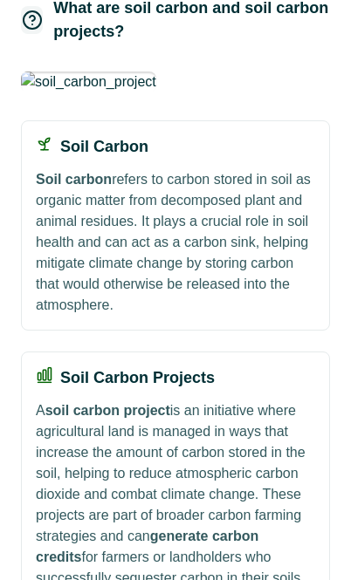
scroll to position [278, 0]
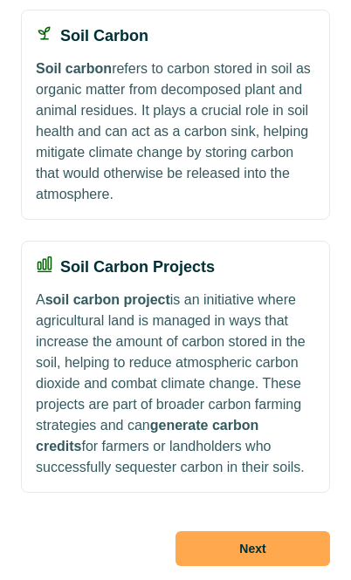
click at [271, 553] on button "Next" at bounding box center [252, 548] width 154 height 35
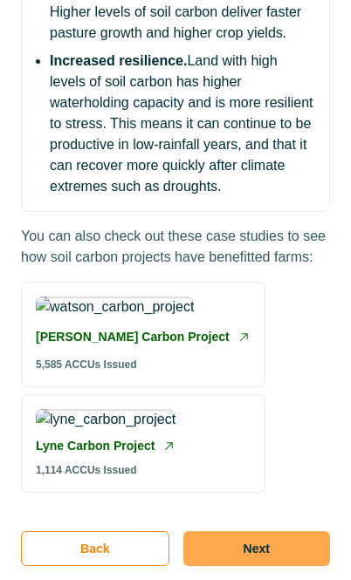
scroll to position [716, 0]
click at [278, 555] on button "Next" at bounding box center [256, 548] width 147 height 35
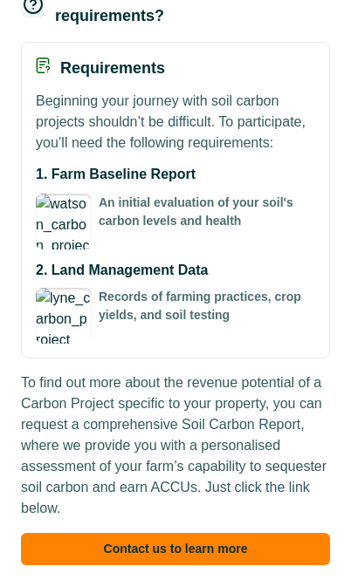
scroll to position [202, 0]
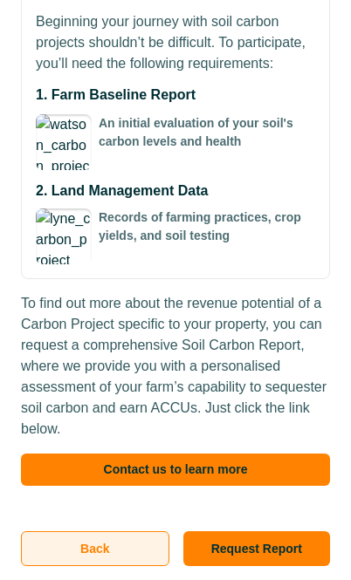
click at [109, 542] on button "Back" at bounding box center [95, 548] width 148 height 35
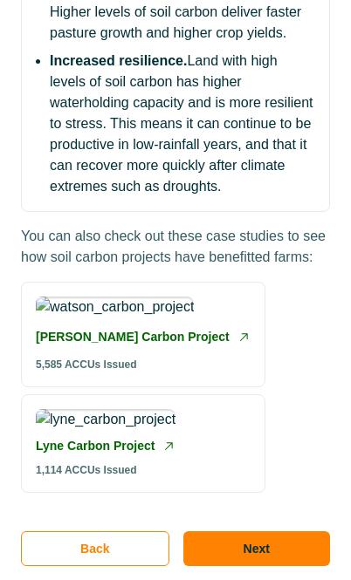
scroll to position [716, 0]
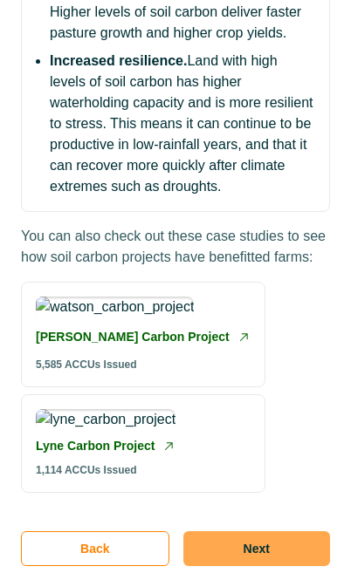
click at [198, 538] on button "Next" at bounding box center [256, 548] width 147 height 35
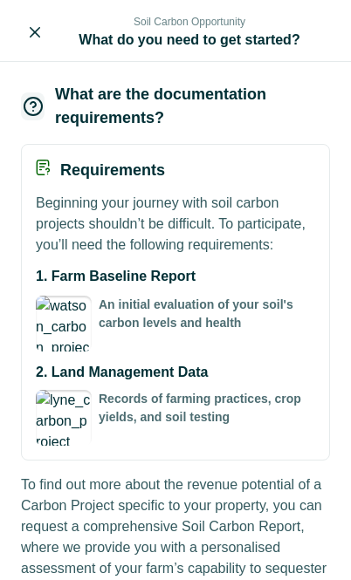
scroll to position [202, 0]
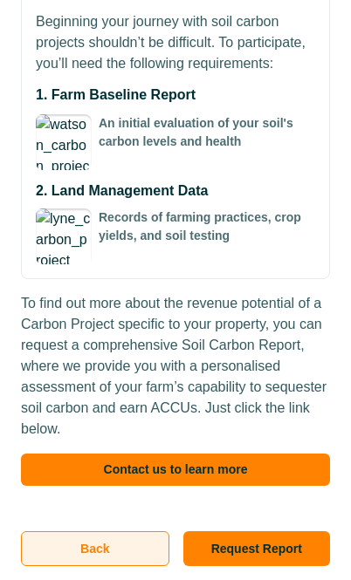
click at [113, 564] on button "Back" at bounding box center [95, 548] width 148 height 35
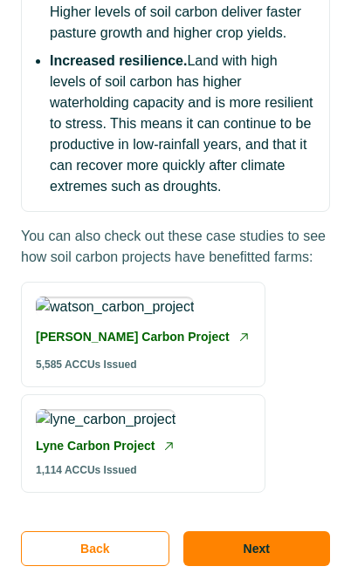
scroll to position [716, 0]
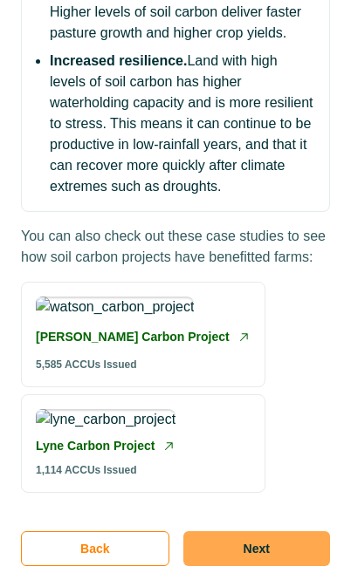
click at [238, 549] on button "Next" at bounding box center [256, 548] width 147 height 35
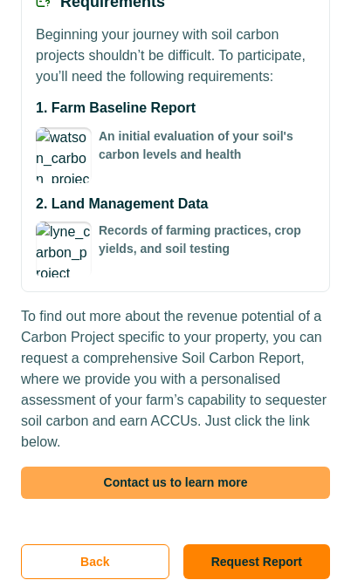
scroll to position [202, 0]
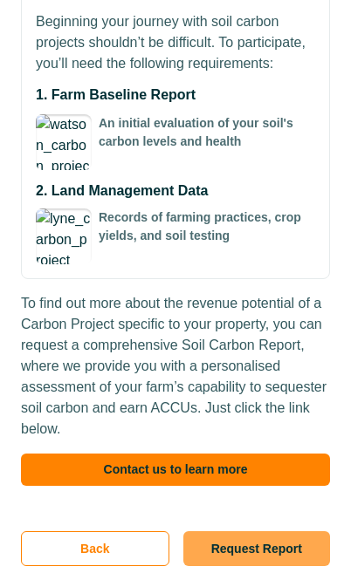
click at [255, 542] on button "Request Report" at bounding box center [256, 548] width 147 height 35
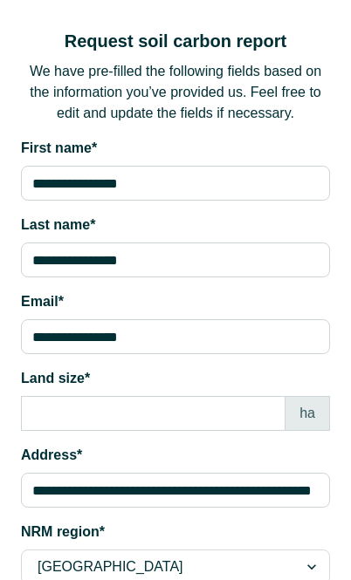
scroll to position [217, 0]
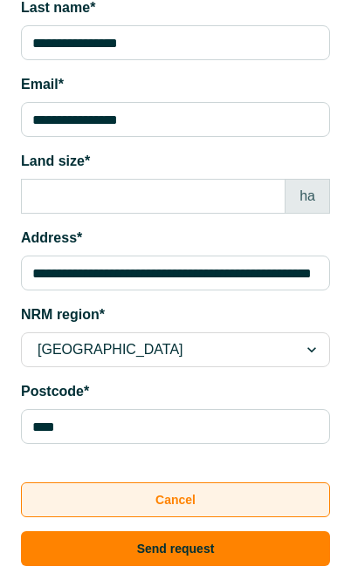
click at [213, 501] on button "Cancel" at bounding box center [175, 500] width 309 height 35
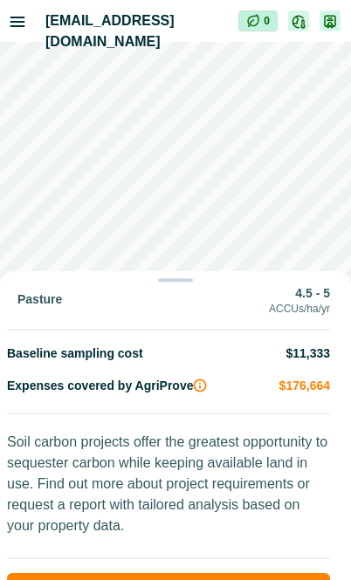
drag, startPoint x: 183, startPoint y: 245, endPoint x: 175, endPoint y: 558, distance: 312.5
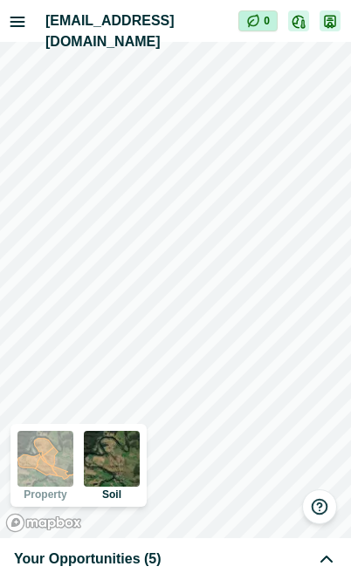
click at [215, 559] on div "Your Opportunities (5)" at bounding box center [175, 559] width 323 height 21
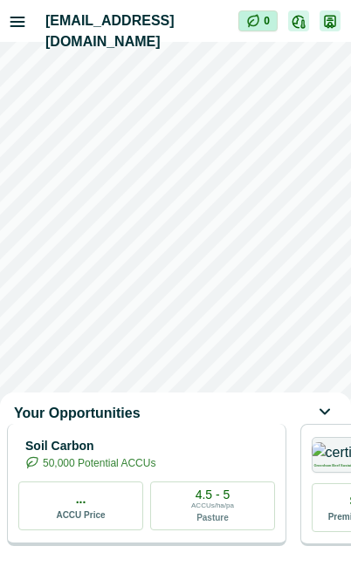
click at [257, 458] on div "Soil Carbon 50,000 Potential ACCUs" at bounding box center [146, 453] width 257 height 35
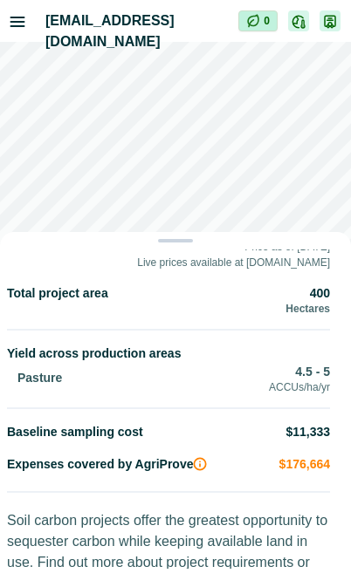
scroll to position [388, 0]
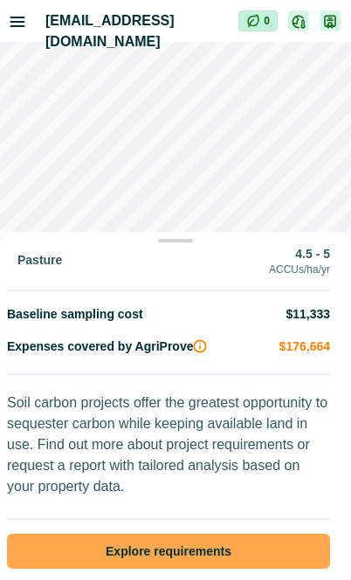
click at [240, 534] on button "Explore requirements" at bounding box center [168, 551] width 323 height 35
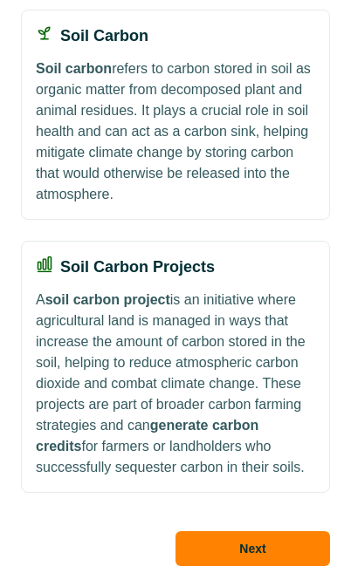
scroll to position [278, 0]
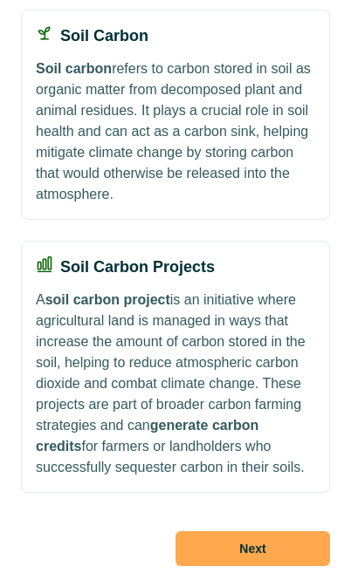
click at [242, 542] on button "Next" at bounding box center [252, 548] width 154 height 35
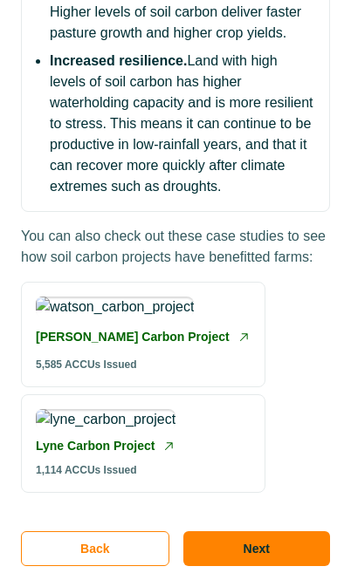
scroll to position [716, 0]
click at [242, 542] on button "Next" at bounding box center [256, 548] width 147 height 35
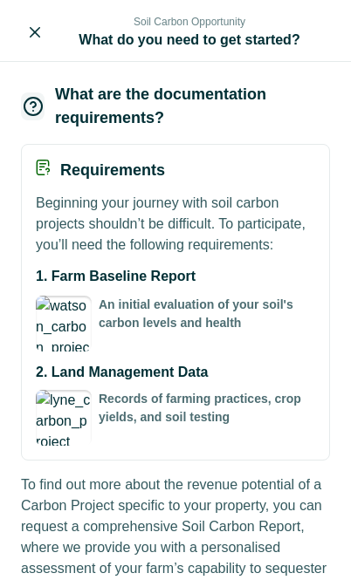
scroll to position [202, 0]
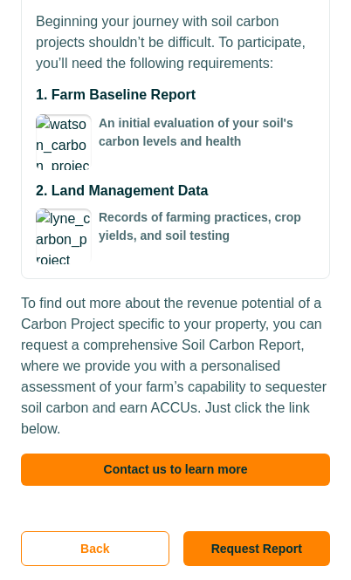
click at [202, 370] on p "To find out more about the revenue potential of a Carbon Project specific to yo…" at bounding box center [175, 366] width 309 height 147
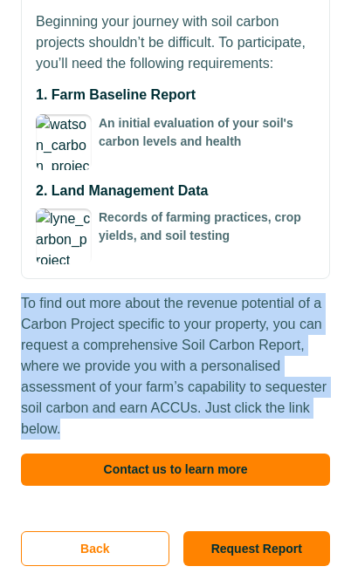
click at [202, 370] on p "To find out more about the revenue potential of a Carbon Project specific to yo…" at bounding box center [175, 366] width 309 height 147
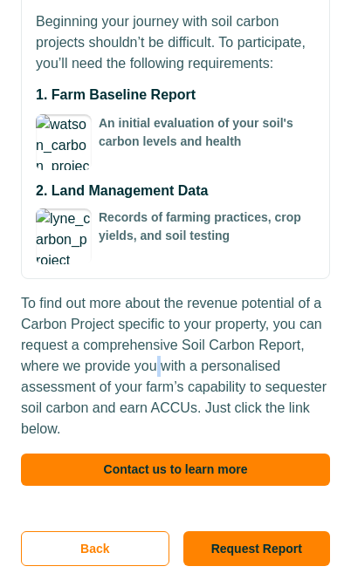
click at [202, 370] on p "To find out more about the revenue potential of a Carbon Project specific to yo…" at bounding box center [175, 366] width 309 height 147
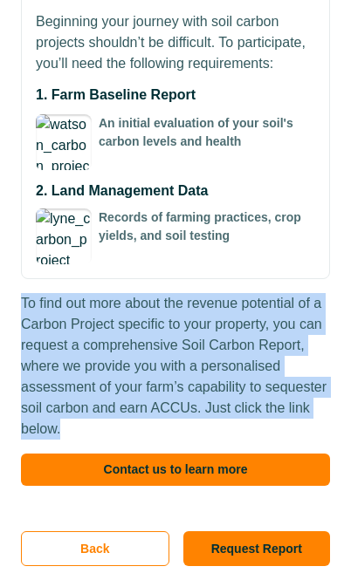
click at [202, 370] on p "To find out more about the revenue potential of a Carbon Project specific to yo…" at bounding box center [175, 366] width 309 height 147
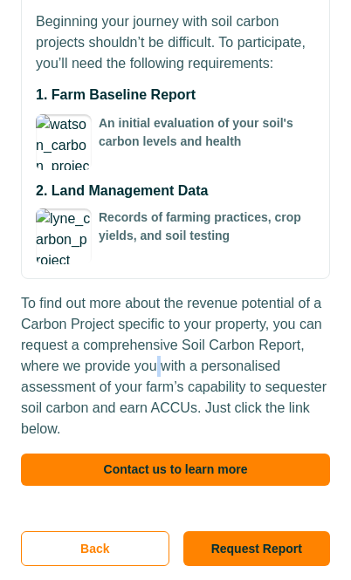
click at [202, 370] on p "To find out more about the revenue potential of a Carbon Project specific to yo…" at bounding box center [175, 366] width 309 height 147
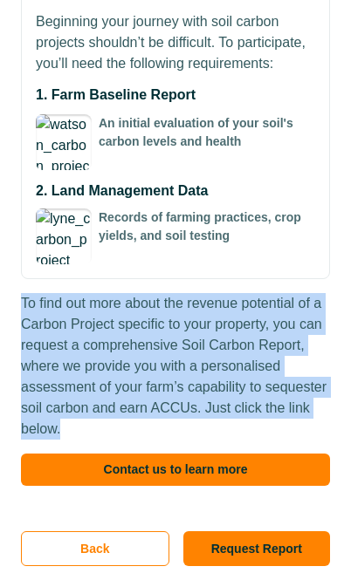
click at [202, 370] on p "To find out more about the revenue potential of a Carbon Project specific to yo…" at bounding box center [175, 366] width 309 height 147
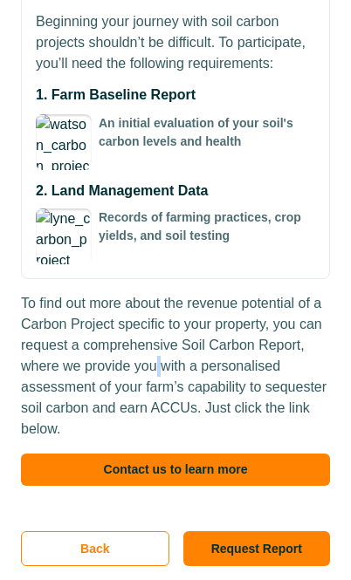
click at [202, 370] on p "To find out more about the revenue potential of a Carbon Project specific to yo…" at bounding box center [175, 366] width 309 height 147
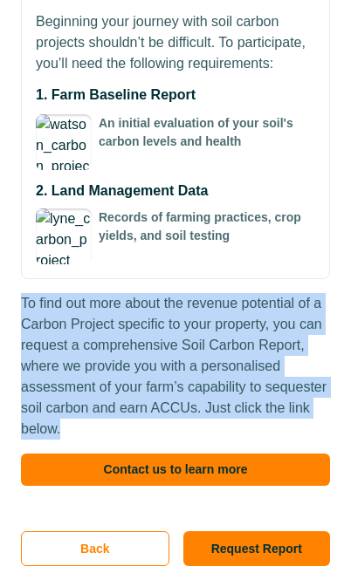
click at [202, 370] on p "To find out more about the revenue potential of a Carbon Project specific to yo…" at bounding box center [175, 366] width 309 height 147
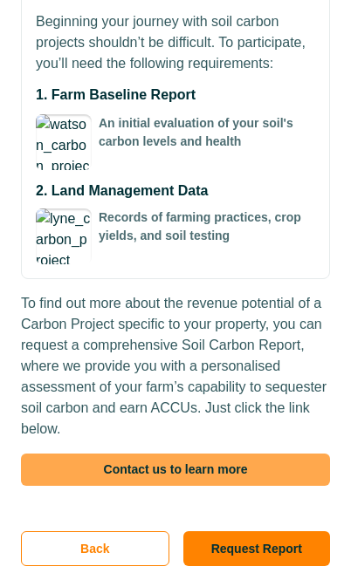
click at [249, 475] on button "Contact us to learn more" at bounding box center [175, 470] width 309 height 32
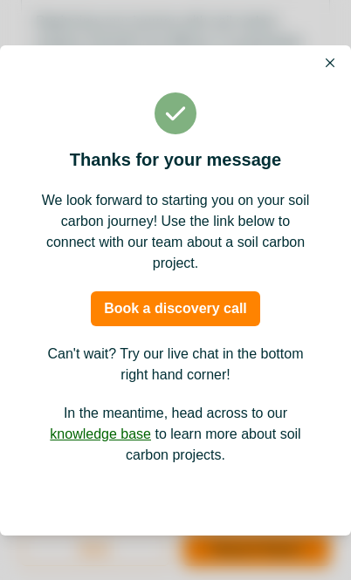
click at [335, 63] on button "Close" at bounding box center [329, 62] width 21 height 21
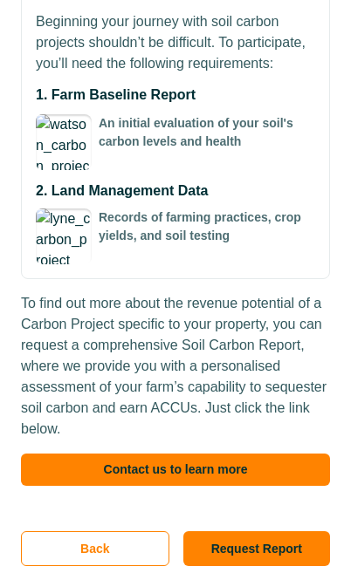
click at [220, 401] on p "To find out more about the revenue potential of a Carbon Project specific to yo…" at bounding box center [175, 366] width 309 height 147
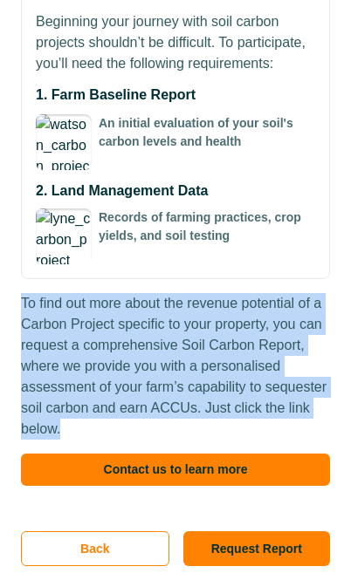
click at [220, 401] on p "To find out more about the revenue potential of a Carbon Project specific to yo…" at bounding box center [175, 366] width 309 height 147
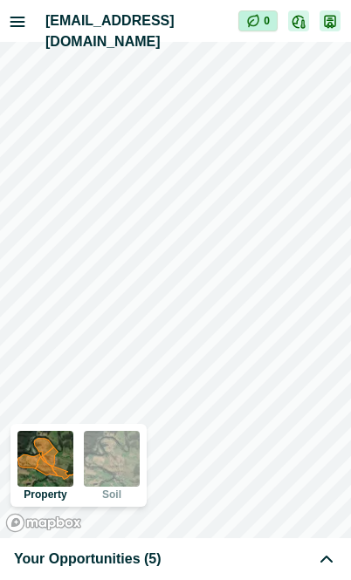
click at [184, 564] on div "Your Opportunities (5)" at bounding box center [175, 559] width 323 height 21
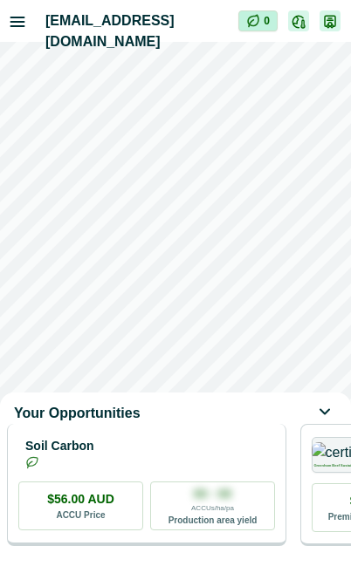
click at [178, 486] on div "Soil Carbon $56.00 AUD ACCU Price 00 - 00 ACCUs/ha/pa Production area yield" at bounding box center [146, 485] width 279 height 122
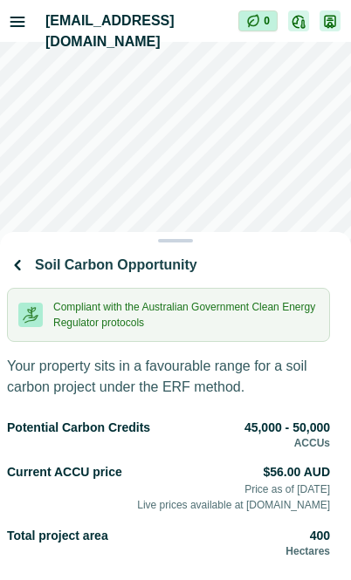
scroll to position [388, 0]
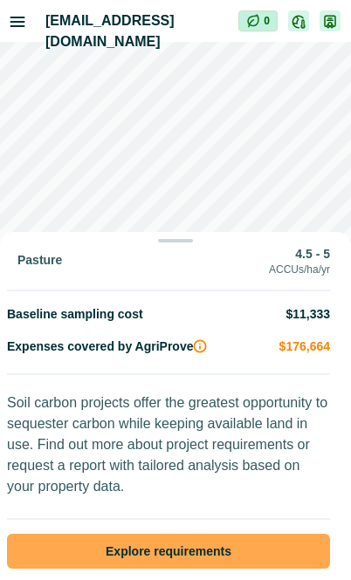
click at [223, 553] on button "Explore requirements" at bounding box center [168, 551] width 323 height 35
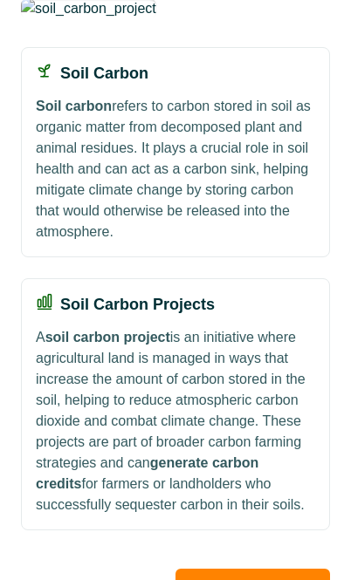
scroll to position [278, 0]
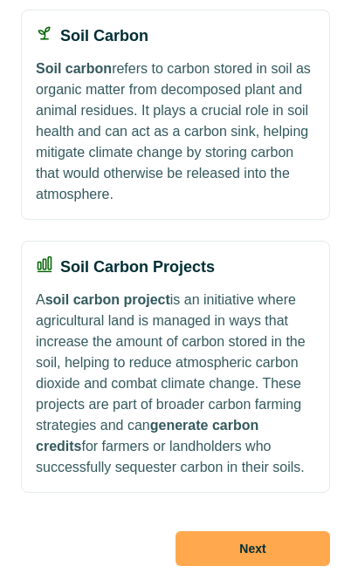
click at [258, 559] on button "Next" at bounding box center [252, 548] width 154 height 35
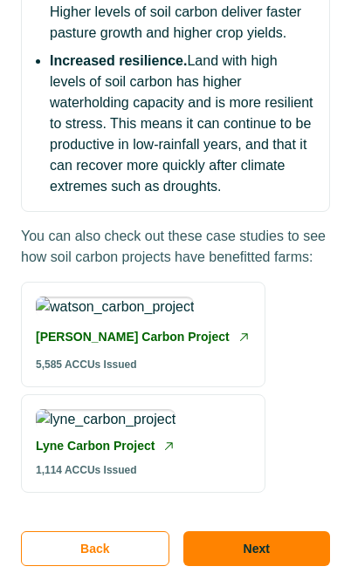
scroll to position [716, 0]
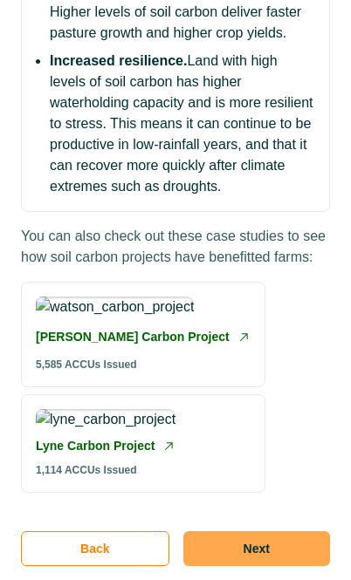
click at [245, 537] on button "Next" at bounding box center [256, 548] width 147 height 35
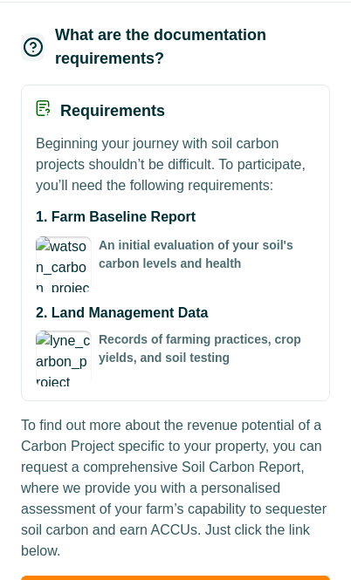
scroll to position [202, 0]
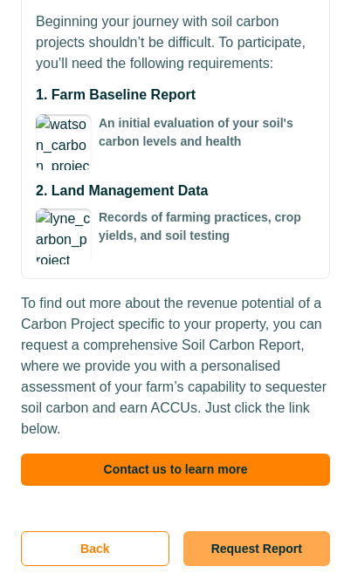
click at [239, 545] on button "Request Report" at bounding box center [256, 548] width 147 height 35
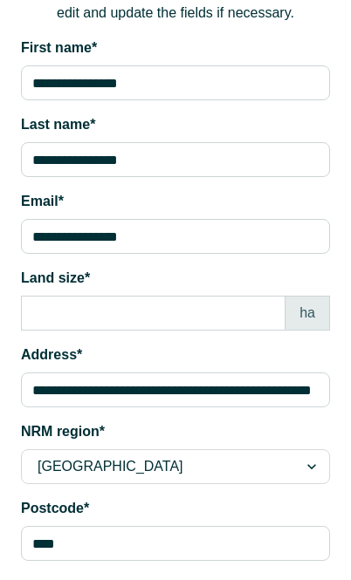
scroll to position [217, 0]
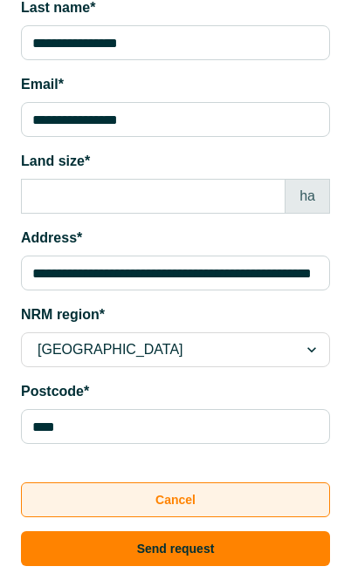
click at [210, 504] on button "Cancel" at bounding box center [175, 500] width 309 height 35
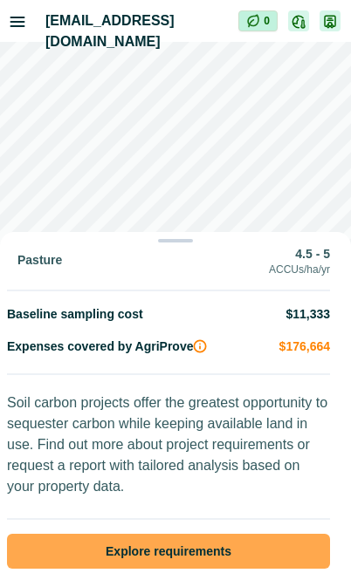
click at [221, 534] on button "Explore requirements" at bounding box center [168, 551] width 323 height 35
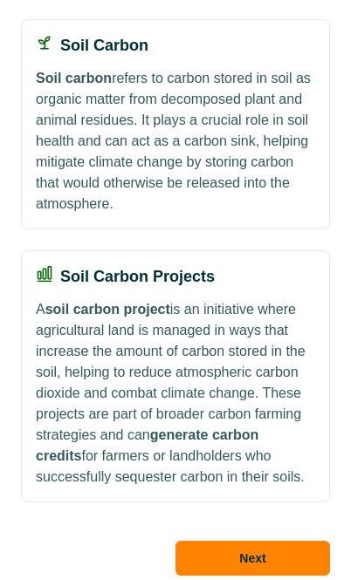
scroll to position [278, 0]
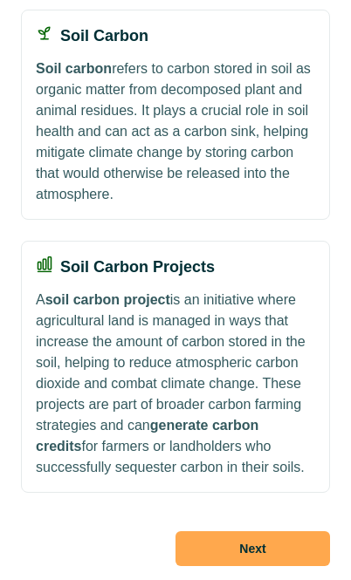
click at [241, 541] on button "Next" at bounding box center [252, 548] width 154 height 35
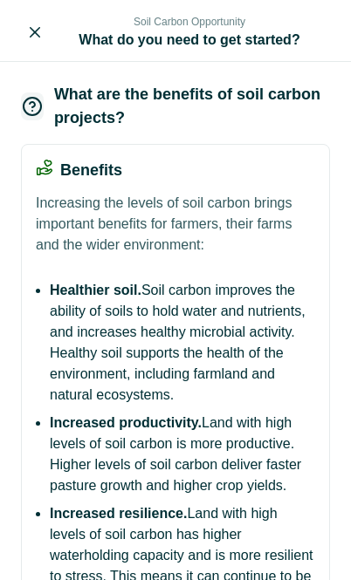
scroll to position [716, 0]
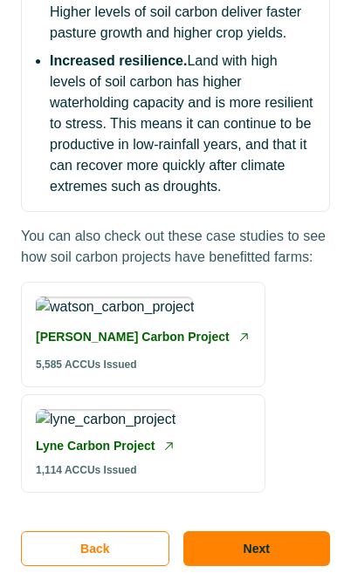
click at [241, 544] on button "Next" at bounding box center [256, 548] width 147 height 35
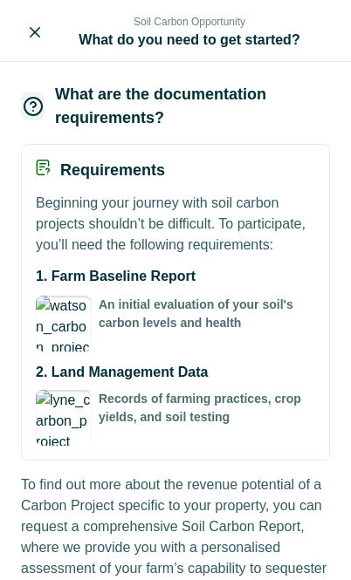
scroll to position [202, 0]
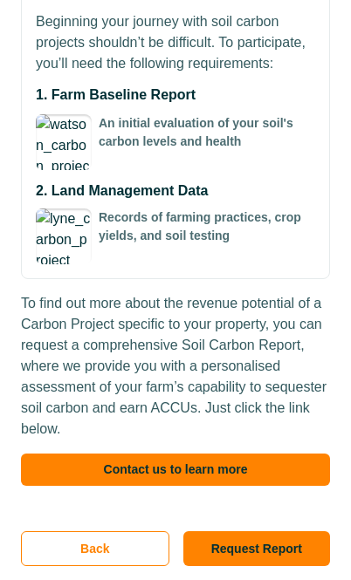
click at [238, 547] on button "Request Report" at bounding box center [256, 548] width 147 height 35
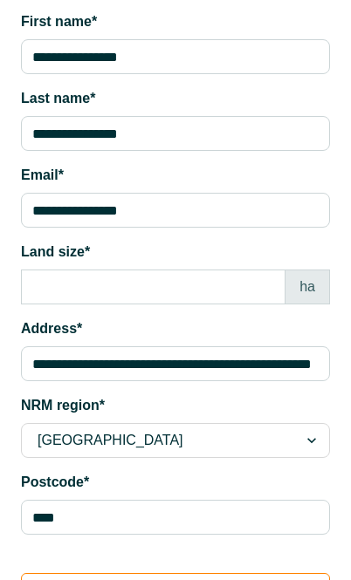
scroll to position [0, 0]
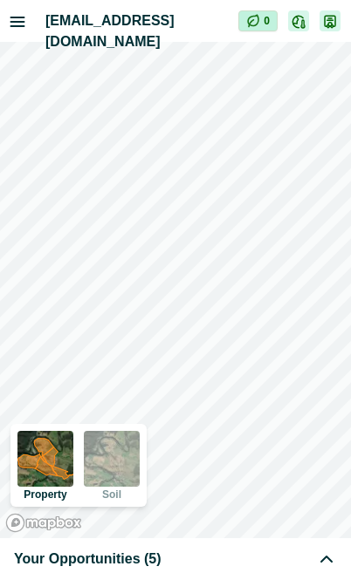
click at [188, 555] on div "Your Opportunities (5)" at bounding box center [175, 559] width 323 height 21
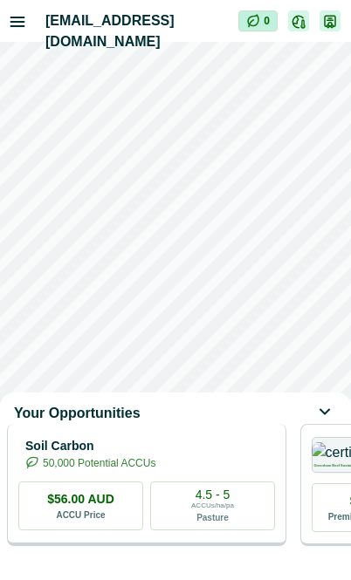
click at [155, 456] on p "Soil Carbon" at bounding box center [90, 446] width 130 height 18
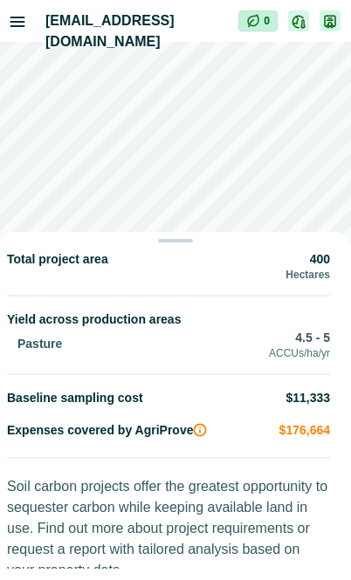
scroll to position [388, 0]
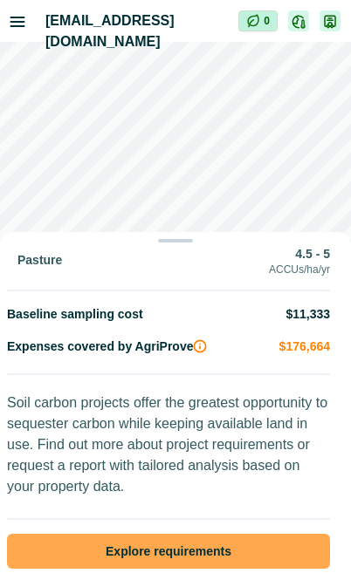
click at [217, 537] on button "Explore requirements" at bounding box center [168, 551] width 323 height 35
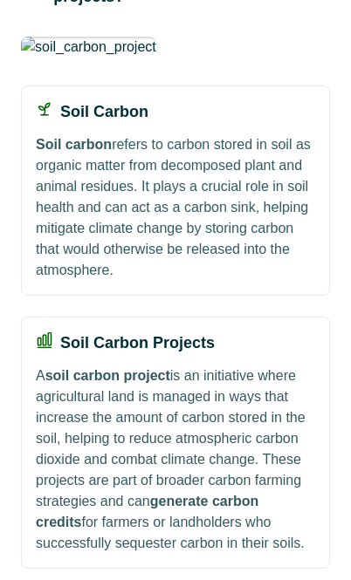
scroll to position [278, 0]
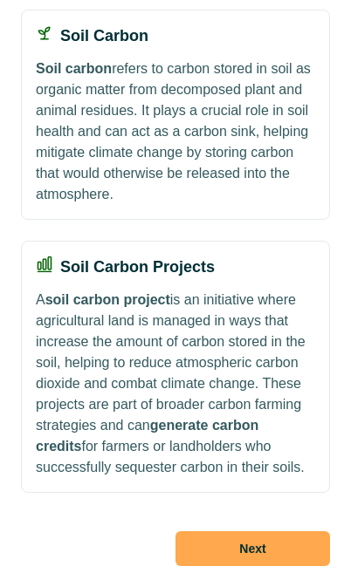
click at [265, 560] on button "Next" at bounding box center [252, 548] width 154 height 35
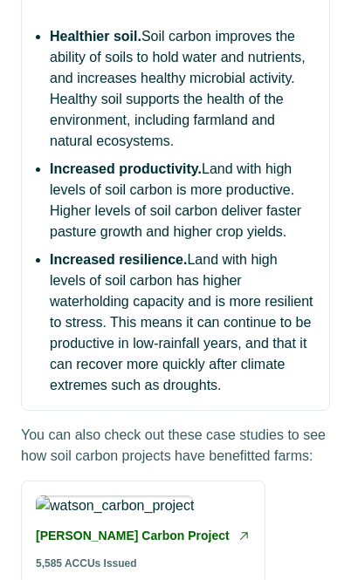
scroll to position [716, 0]
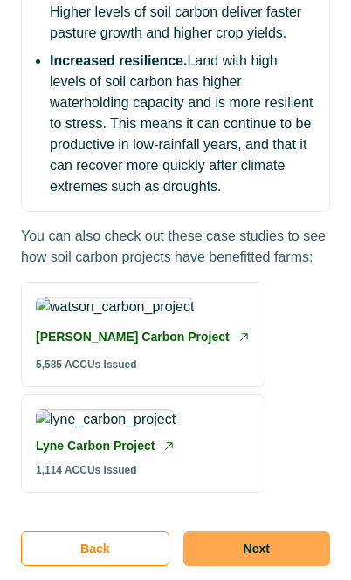
click at [261, 556] on button "Next" at bounding box center [256, 548] width 147 height 35
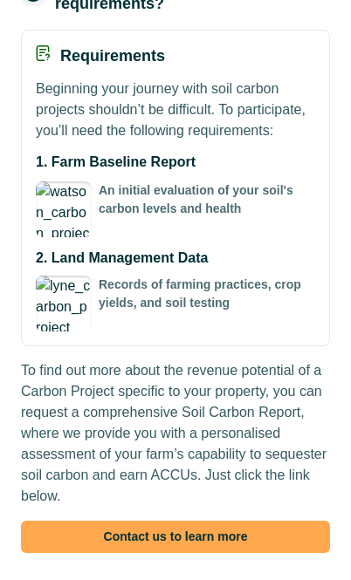
scroll to position [202, 0]
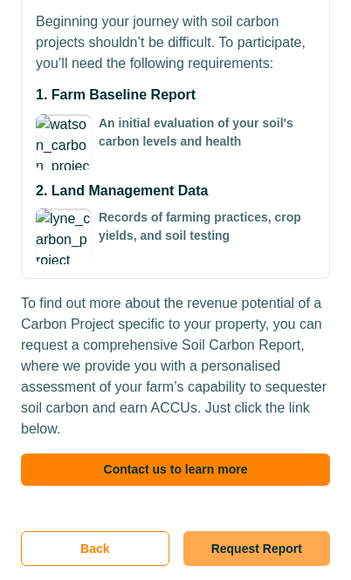
click at [253, 563] on button "Request Report" at bounding box center [256, 548] width 147 height 35
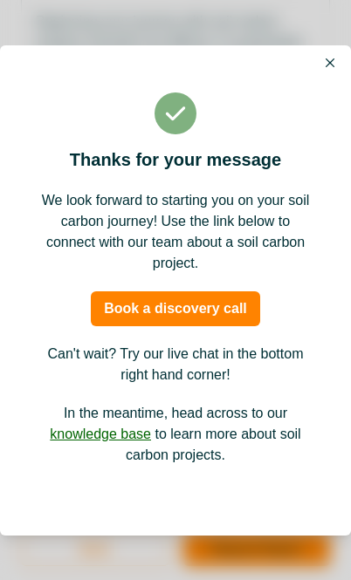
click at [326, 66] on icon "Close" at bounding box center [330, 62] width 9 height 9
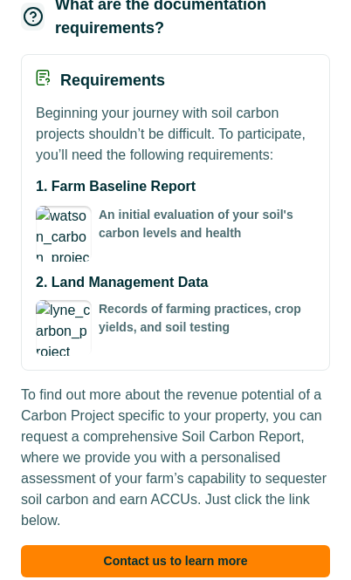
scroll to position [0, 0]
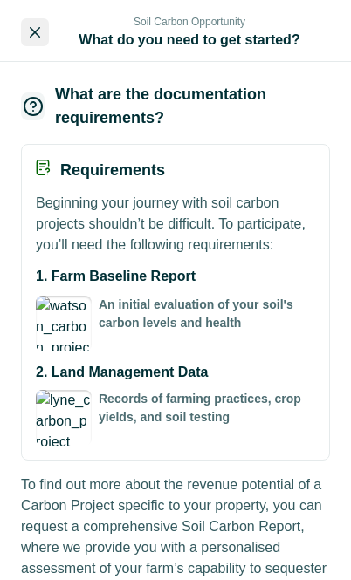
click at [38, 38] on button "Close" at bounding box center [35, 32] width 28 height 28
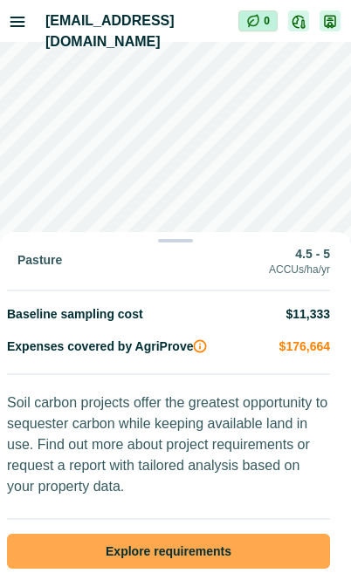
click at [182, 545] on button "Explore requirements" at bounding box center [168, 551] width 323 height 35
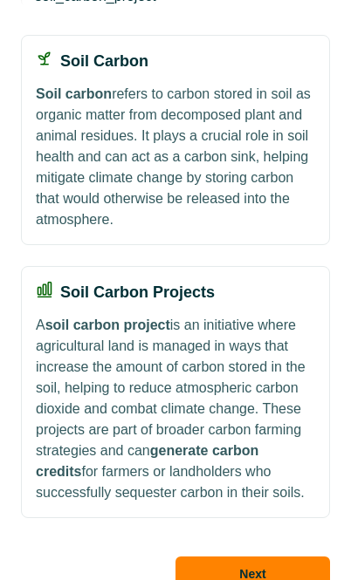
scroll to position [278, 0]
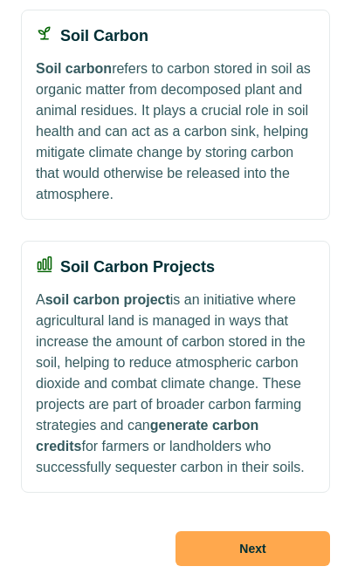
click at [284, 557] on button "Next" at bounding box center [252, 548] width 154 height 35
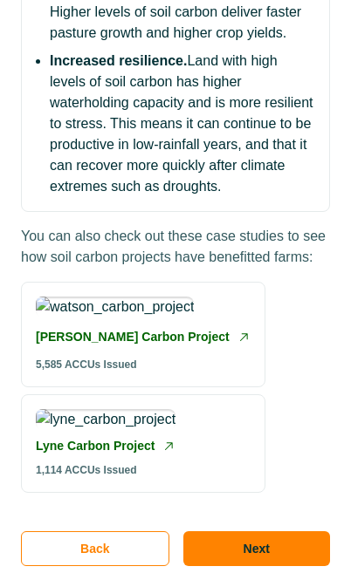
scroll to position [716, 0]
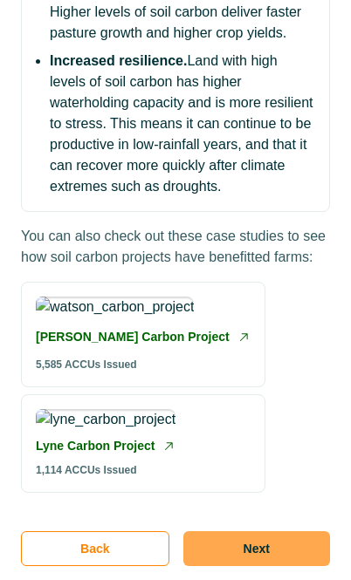
click at [274, 545] on button "Next" at bounding box center [256, 548] width 147 height 35
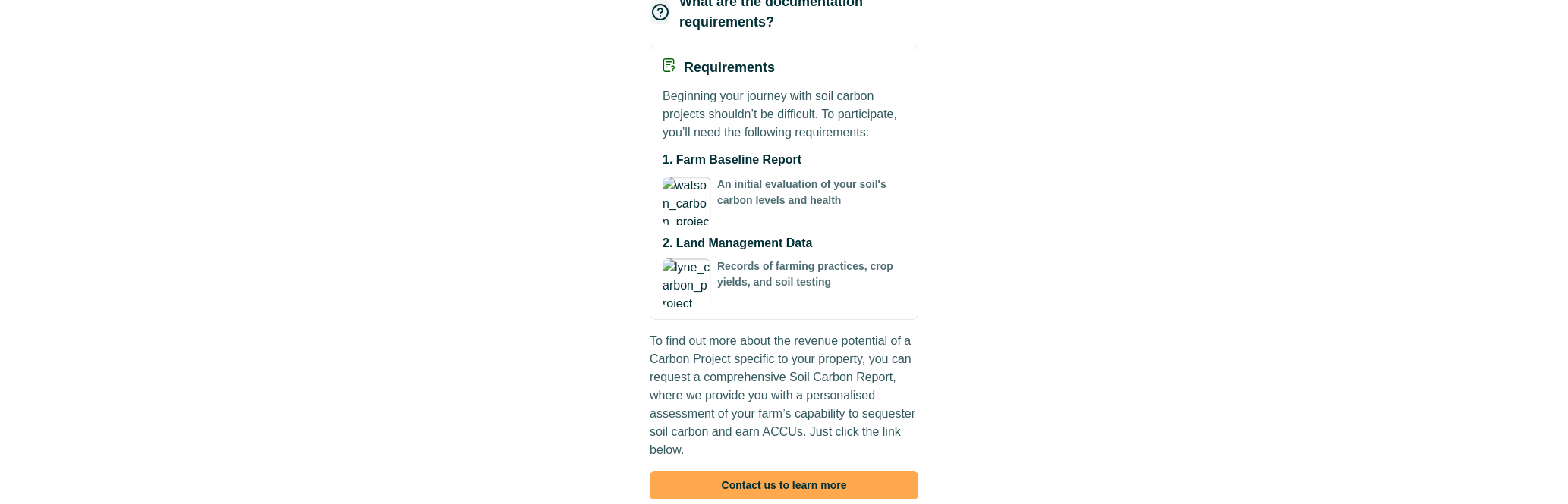
scroll to position [176, 0]
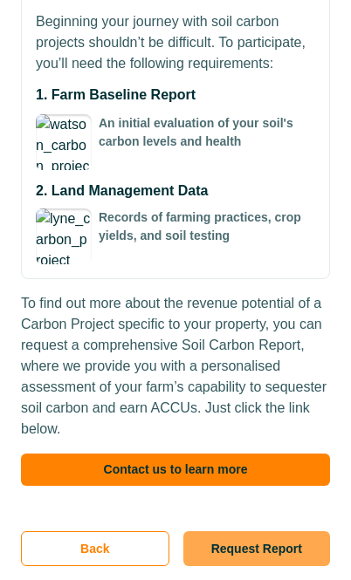
click at [243, 535] on button "Request Report" at bounding box center [256, 548] width 147 height 35
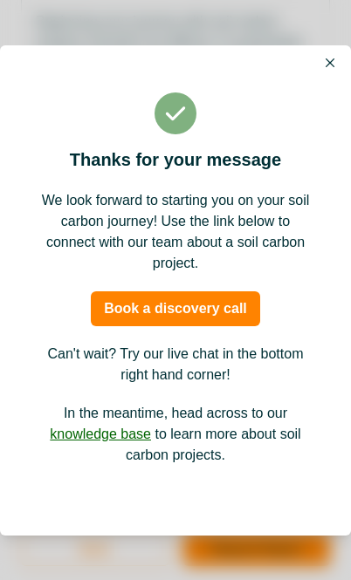
click at [325, 57] on button "Close" at bounding box center [329, 62] width 21 height 21
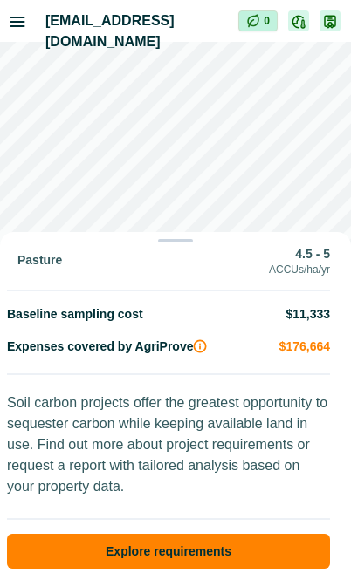
click at [234, 195] on div "Soil Carbon Opportunity Compliant with the Australian Government Clean Energy R…" at bounding box center [175, 290] width 351 height 580
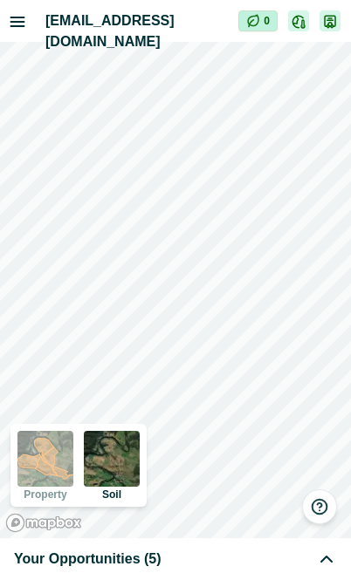
click at [205, 552] on div "Your Opportunities (5)" at bounding box center [175, 559] width 323 height 21
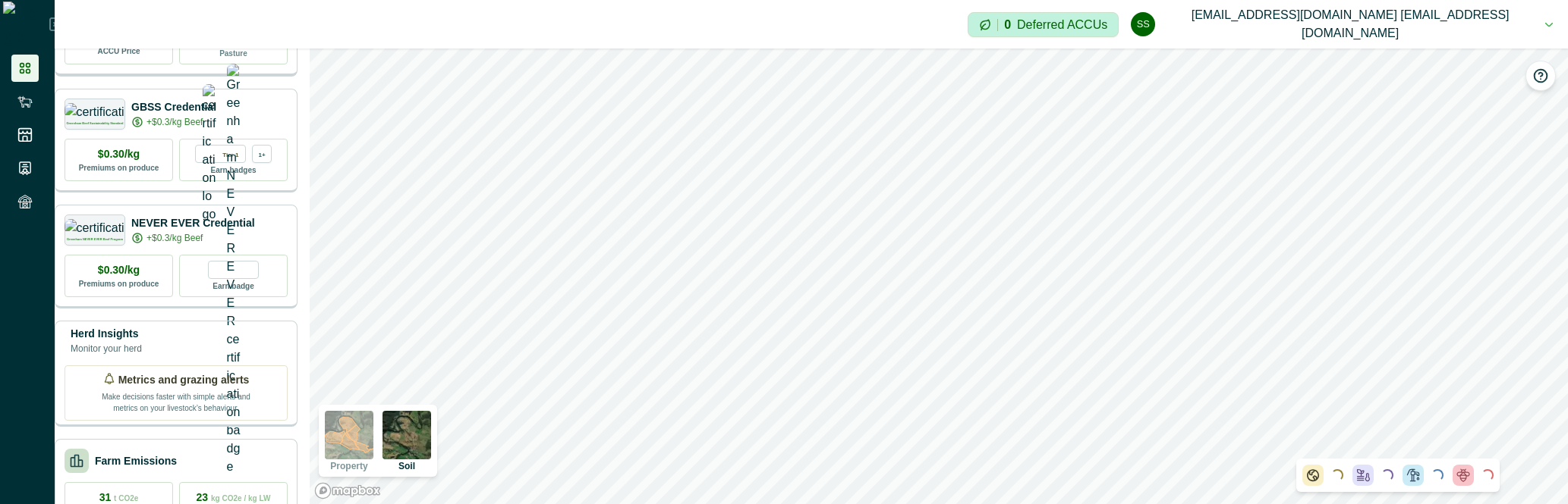
scroll to position [0, 0]
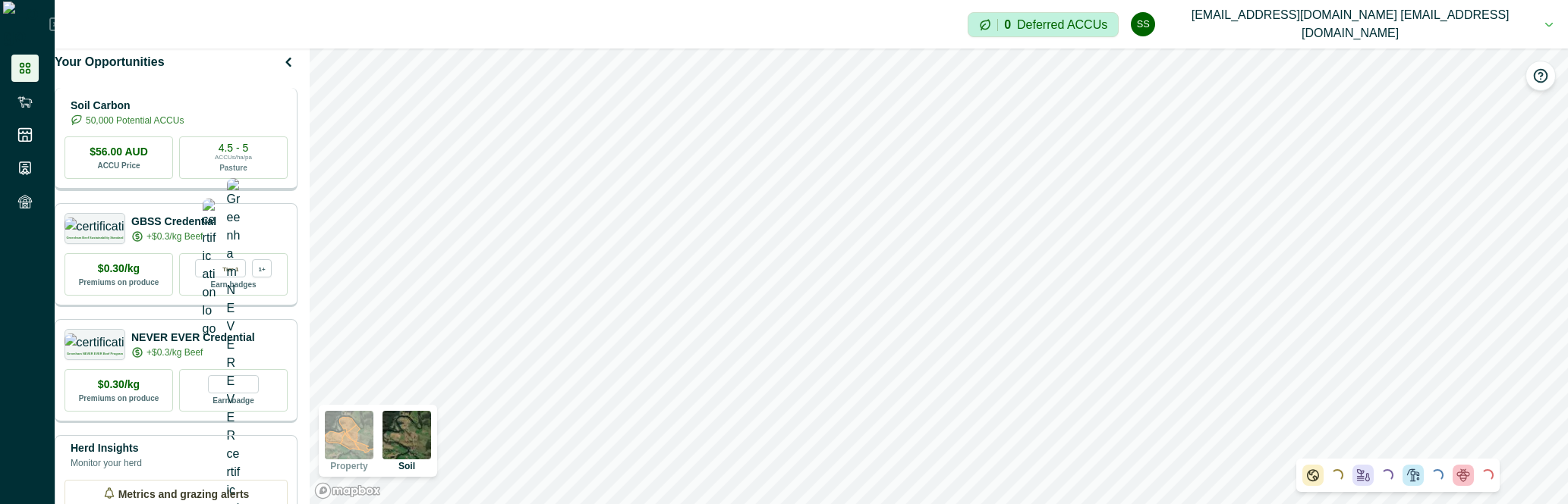
click at [256, 125] on div "Soil Carbon 50,000 Potential ACCUs" at bounding box center [176, 112] width 224 height 30
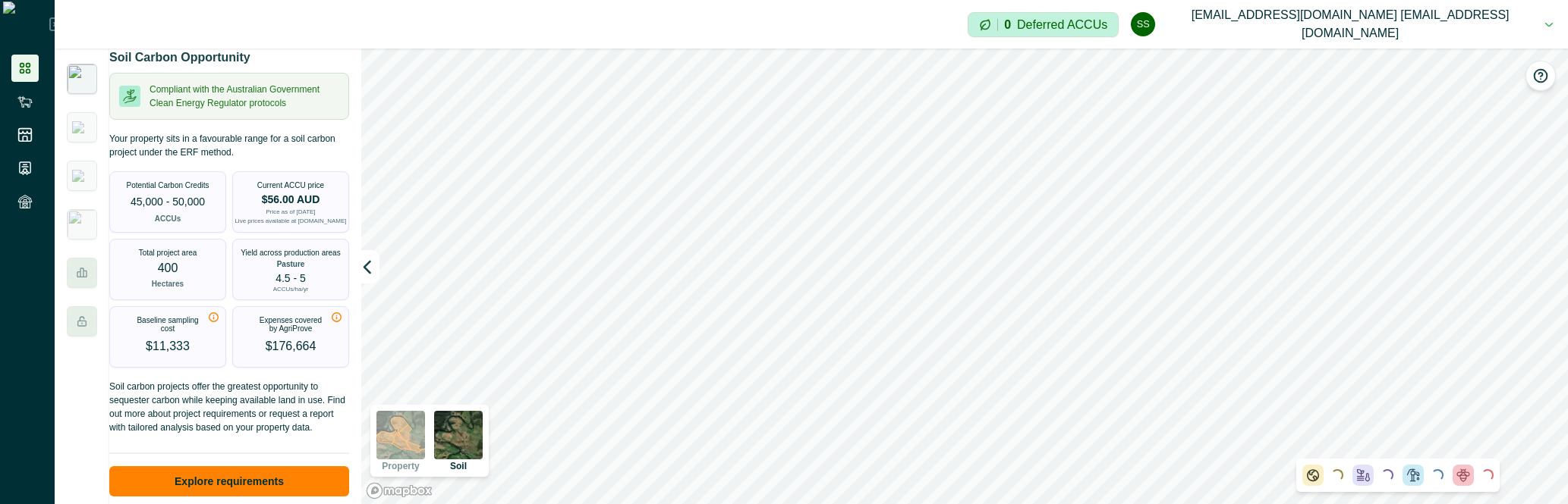
scroll to position [30, 0]
click at [246, 461] on div "Soil carbon projects offer the greatest opportunity to sequester carbon while k…" at bounding box center [230, 438] width 240 height 116
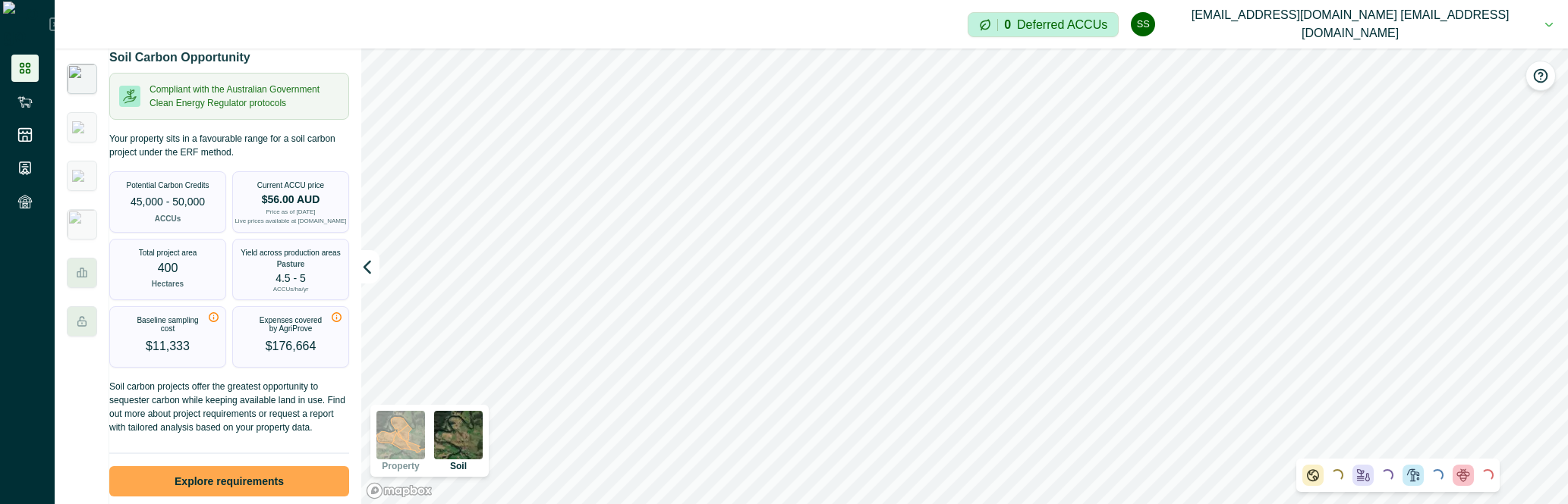
click at [253, 474] on button "Explore requirements" at bounding box center [230, 481] width 240 height 30
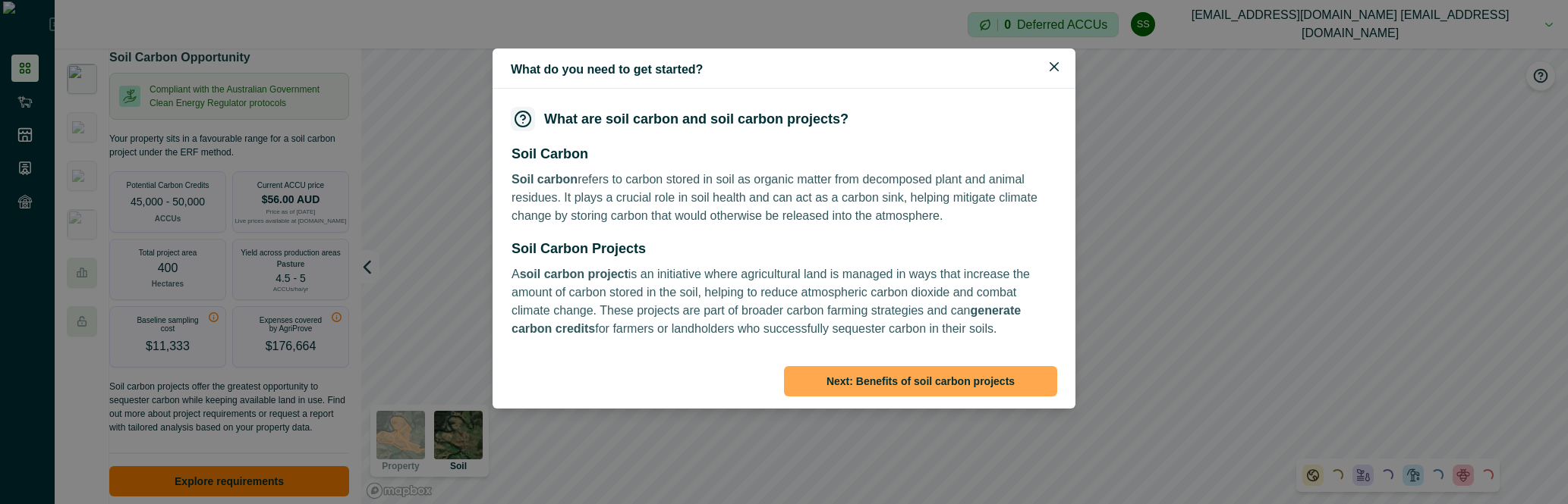
click at [304, 372] on button "Next : Benefits of soil carbon projects" at bounding box center [920, 381] width 273 height 30
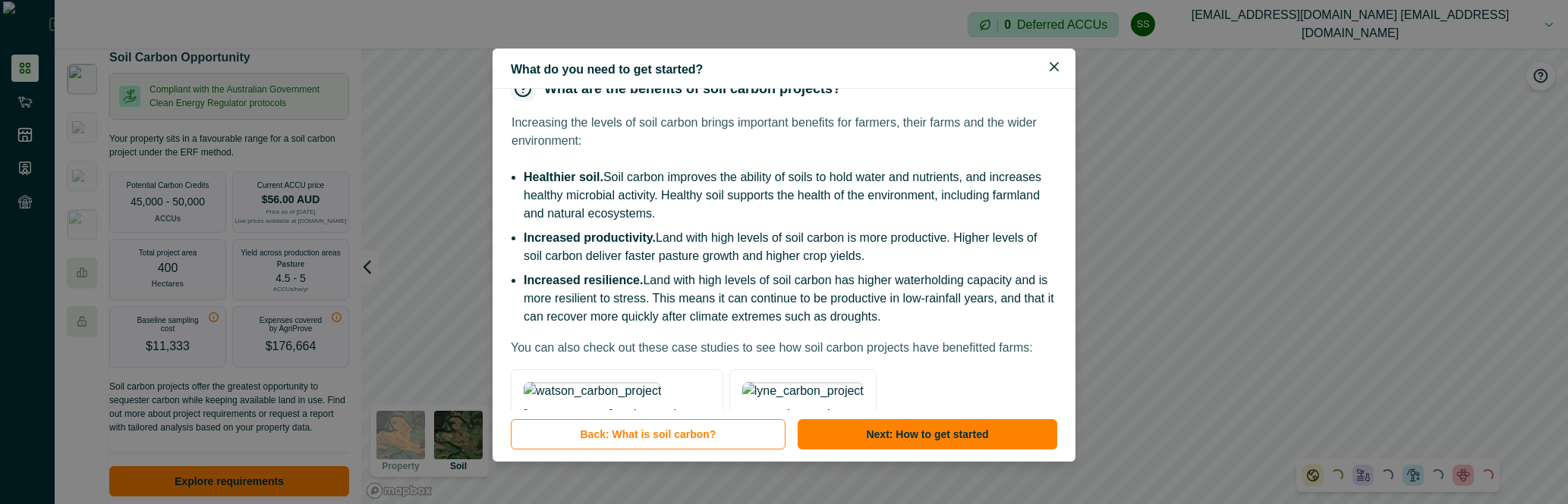
scroll to position [0, 0]
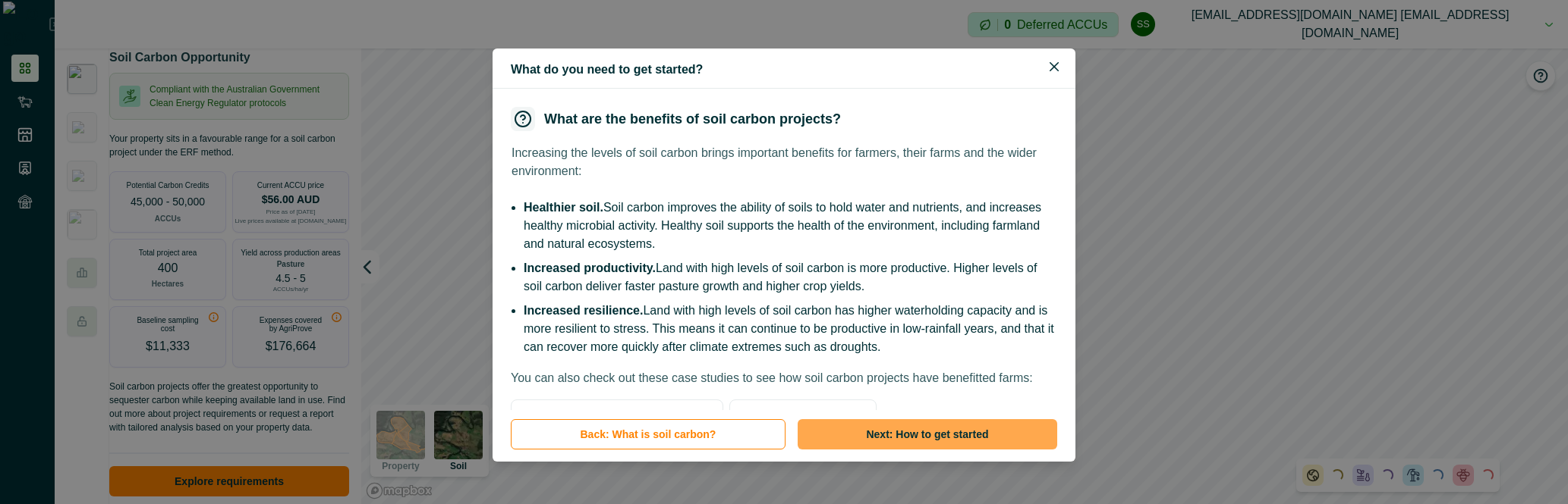
click at [304, 434] on button "Next : How to get started" at bounding box center [927, 434] width 259 height 30
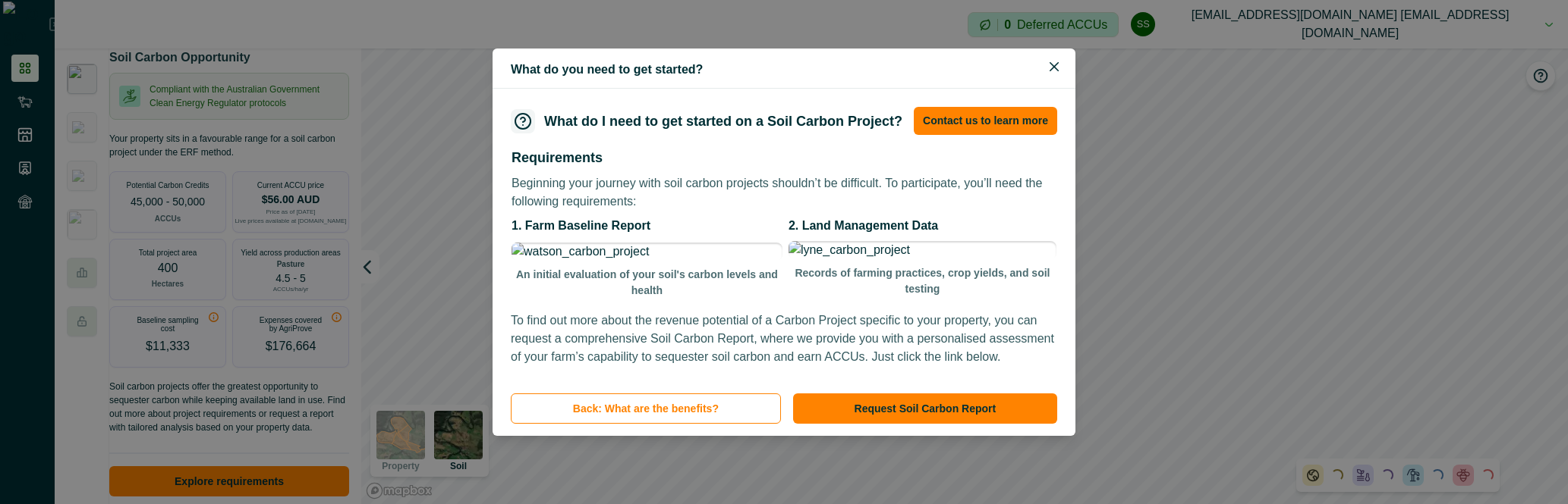
scroll to position [45, 0]
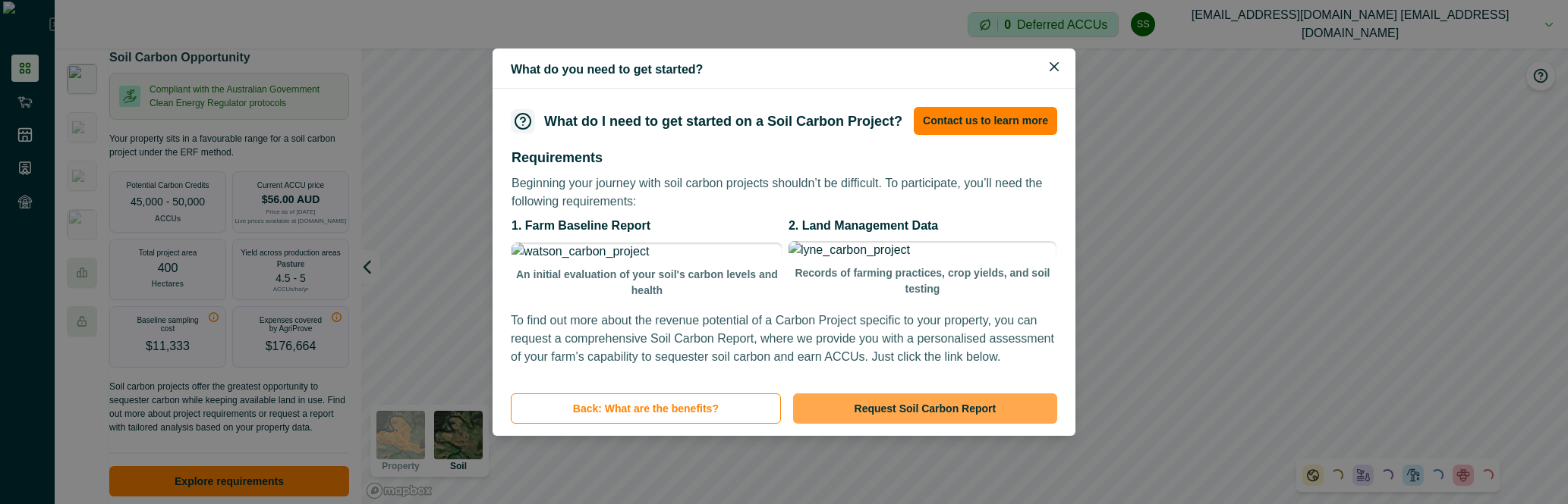
click at [304, 424] on button "Request Soil Carbon Report" at bounding box center [925, 408] width 264 height 30
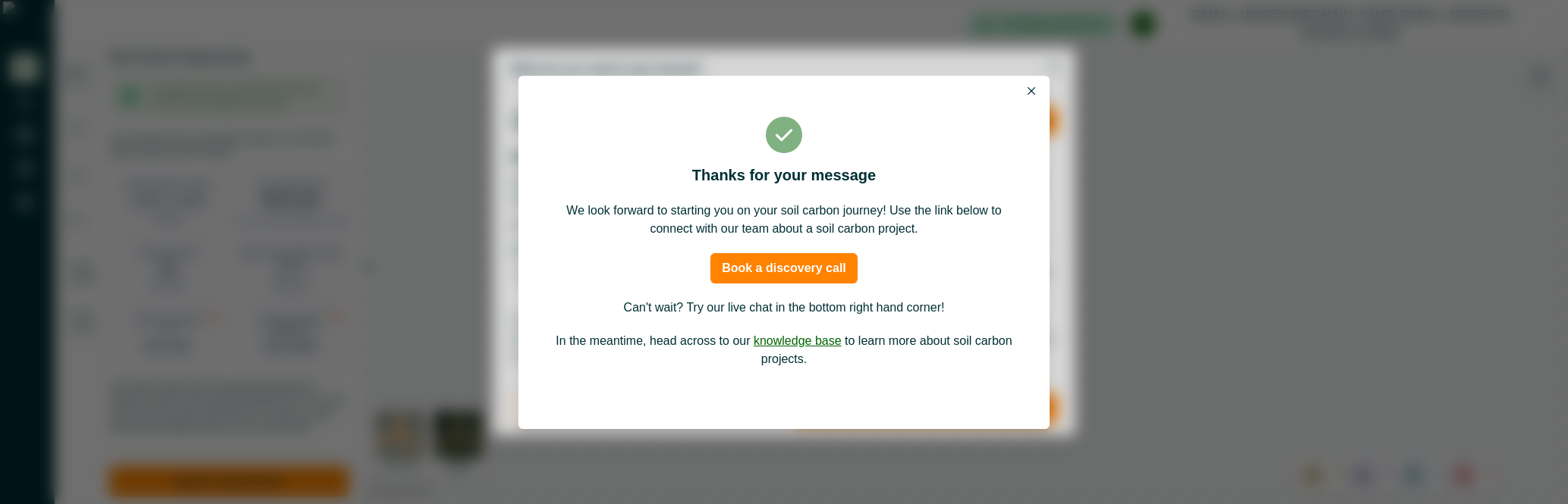
click at [304, 90] on icon "Close" at bounding box center [1031, 90] width 8 height 8
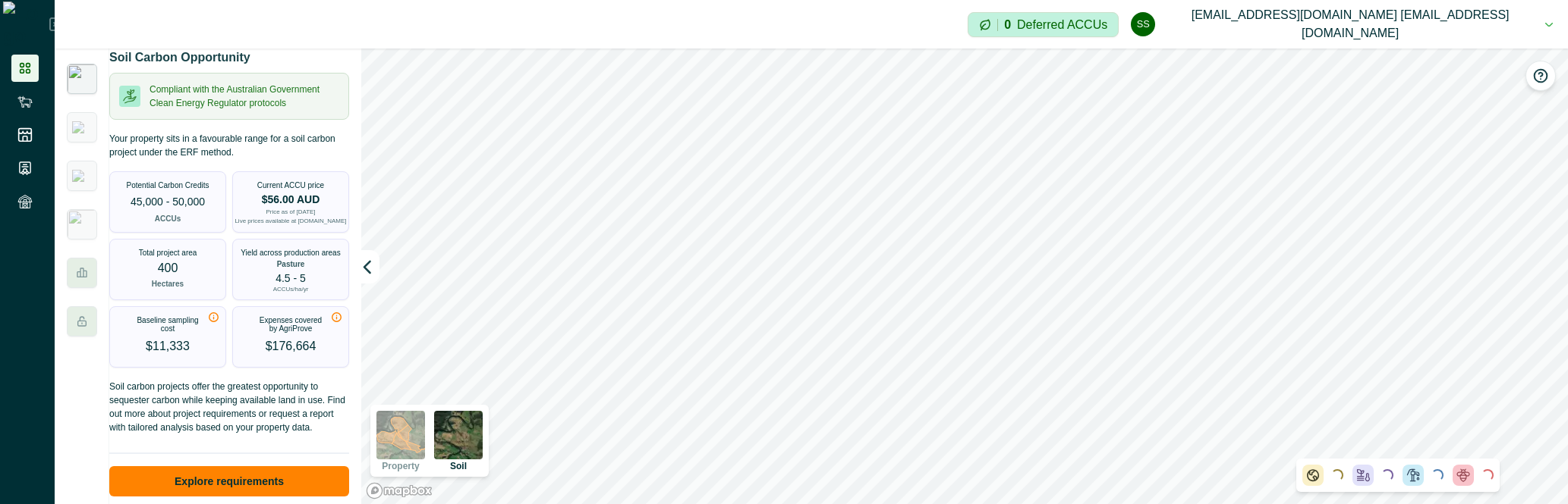
click at [304, 35] on button "ss [EMAIL_ADDRESS][DOMAIN_NAME] [EMAIL_ADDRESS][DOMAIN_NAME]" at bounding box center [1341, 24] width 422 height 49
click at [304, 31] on button "ss [EMAIL_ADDRESS][DOMAIN_NAME] [EMAIL_ADDRESS][DOMAIN_NAME]" at bounding box center [1341, 24] width 422 height 49
click at [304, 69] on button "Sign out" at bounding box center [1402, 68] width 169 height 25
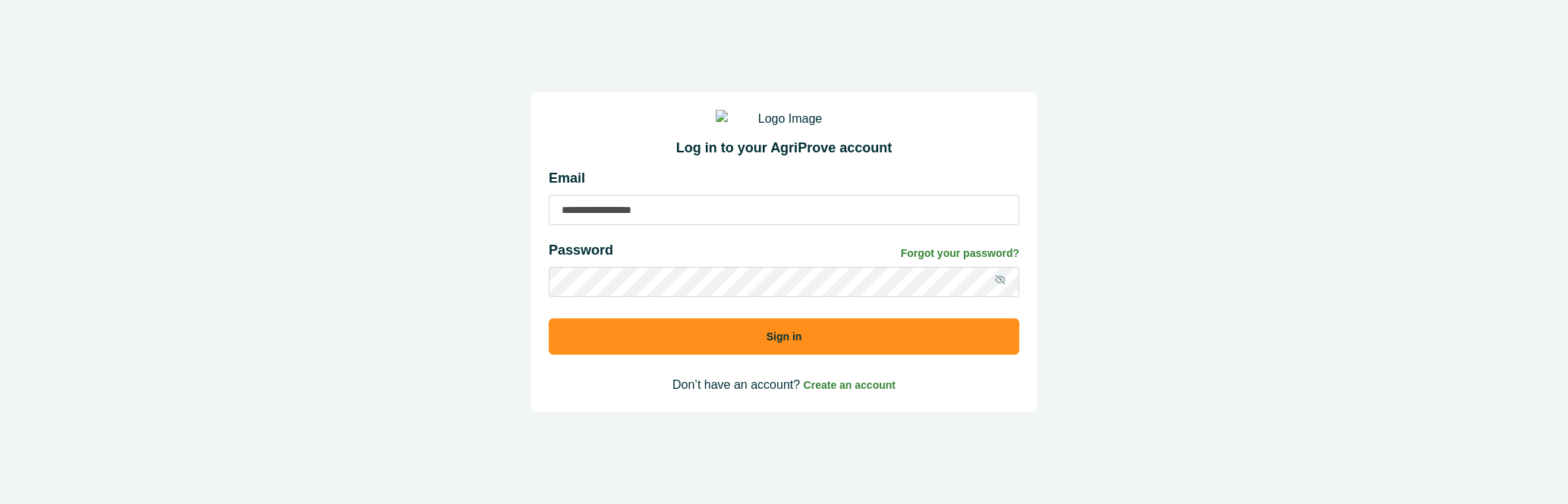
click at [304, 211] on input at bounding box center [784, 209] width 470 height 30
type input "**********"
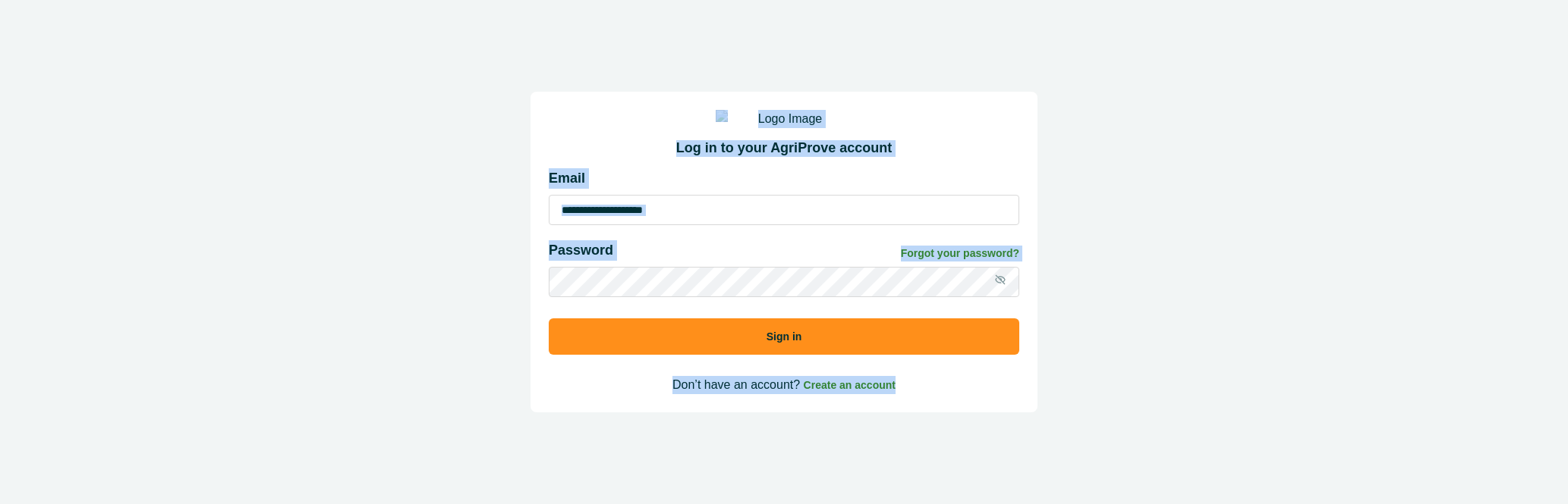
click at [304, 223] on input "**********" at bounding box center [784, 209] width 470 height 30
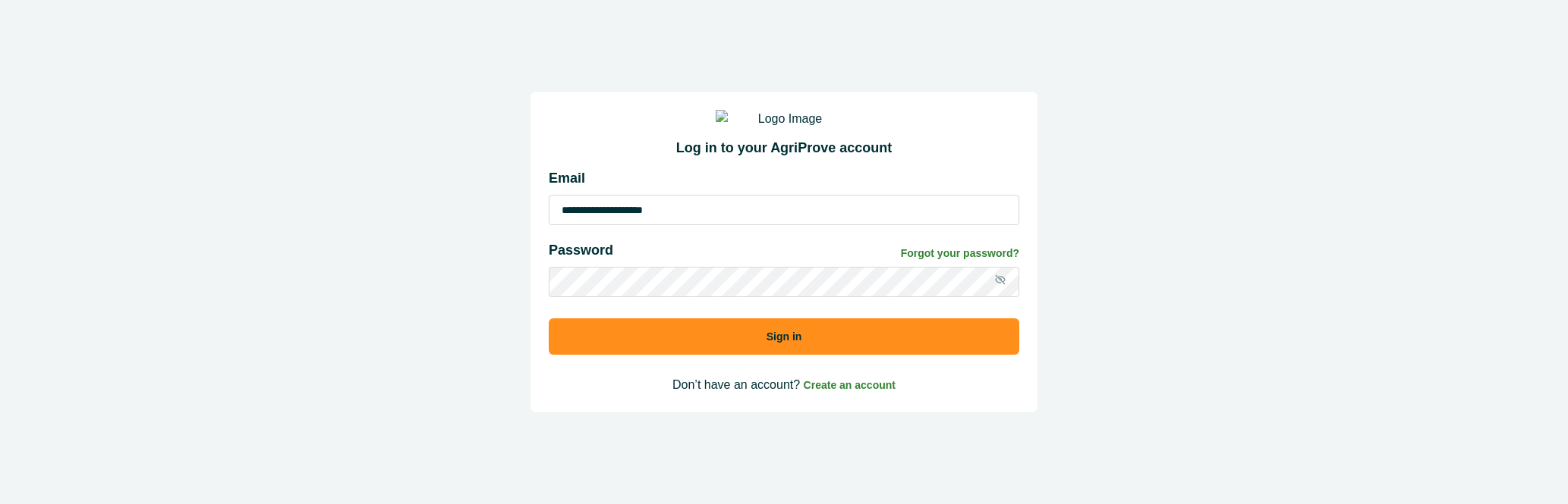
click at [304, 319] on button "Sign in" at bounding box center [784, 337] width 470 height 36
